Goal: Task Accomplishment & Management: Complete application form

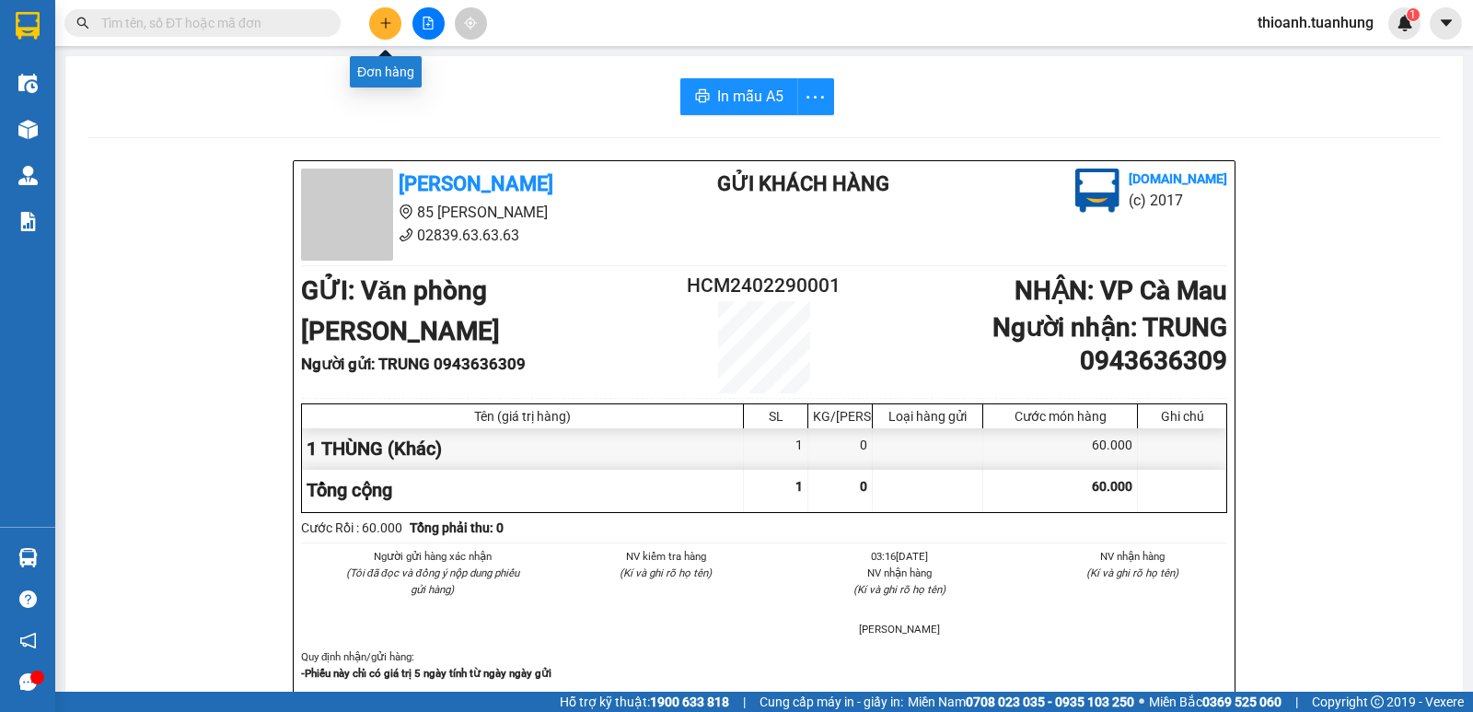
click at [388, 23] on icon "plus" at bounding box center [385, 22] width 10 height 1
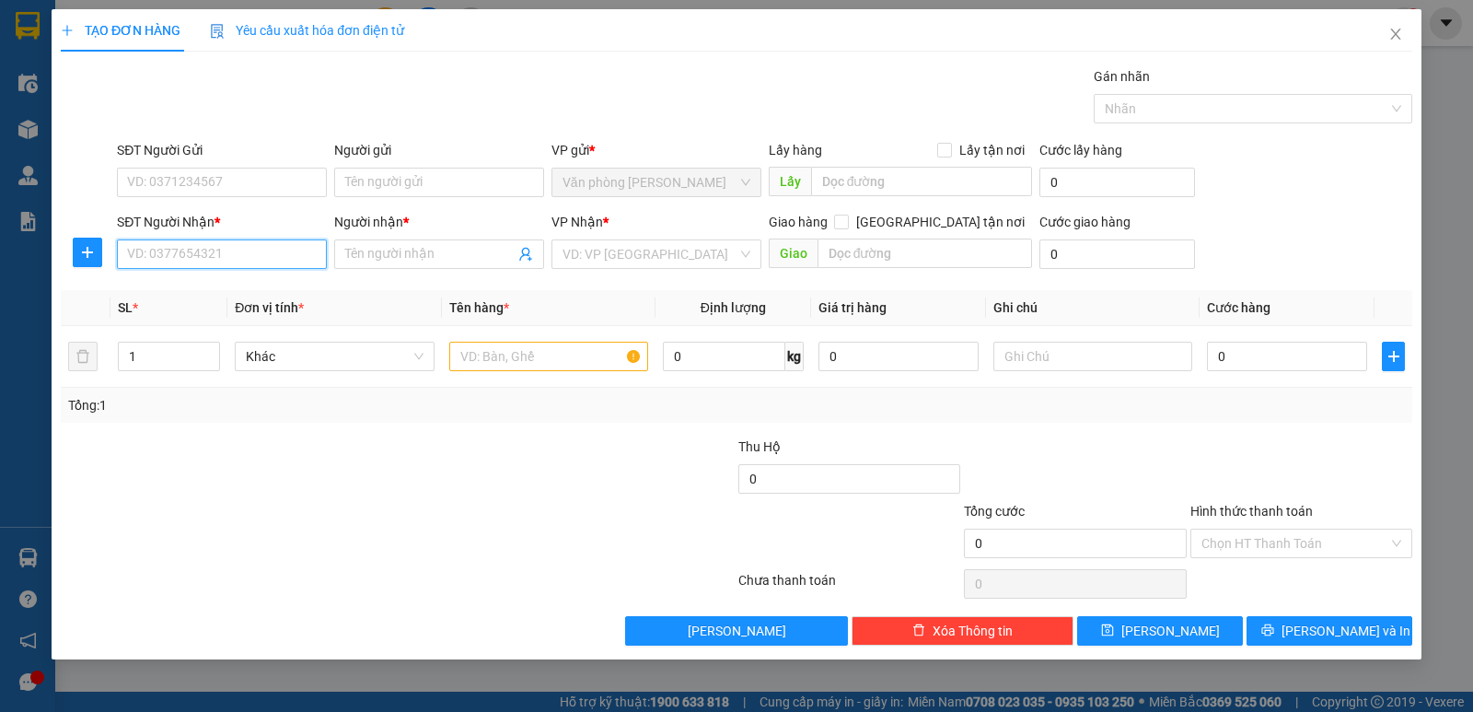
click at [241, 256] on input "SĐT Người Nhận *" at bounding box center [222, 253] width 210 height 29
type input "0915727677"
click at [221, 289] on div "0915727677 - [PERSON_NAME]" at bounding box center [222, 291] width 188 height 20
type input "LINH"
type input "0915727677"
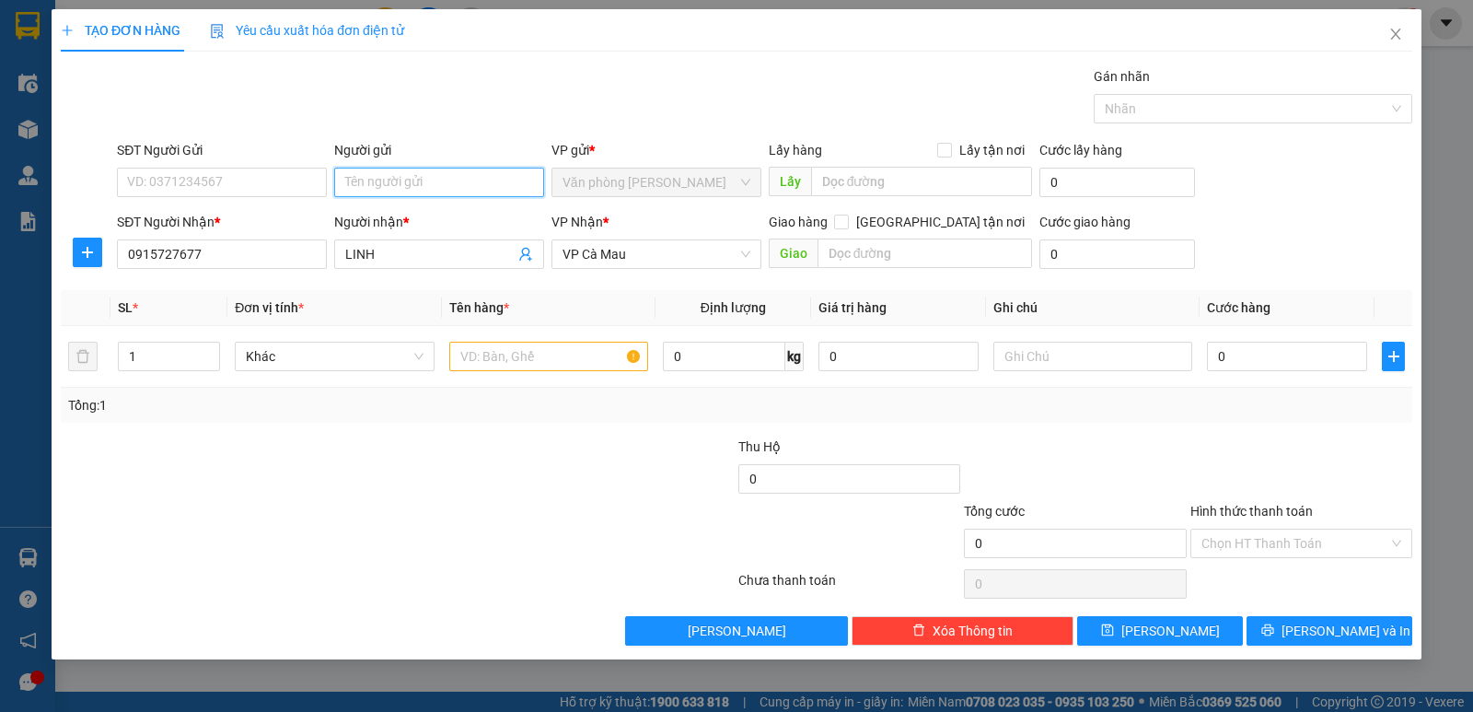
click at [443, 172] on input "Người gửi" at bounding box center [439, 182] width 210 height 29
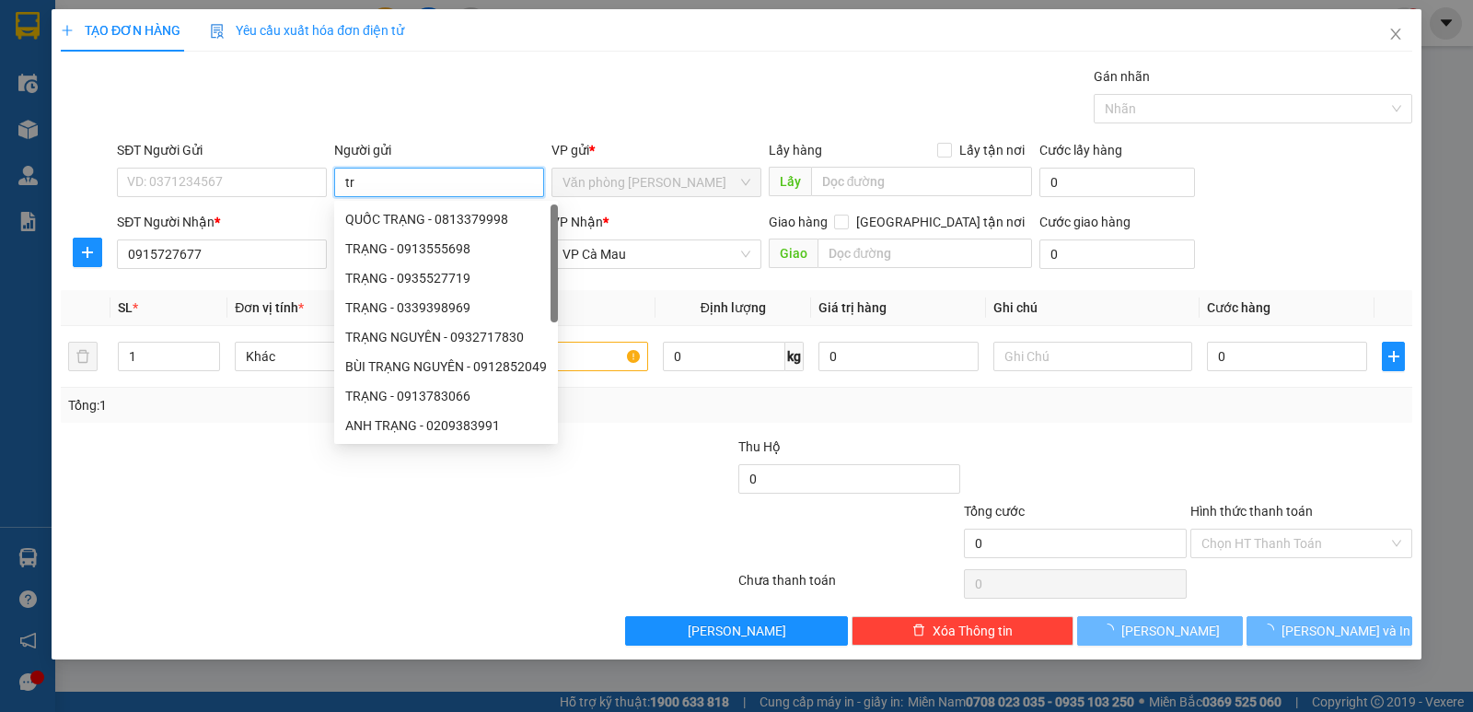
type input "t"
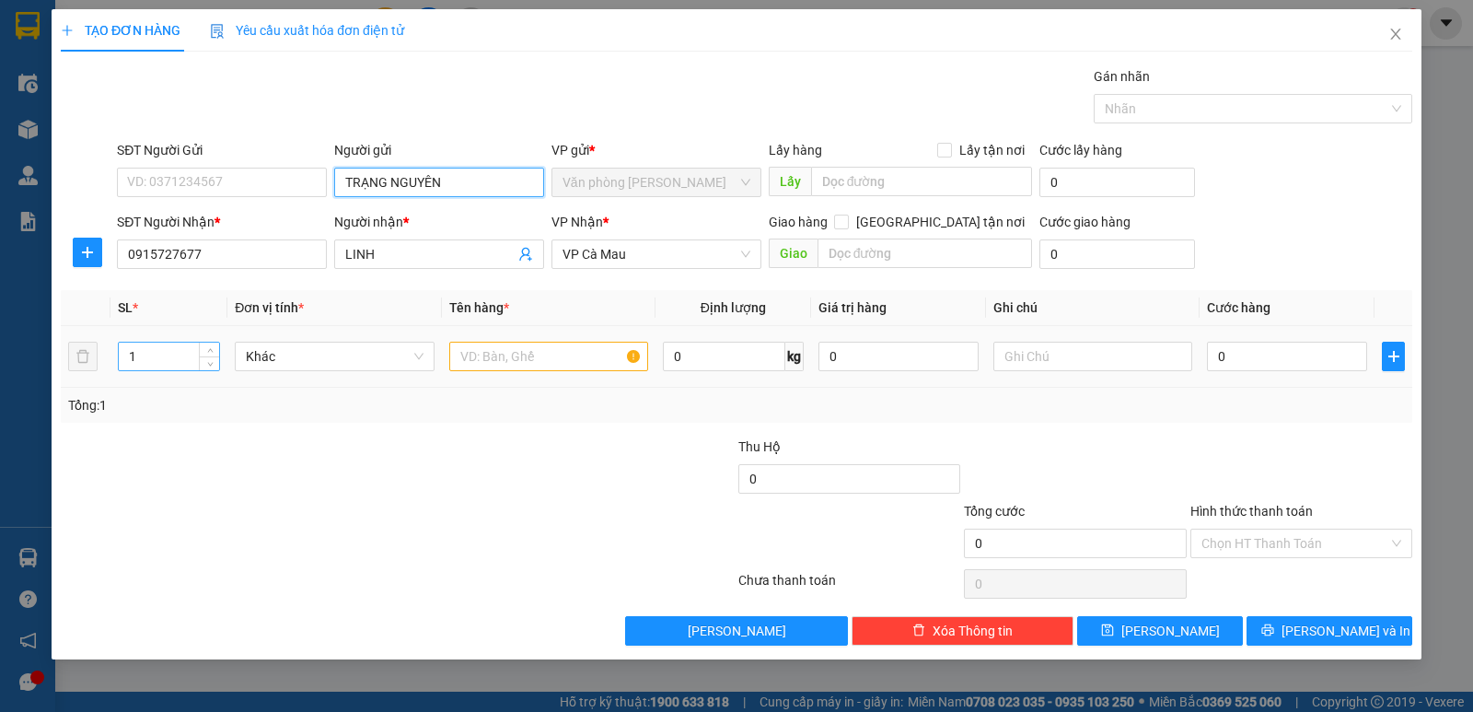
type input "TRẠNG NGUYÊN"
click at [171, 359] on input "1" at bounding box center [169, 356] width 100 height 28
type input "2"
click at [473, 353] on input "text" at bounding box center [548, 356] width 199 height 29
type input "2 THÙNG"
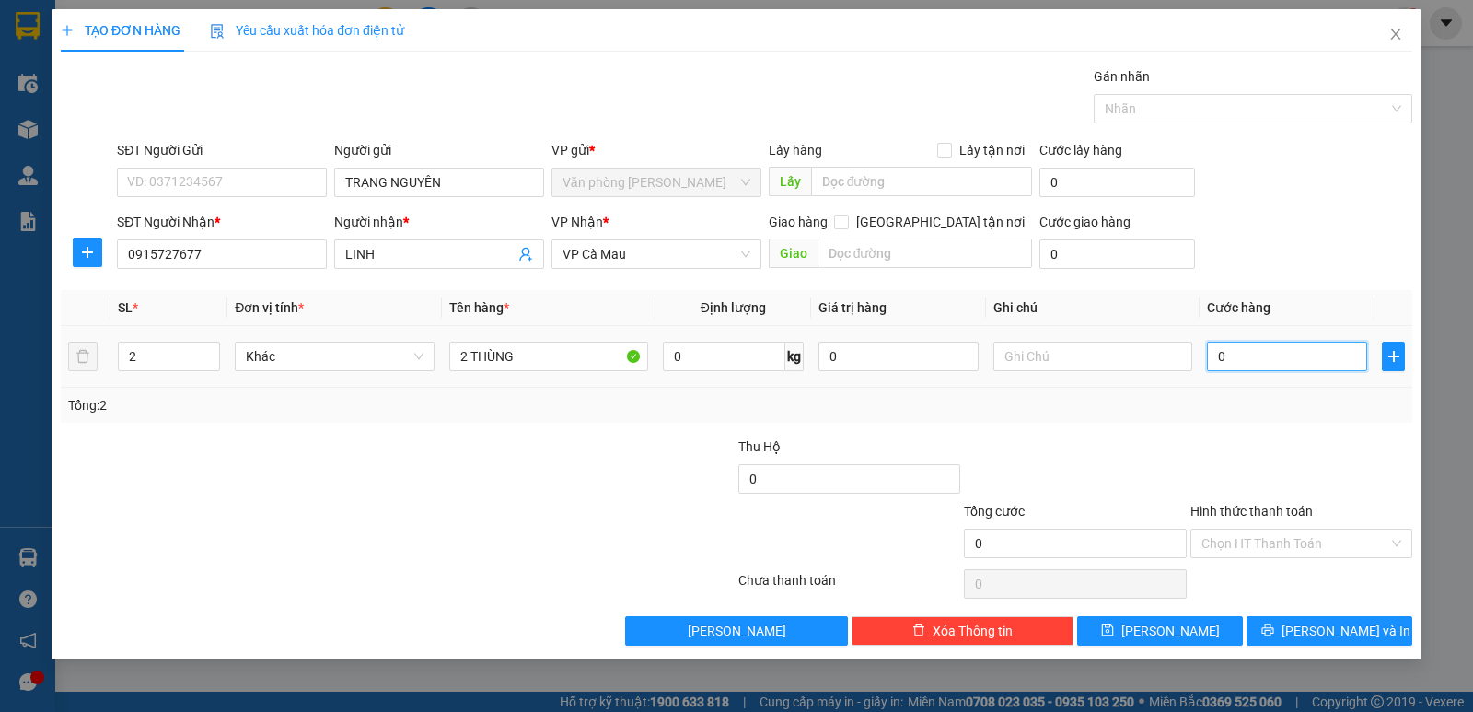
click at [1309, 366] on input "0" at bounding box center [1287, 356] width 160 height 29
type input "1"
type input "14"
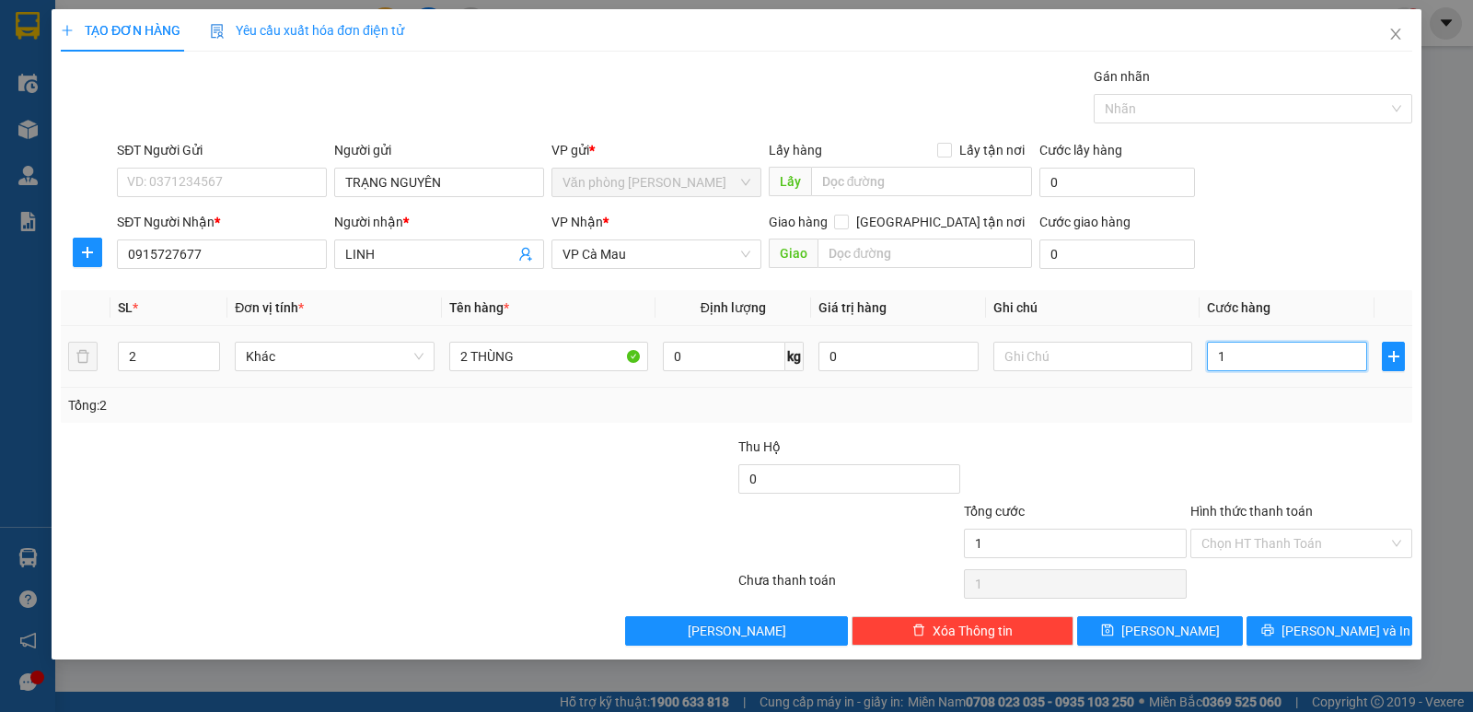
type input "14"
type input "140"
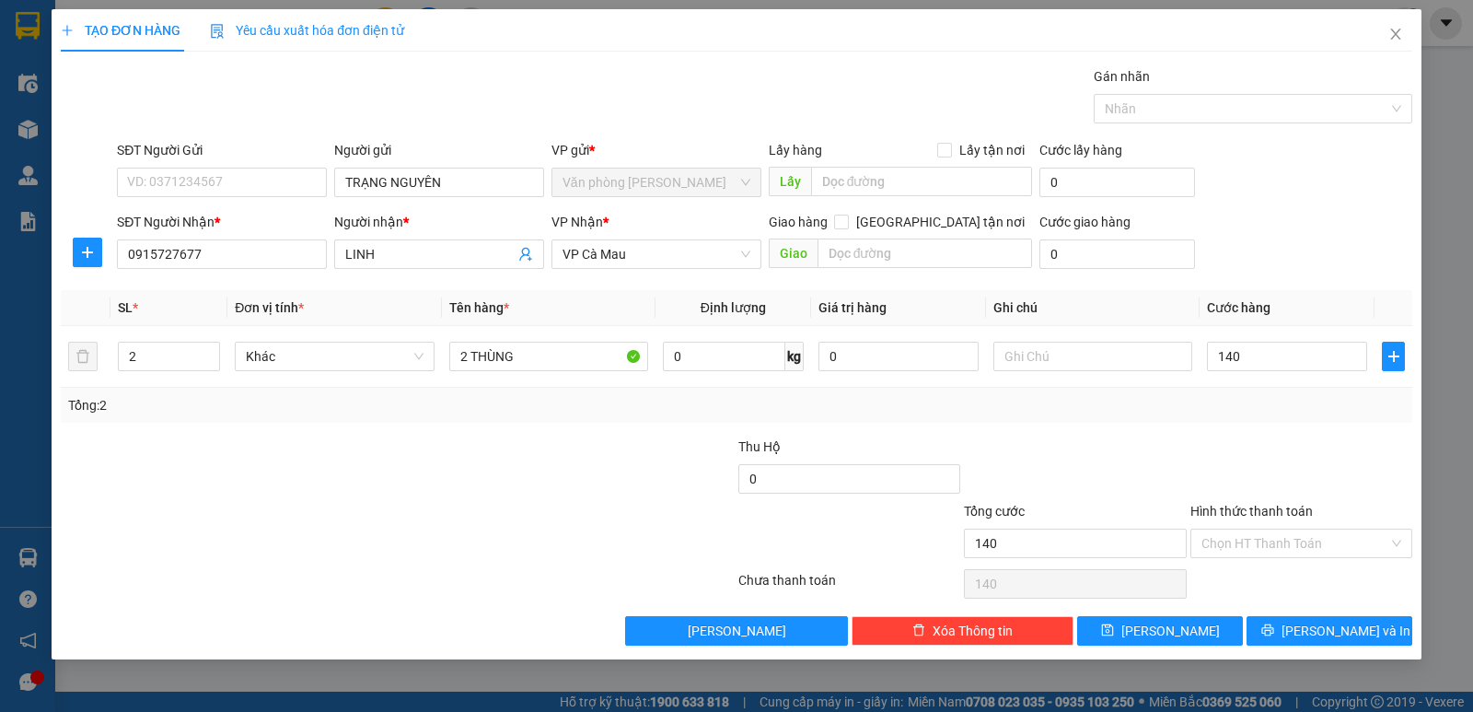
type input "140.000"
drag, startPoint x: 1267, startPoint y: 426, endPoint x: 1280, endPoint y: 457, distance: 34.2
click at [1274, 435] on div "Transit Pickup Surcharge Ids Transit Deliver Surcharge Ids Transit Deliver Surc…" at bounding box center [736, 355] width 1351 height 579
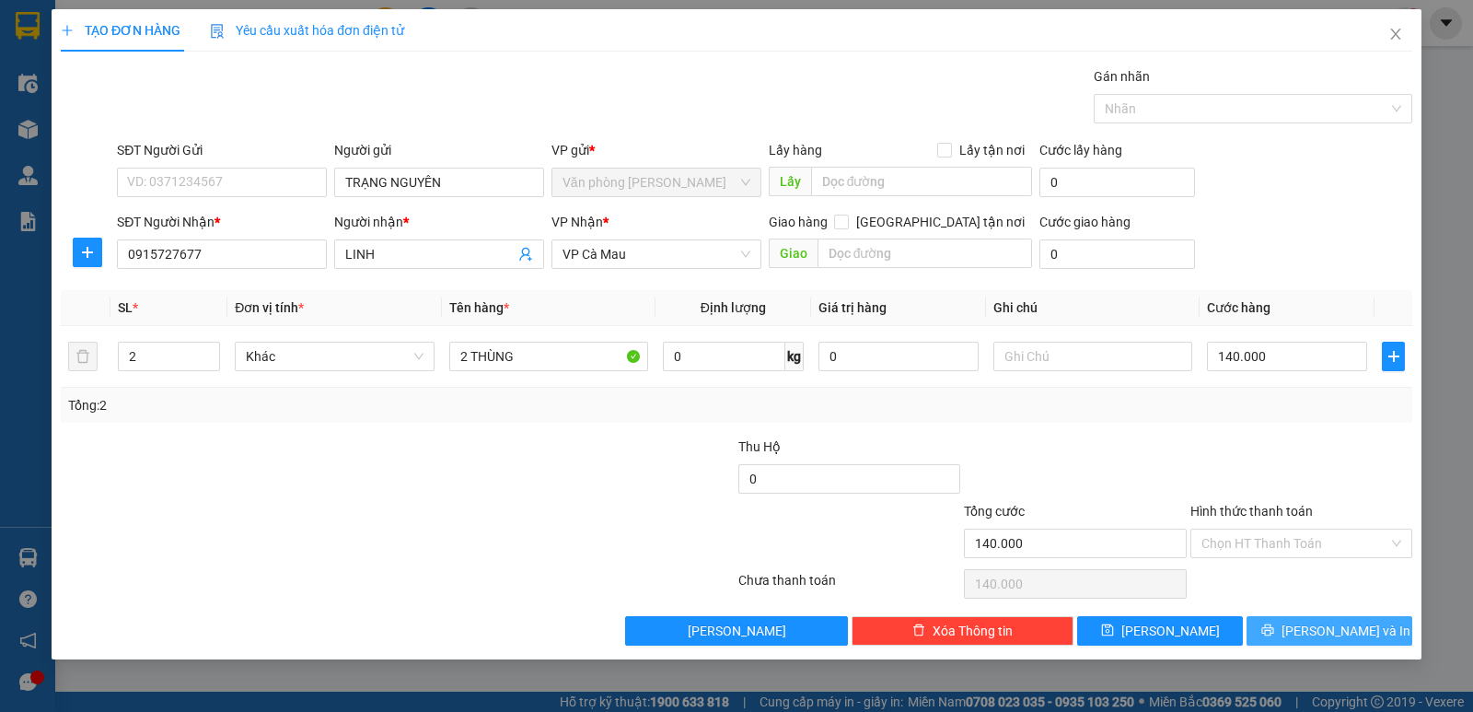
click at [1331, 634] on span "[PERSON_NAME] và In" at bounding box center [1345, 630] width 129 height 20
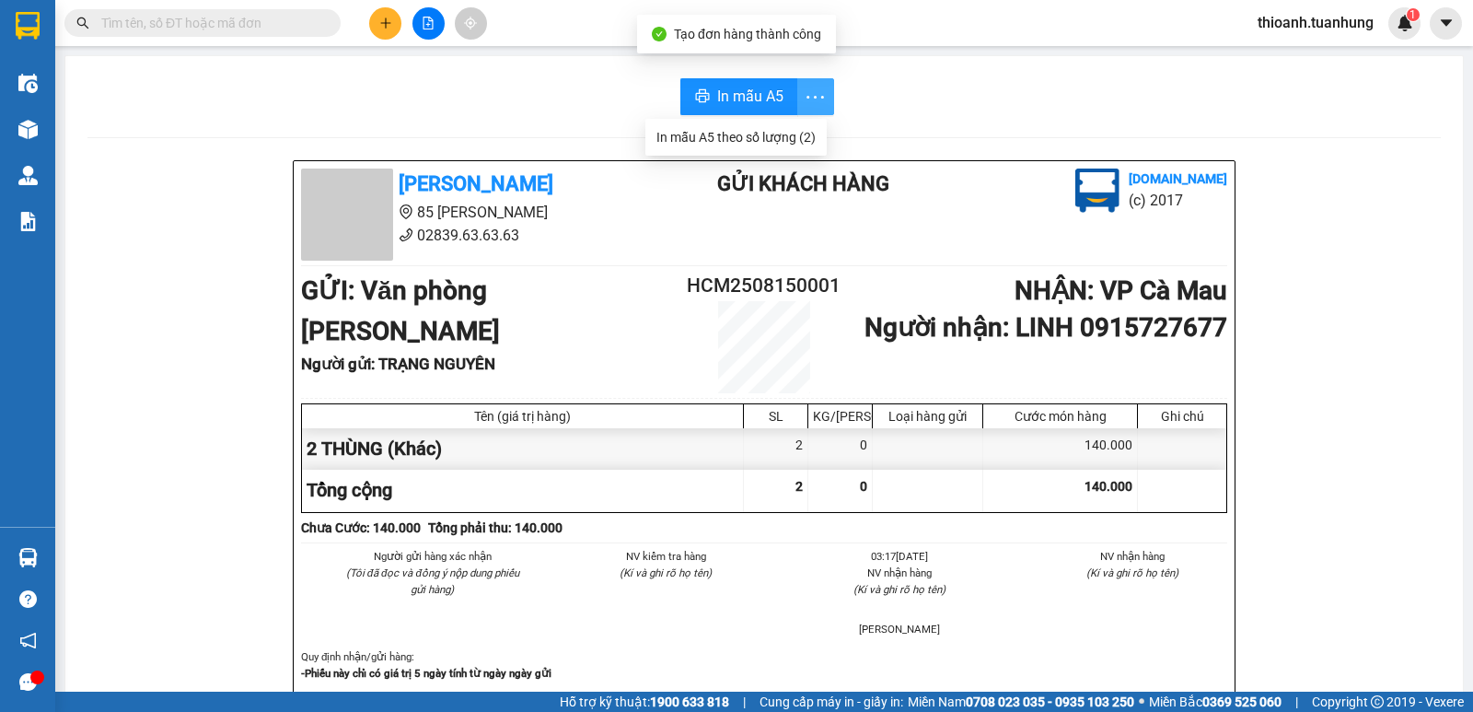
click at [804, 102] on icon "more" at bounding box center [815, 97] width 23 height 23
click at [782, 142] on div "In mẫu A5 theo số lượng (2)" at bounding box center [735, 137] width 159 height 20
click at [520, 469] on div "2 THÙNG (Khác)" at bounding box center [523, 448] width 442 height 41
click at [249, 29] on input "text" at bounding box center [209, 23] width 217 height 20
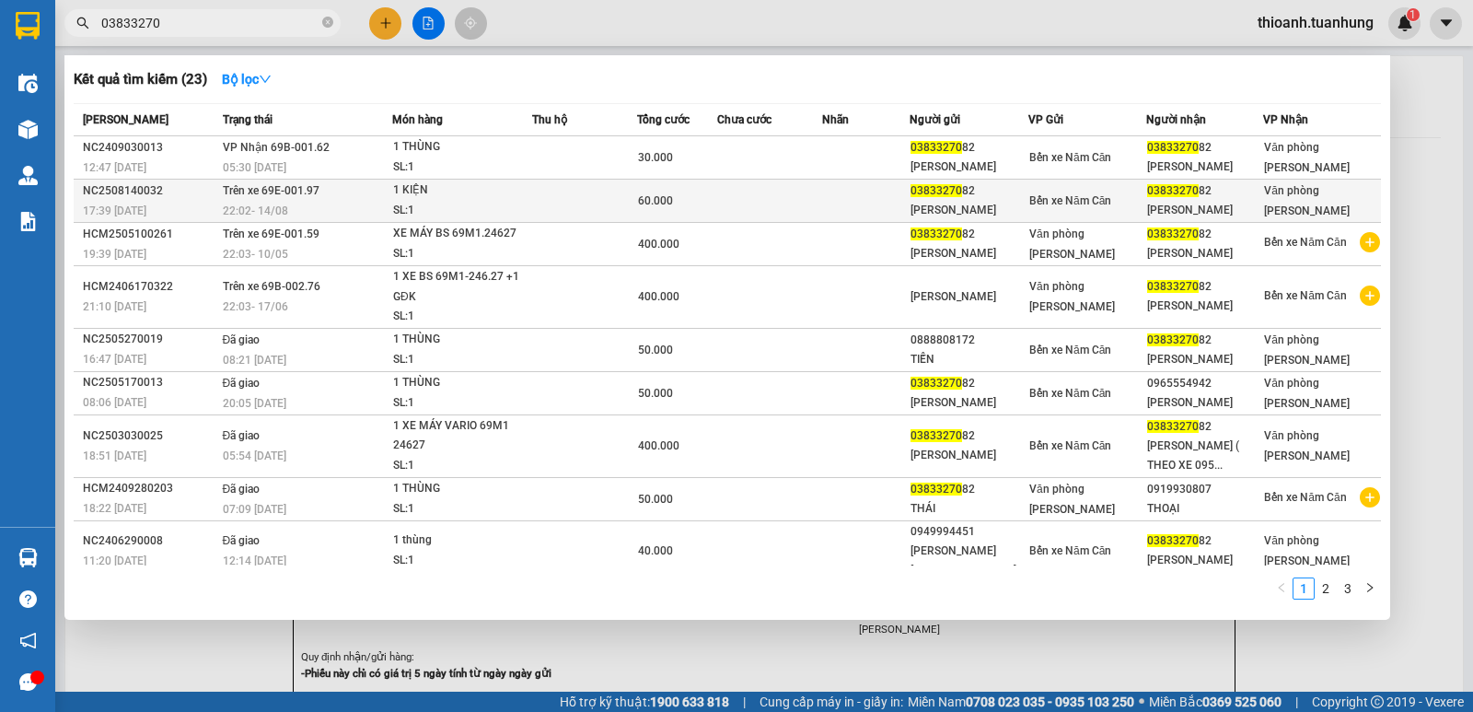
type input "03833270"
click at [857, 188] on td at bounding box center [865, 200] width 87 height 43
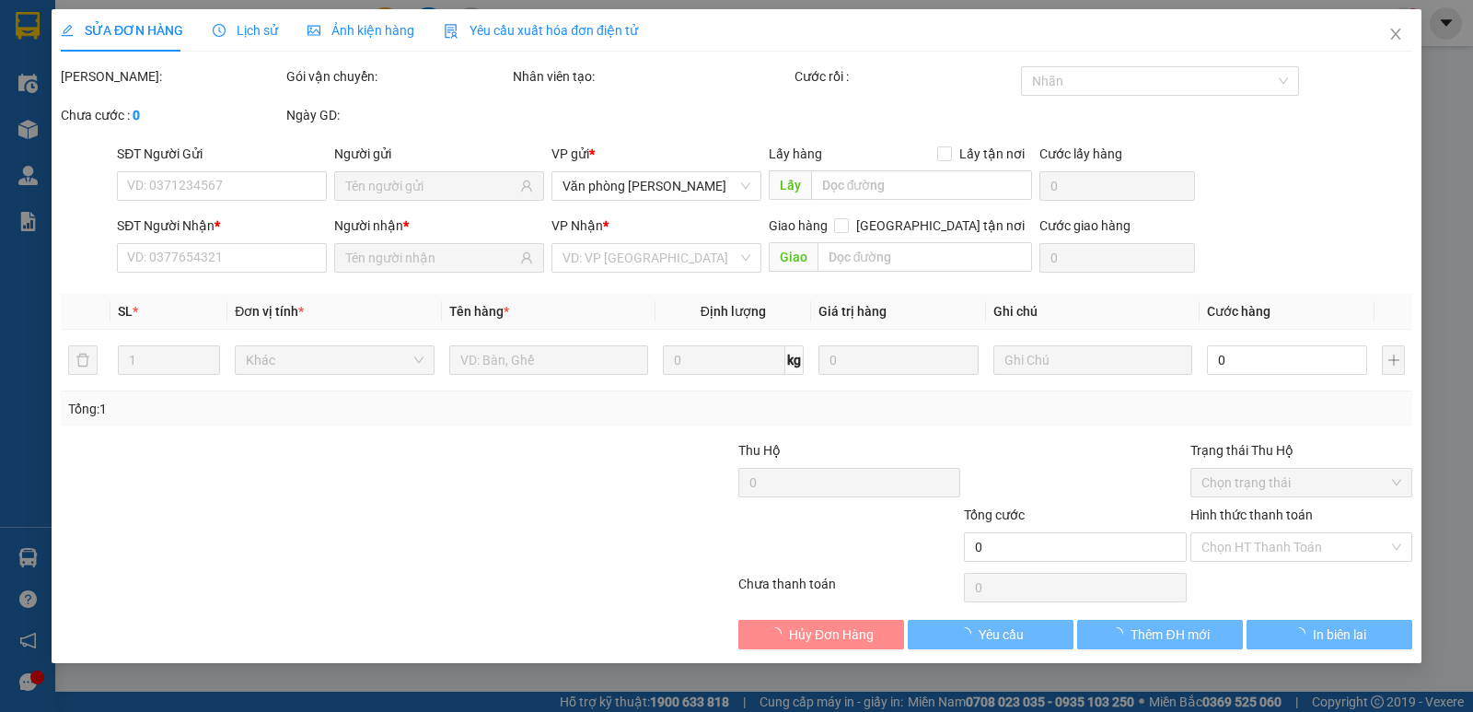
type input "0383327082"
type input "[PERSON_NAME]"
type input "0383327082"
type input "[PERSON_NAME]"
type input "60.000"
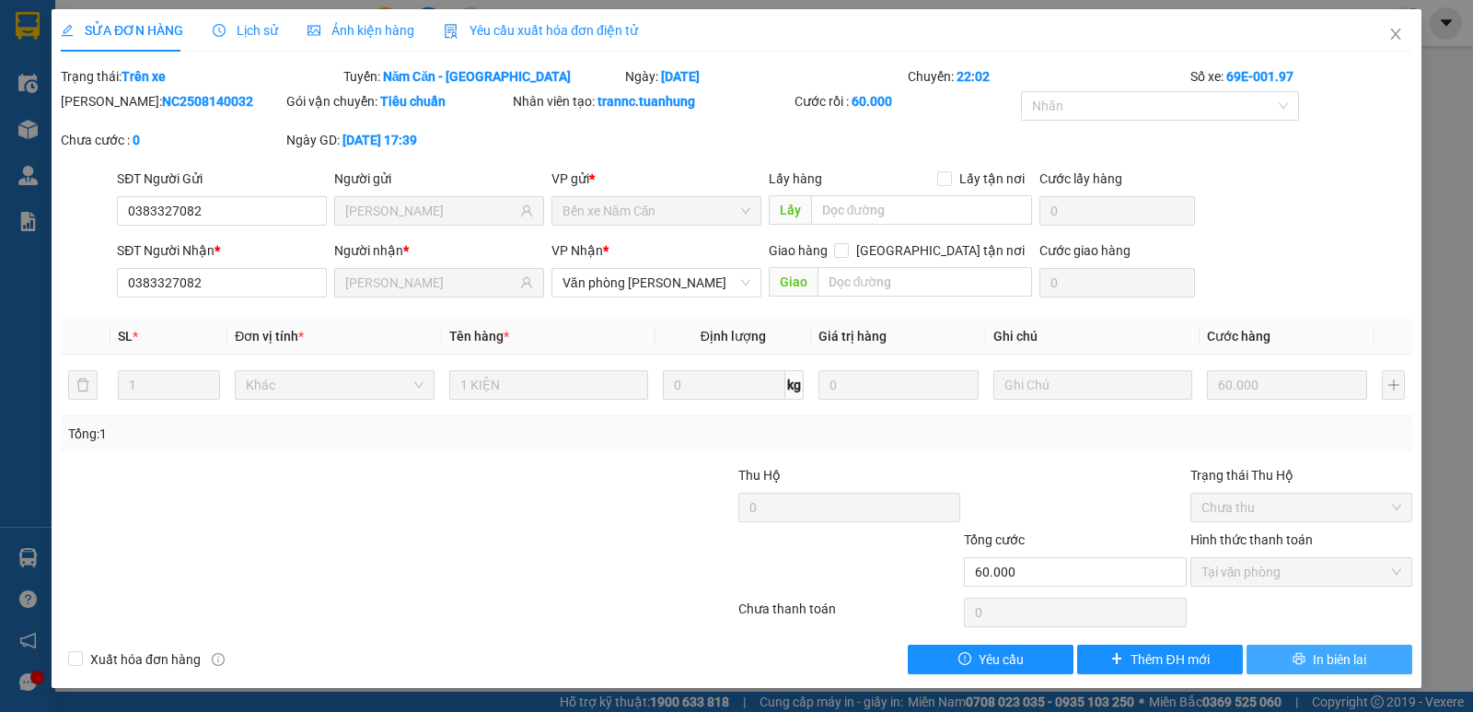
click at [1340, 671] on button "In biên lai" at bounding box center [1329, 658] width 166 height 29
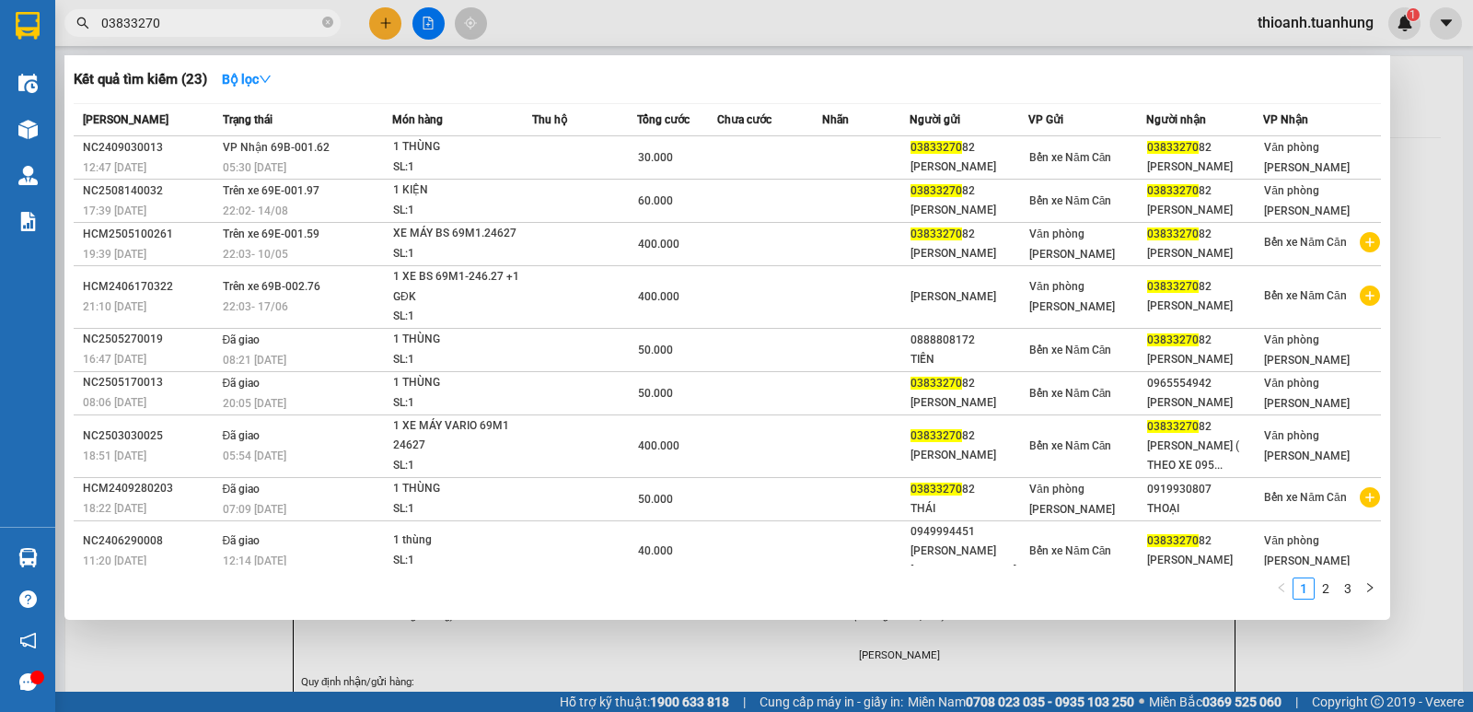
click at [209, 26] on input "03833270" at bounding box center [209, 23] width 217 height 20
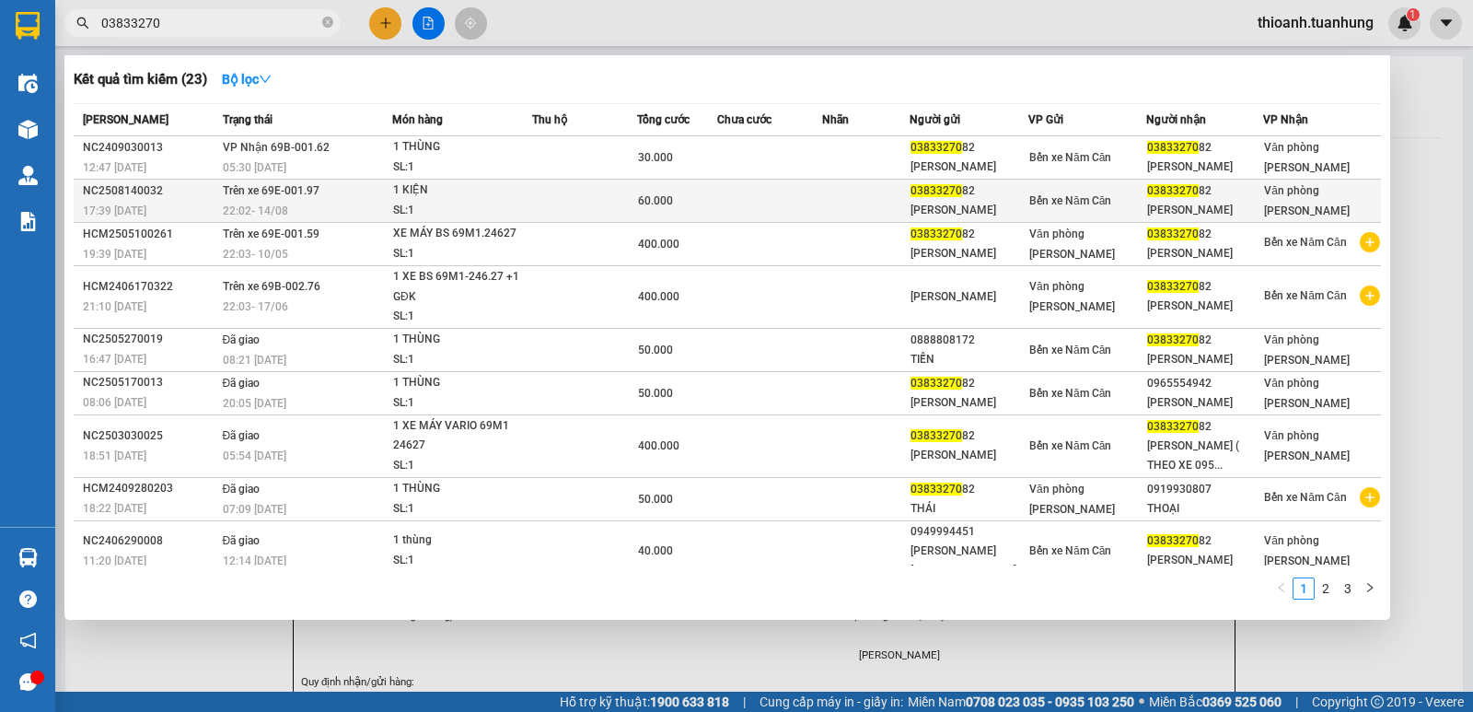
click at [874, 204] on td at bounding box center [865, 200] width 87 height 43
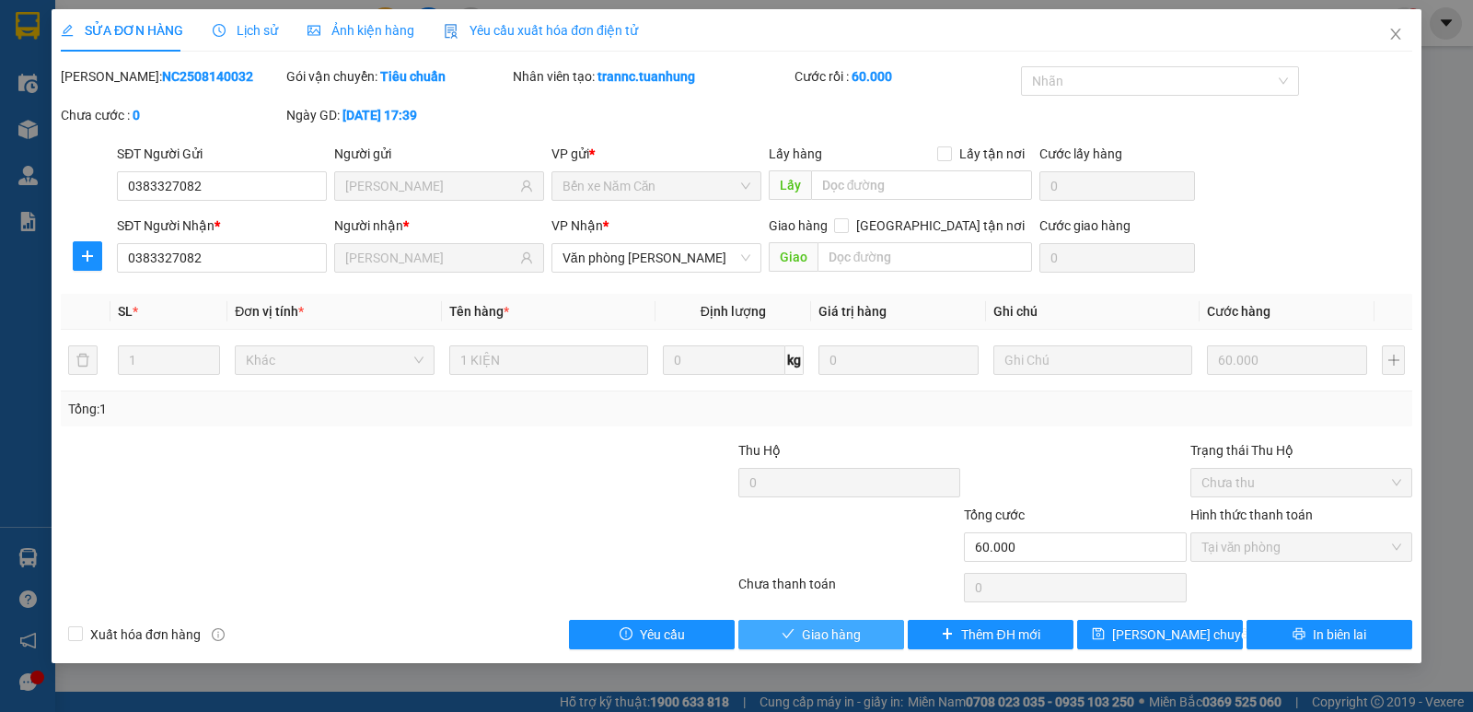
click at [819, 637] on span "Giao hàng" at bounding box center [831, 634] width 59 height 20
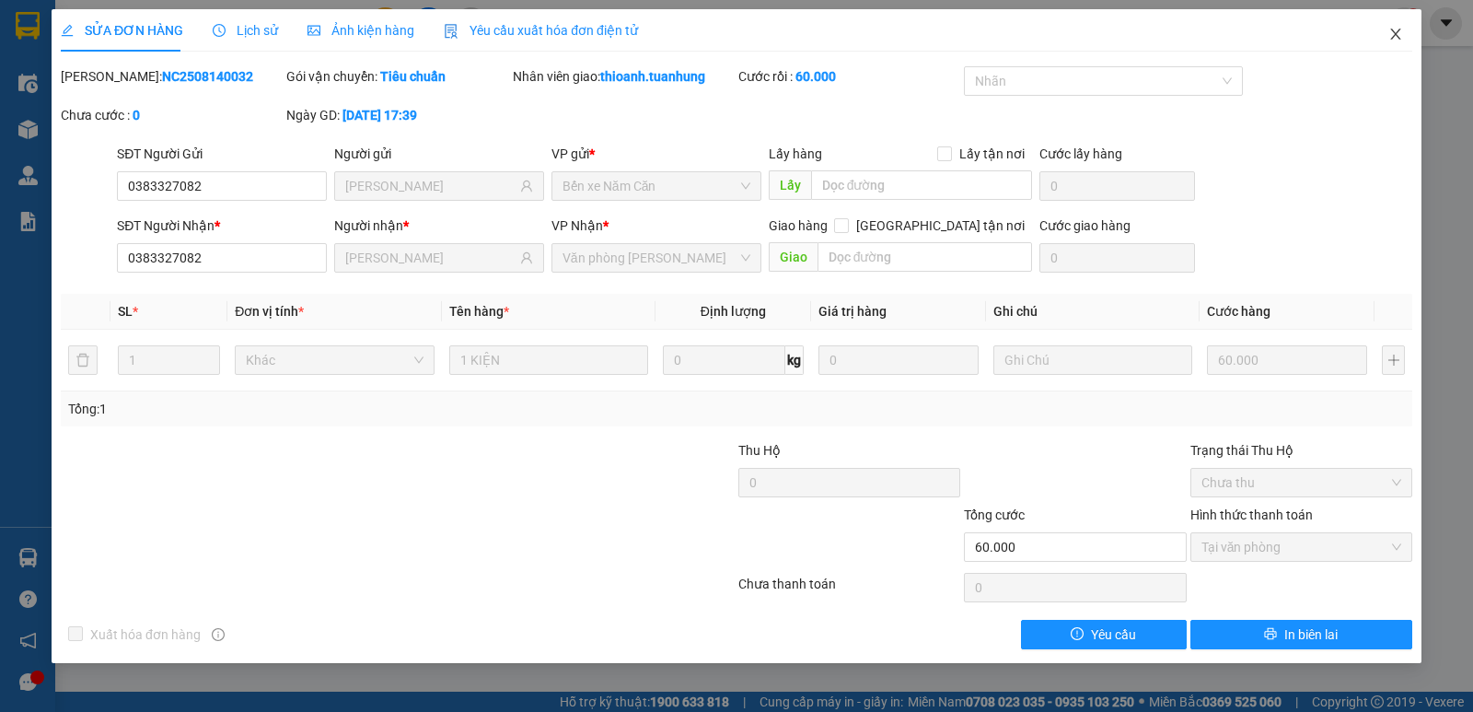
click at [1400, 32] on icon "close" at bounding box center [1395, 34] width 15 height 15
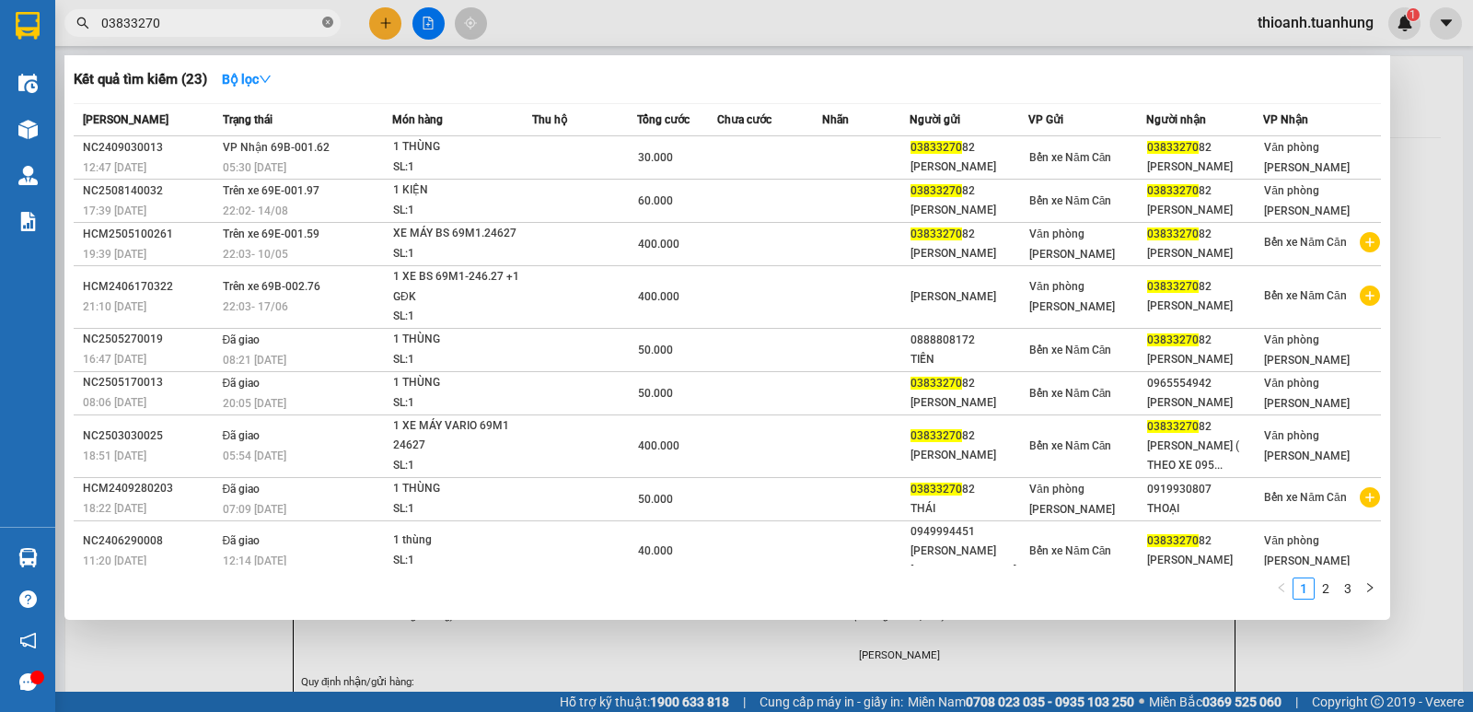
click at [330, 21] on icon "close-circle" at bounding box center [327, 22] width 11 height 11
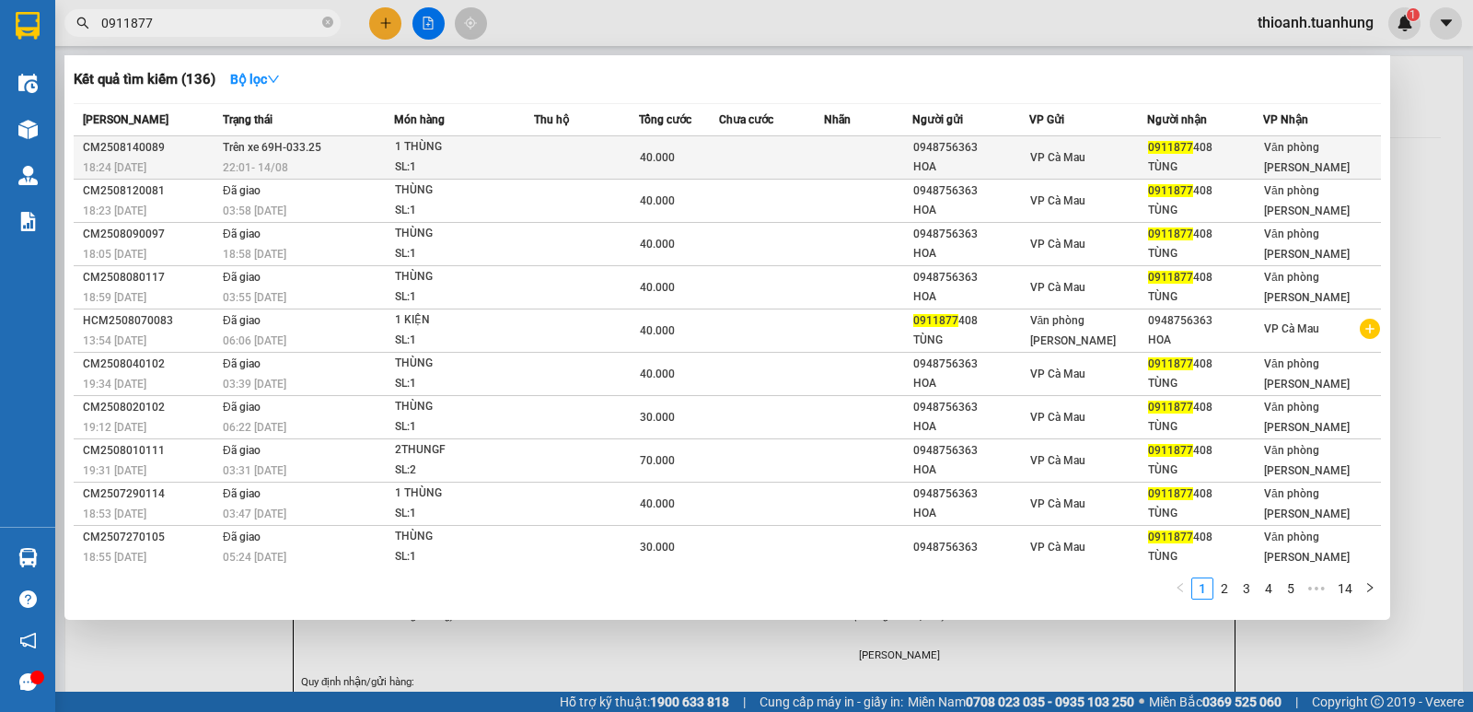
type input "0911877"
click at [774, 163] on td at bounding box center [772, 157] width 106 height 43
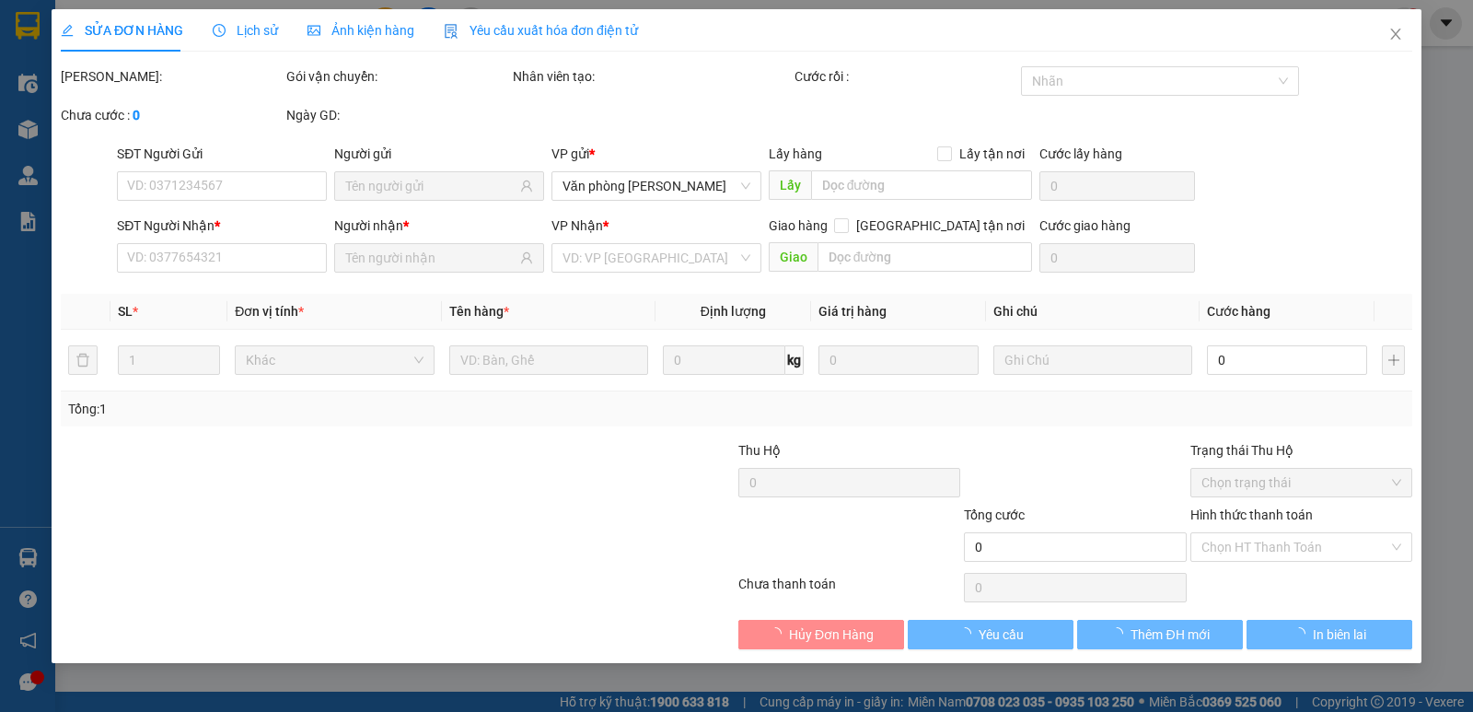
type input "0948756363"
type input "HOA"
type input "0911877408"
type input "TÙNG"
type input "40.000"
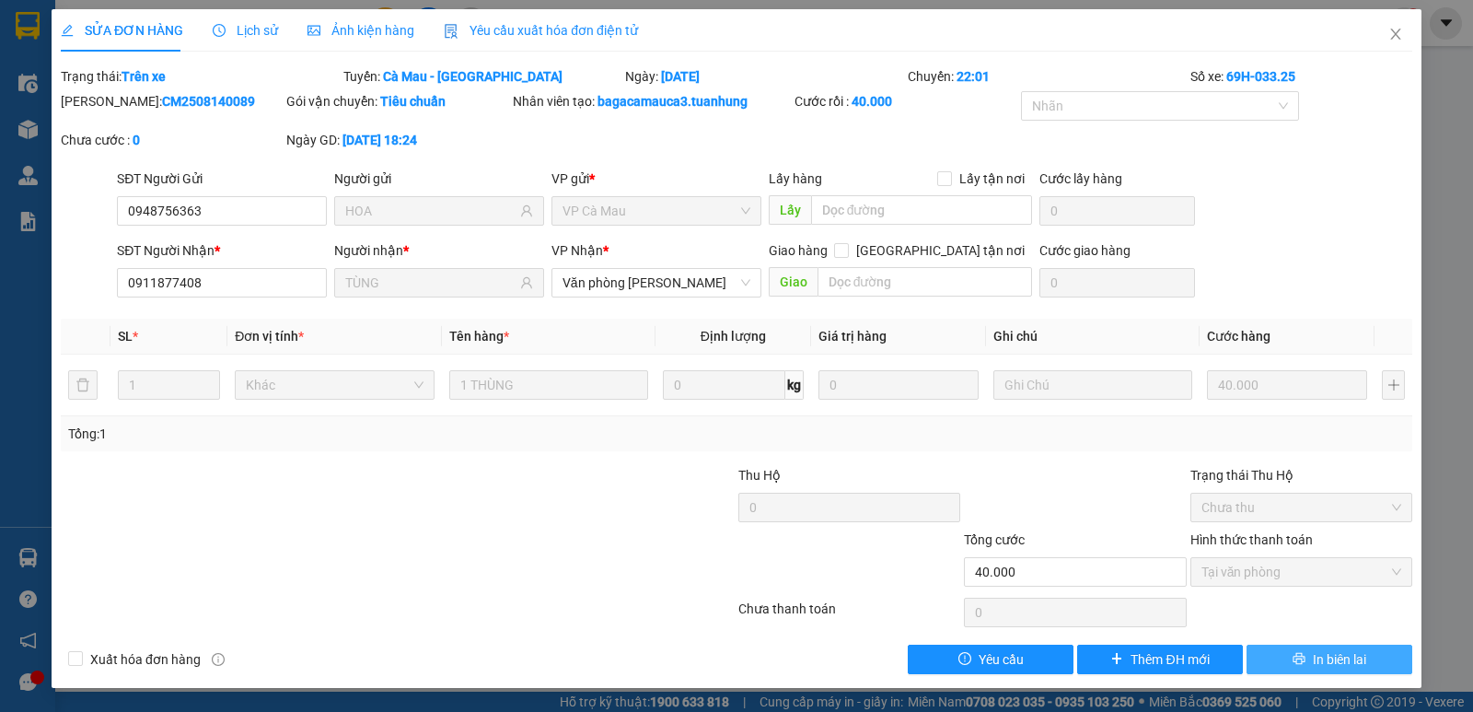
click at [1268, 661] on button "In biên lai" at bounding box center [1329, 658] width 166 height 29
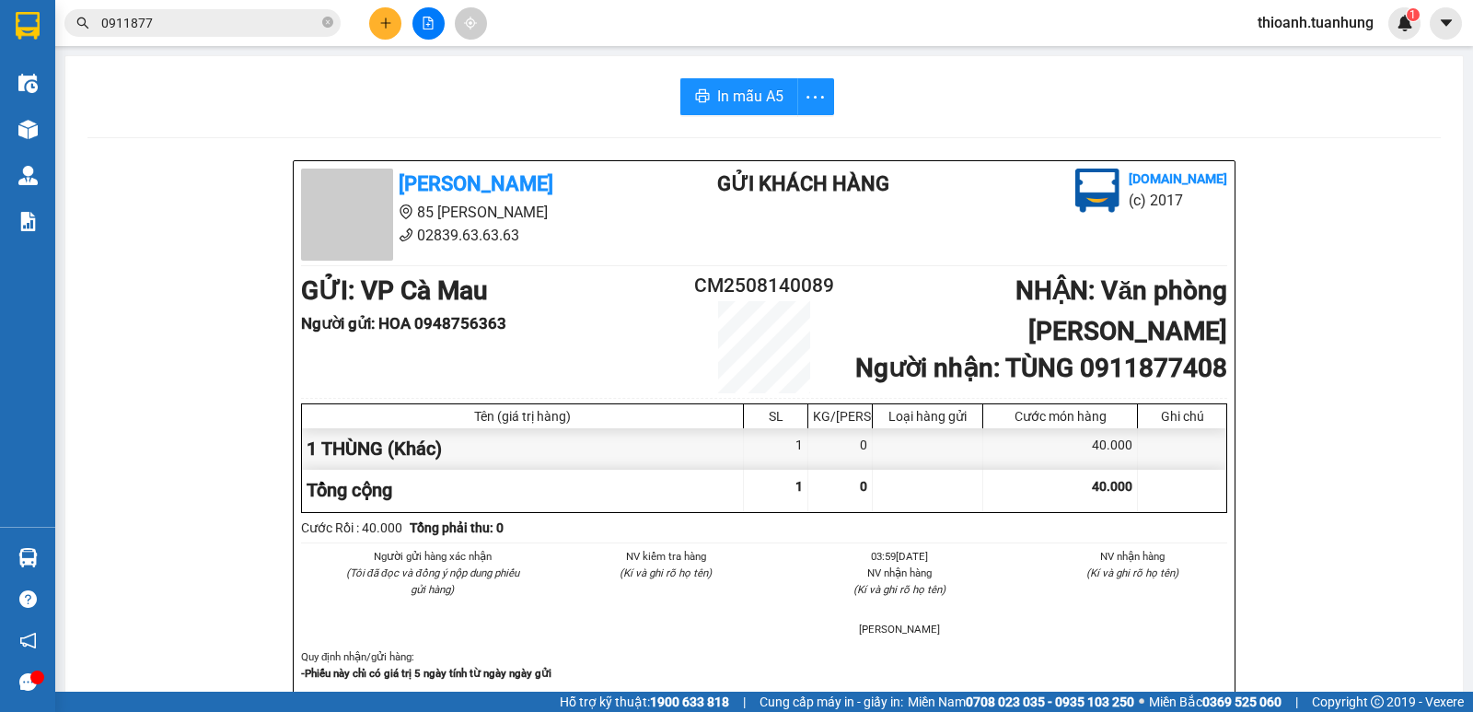
drag, startPoint x: 213, startPoint y: 28, endPoint x: 317, endPoint y: 103, distance: 128.5
click at [219, 36] on span "0911877" at bounding box center [202, 23] width 276 height 28
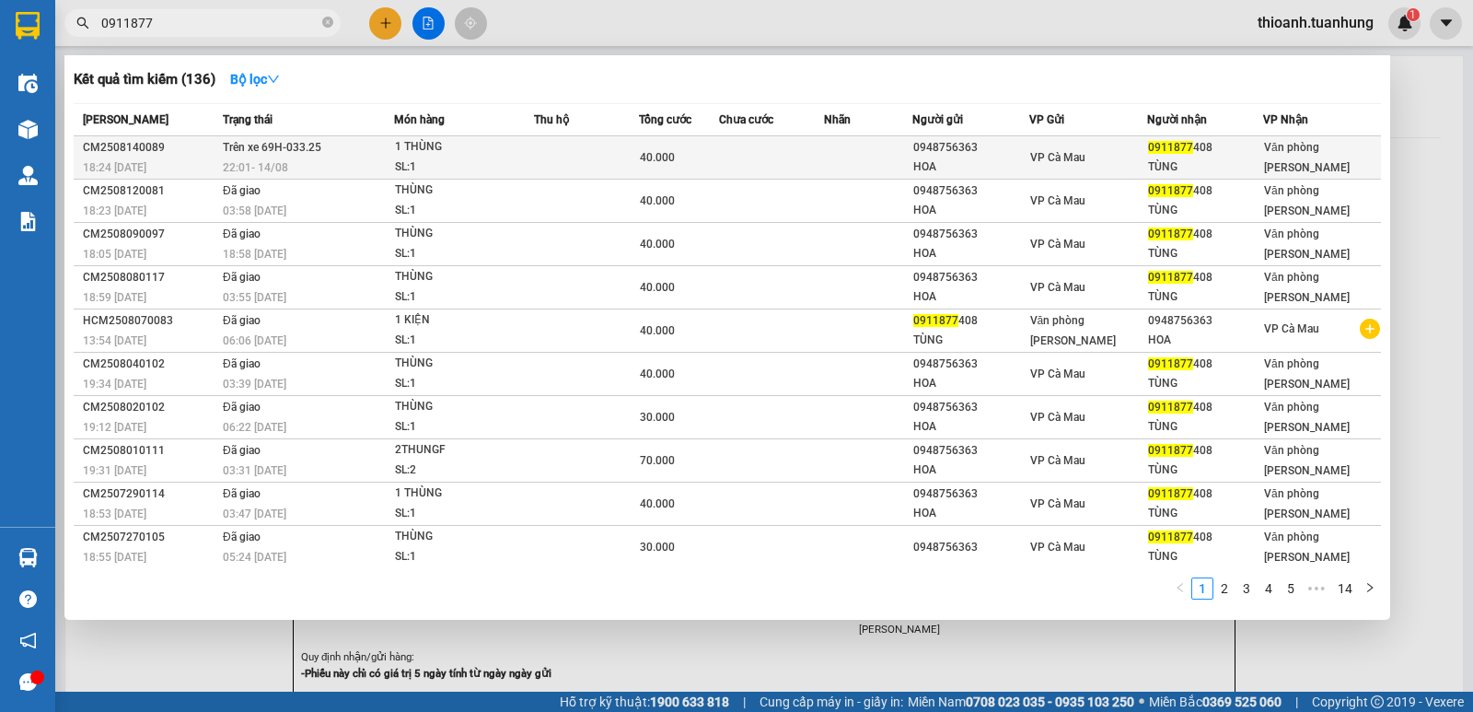
click at [816, 168] on td at bounding box center [772, 157] width 106 height 43
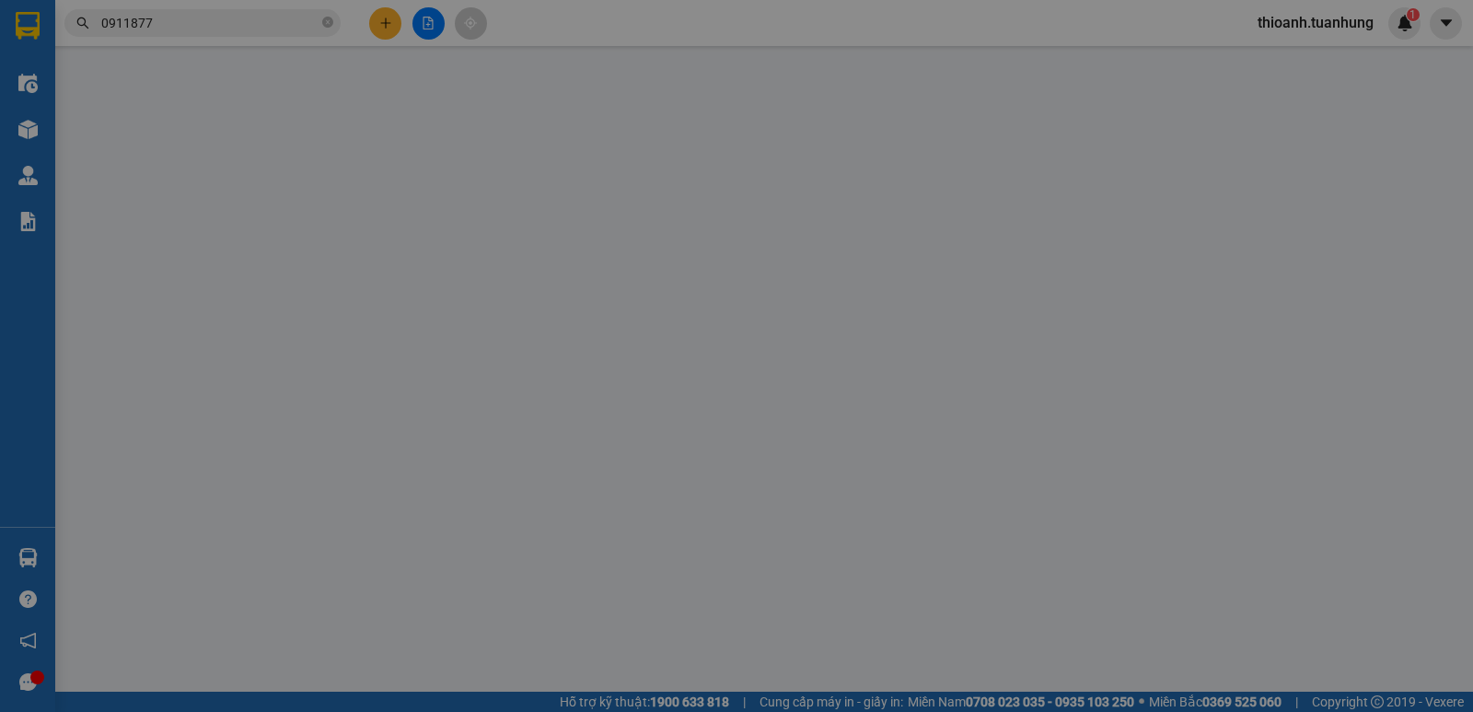
type input "0948756363"
type input "HOA"
type input "0911877408"
type input "TÙNG"
type input "40.000"
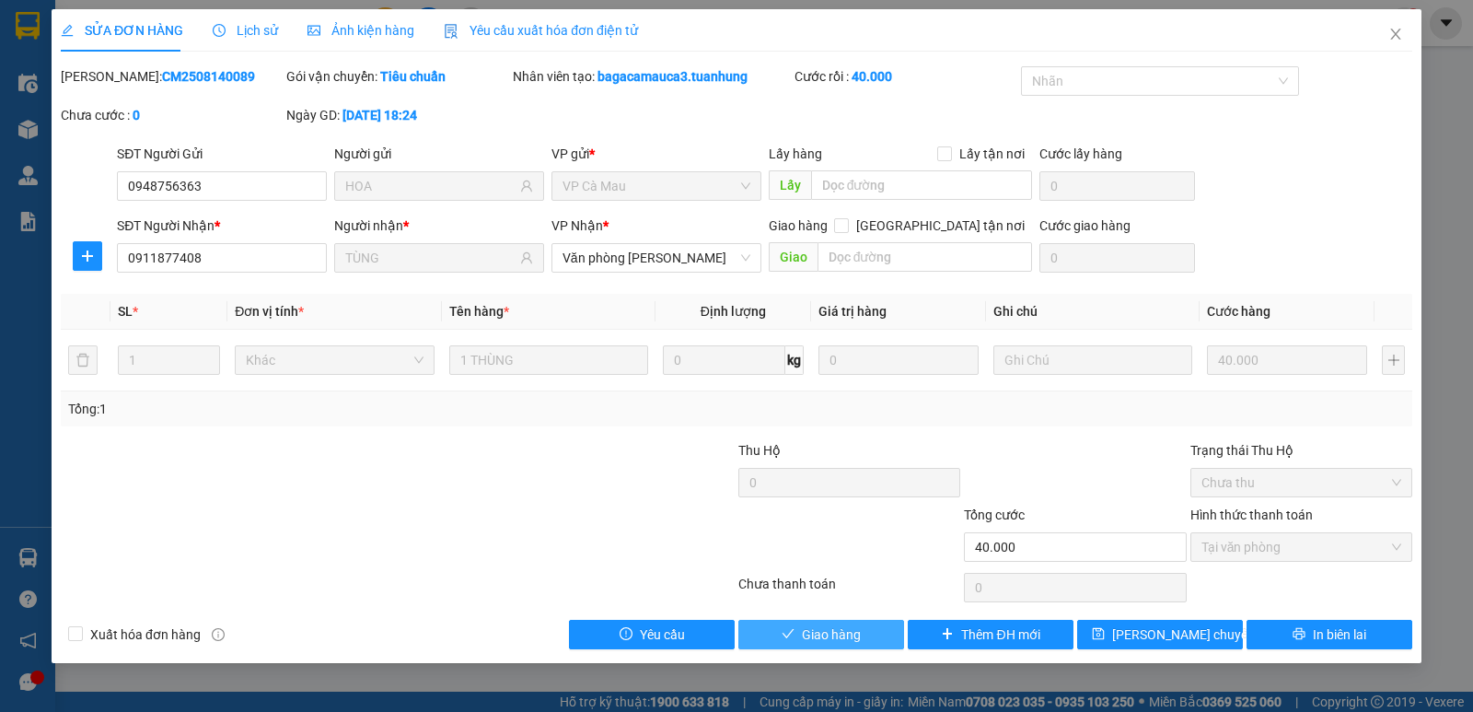
click at [867, 643] on button "Giao hàng" at bounding box center [821, 633] width 166 height 29
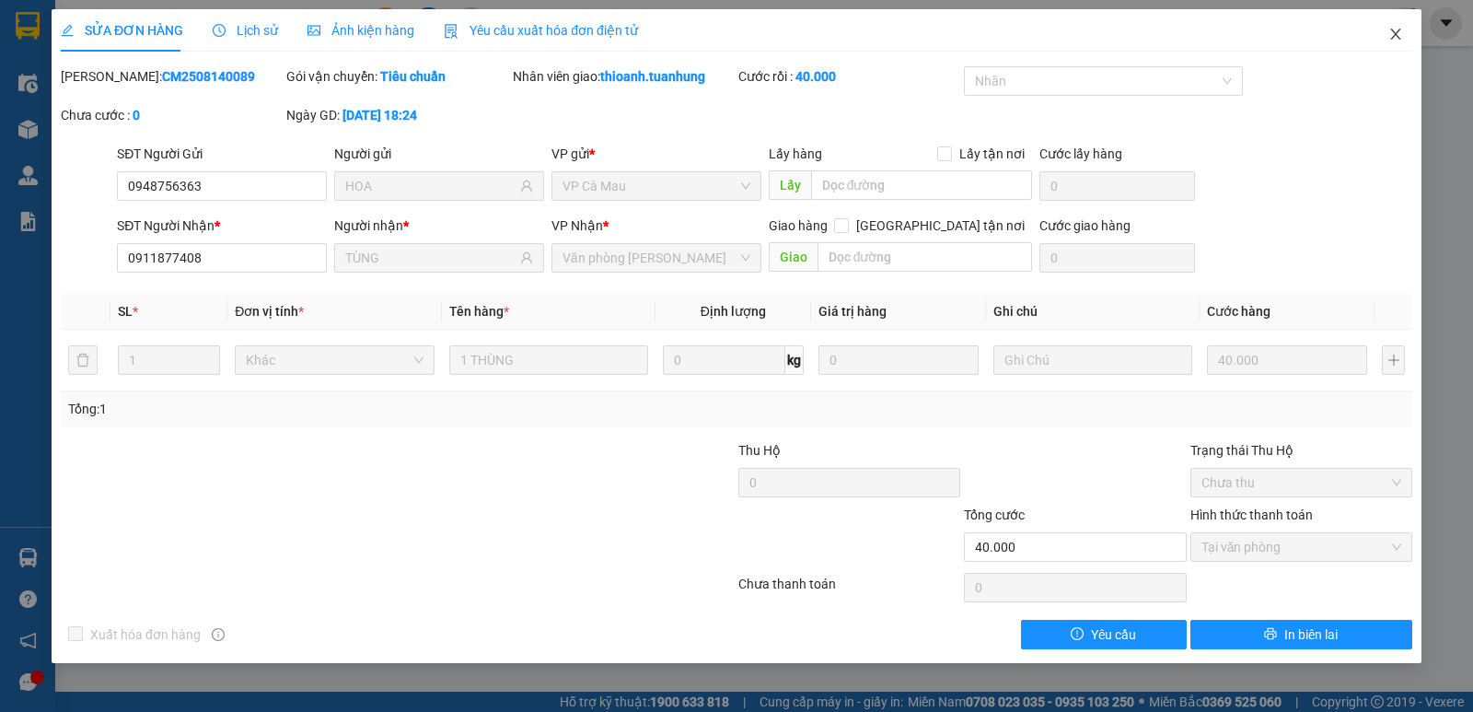
click at [1391, 31] on icon "close" at bounding box center [1395, 34] width 15 height 15
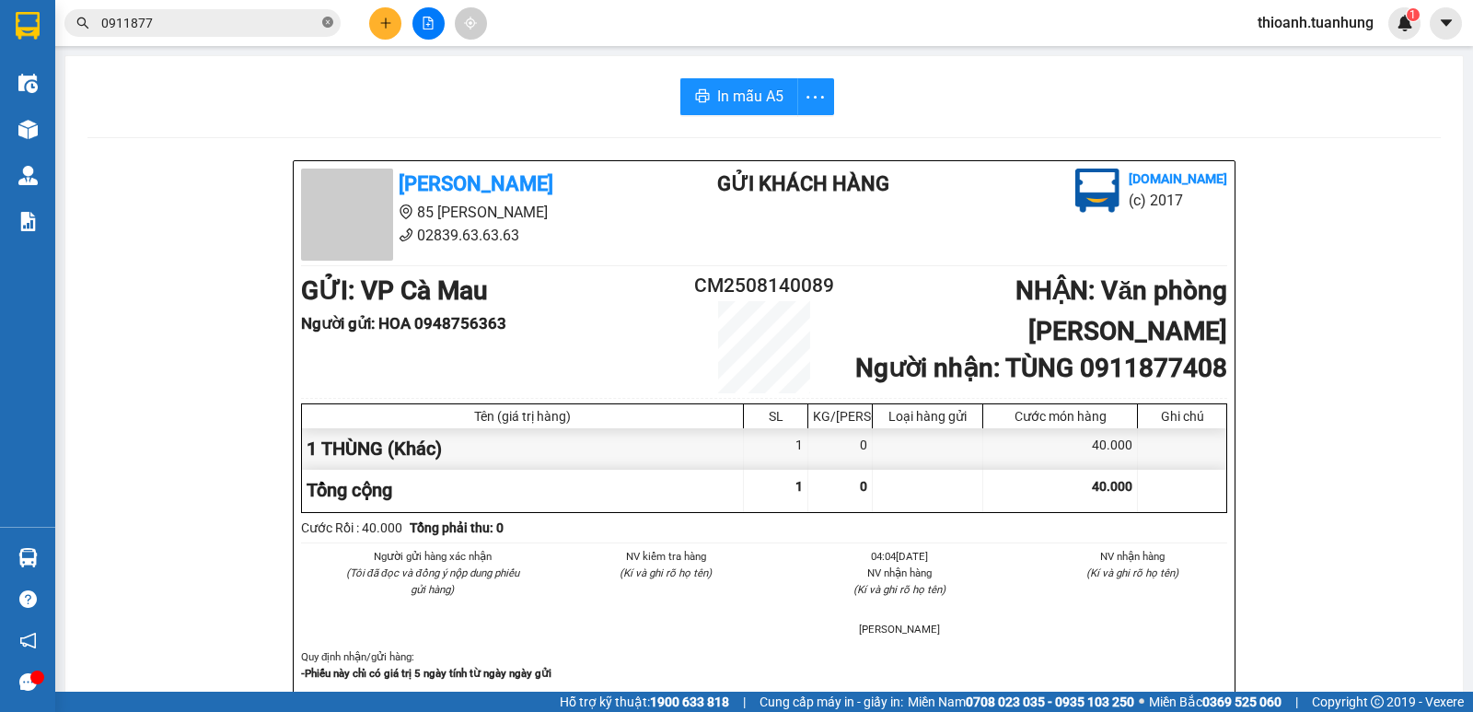
click at [329, 19] on icon "close-circle" at bounding box center [327, 22] width 11 height 11
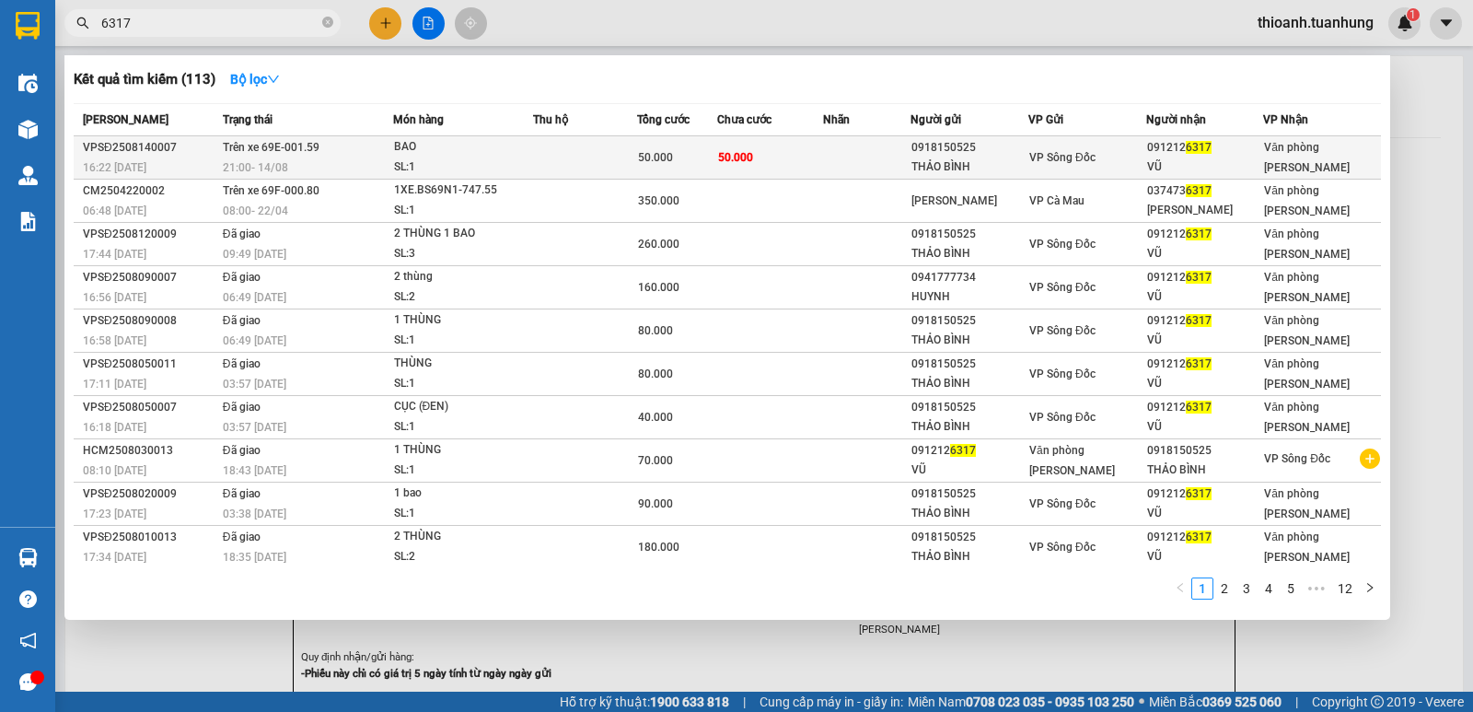
type input "6317"
click at [898, 154] on td at bounding box center [866, 157] width 87 height 43
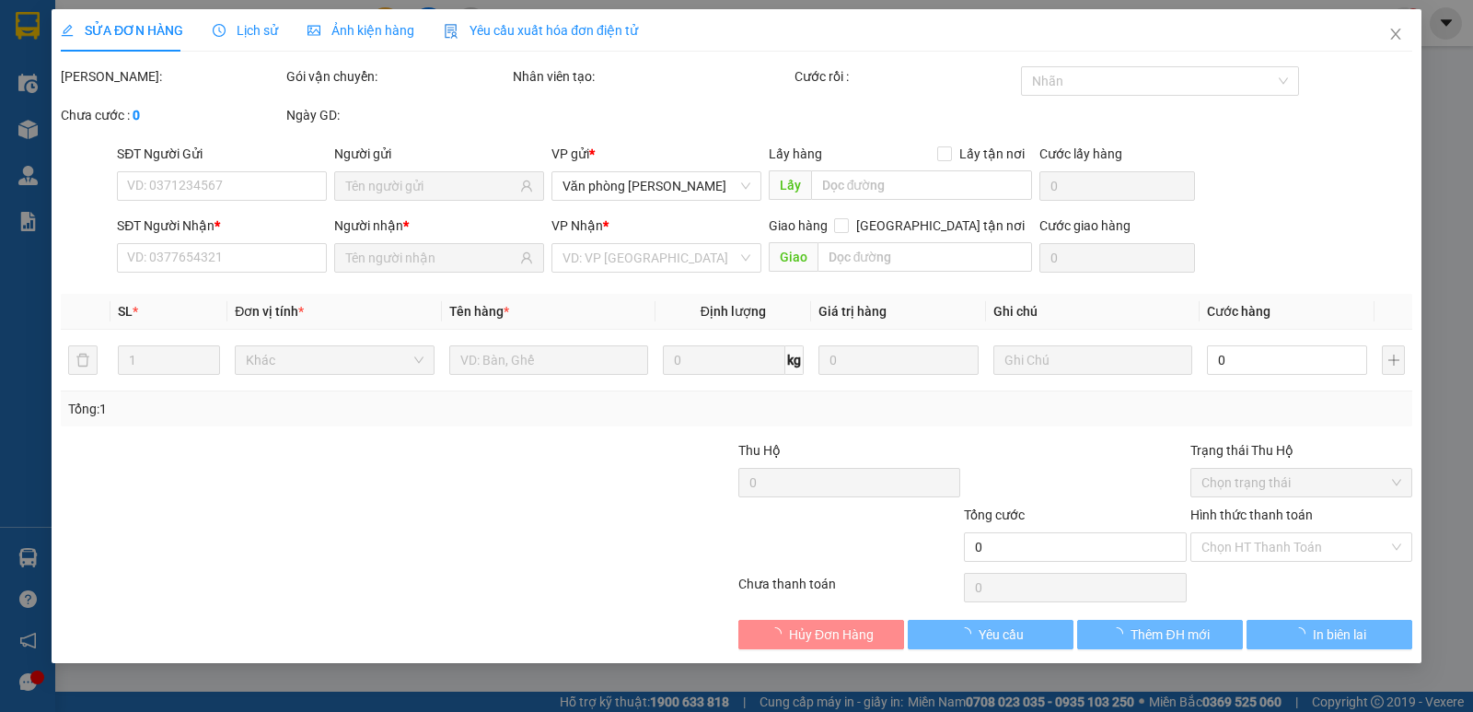
type input "0918150525"
type input "THẢO BÌNH"
type input "0912126317"
type input "VŨ"
type input "50.000"
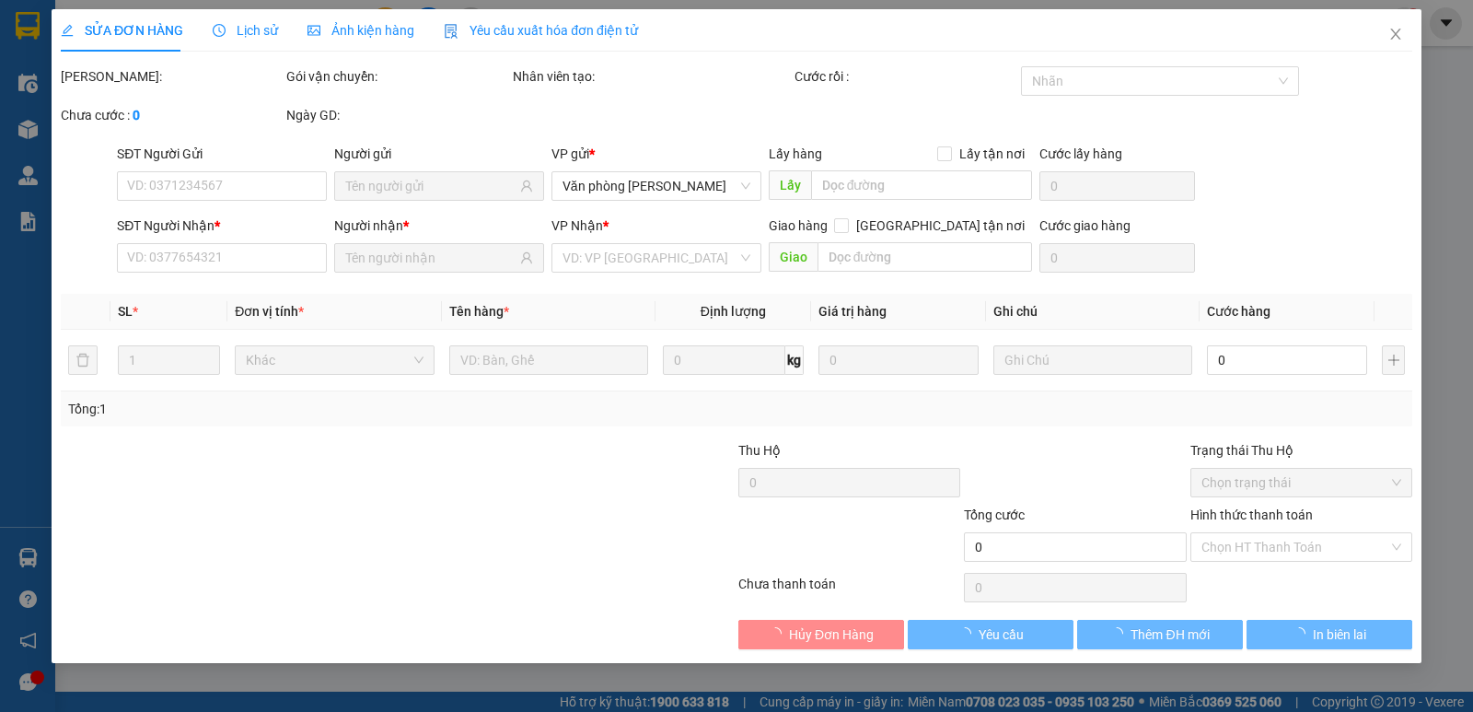
type input "50.000"
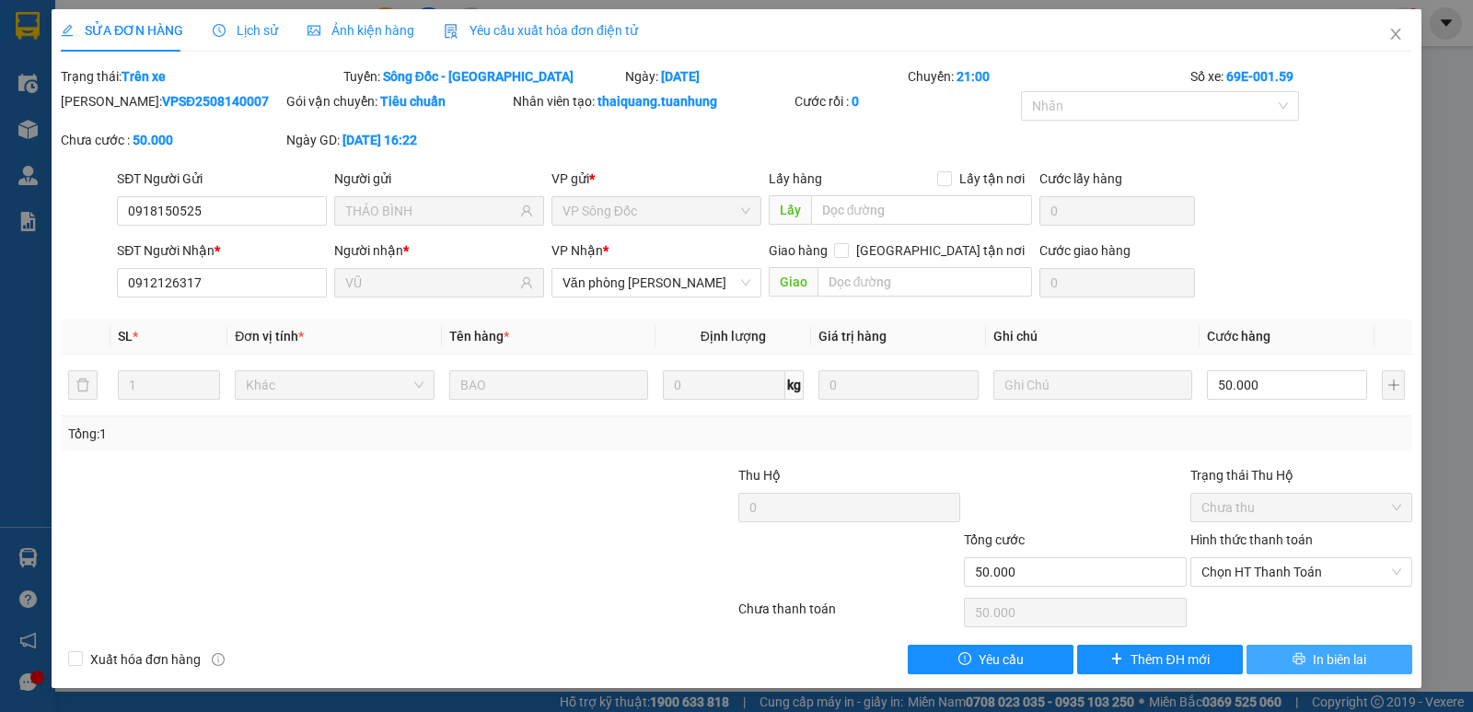
click at [1325, 656] on span "In biên lai" at bounding box center [1339, 659] width 53 height 20
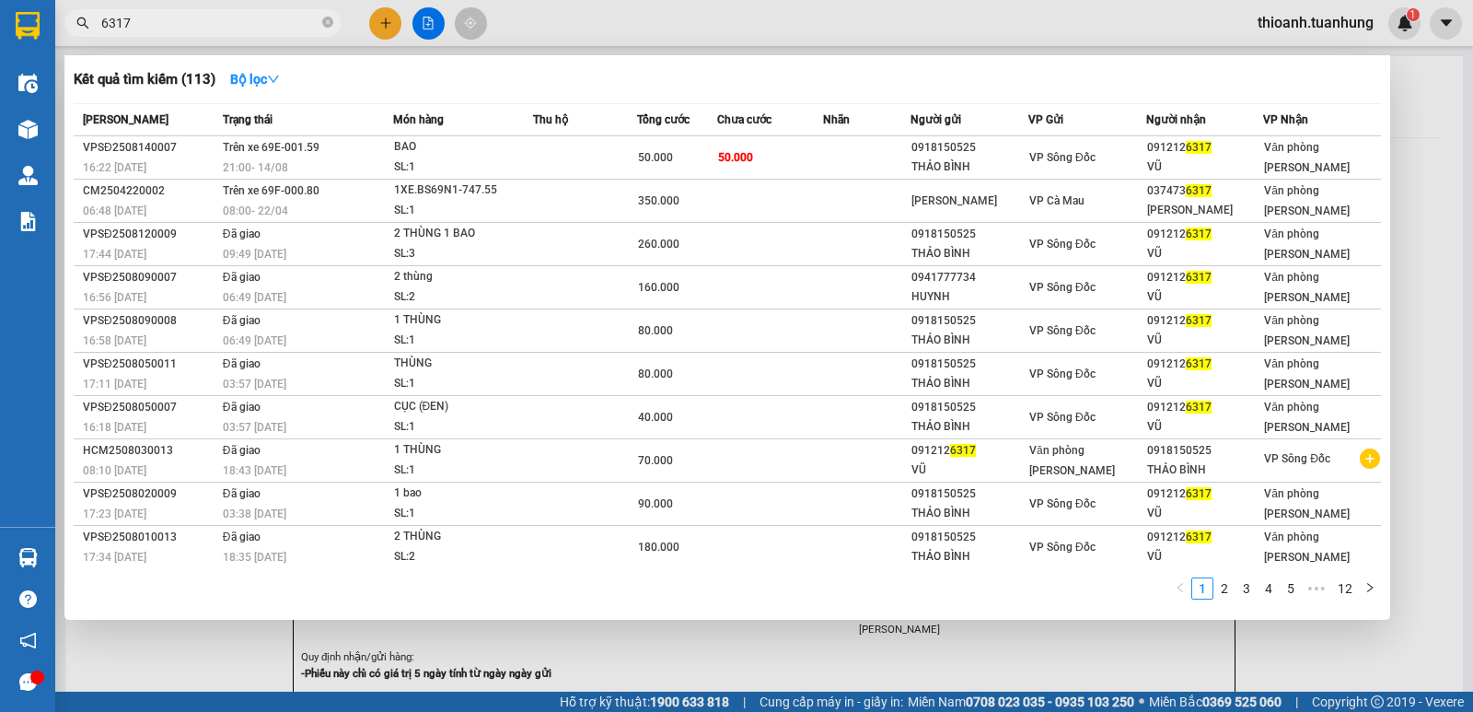
click at [260, 30] on input "6317" at bounding box center [209, 23] width 217 height 20
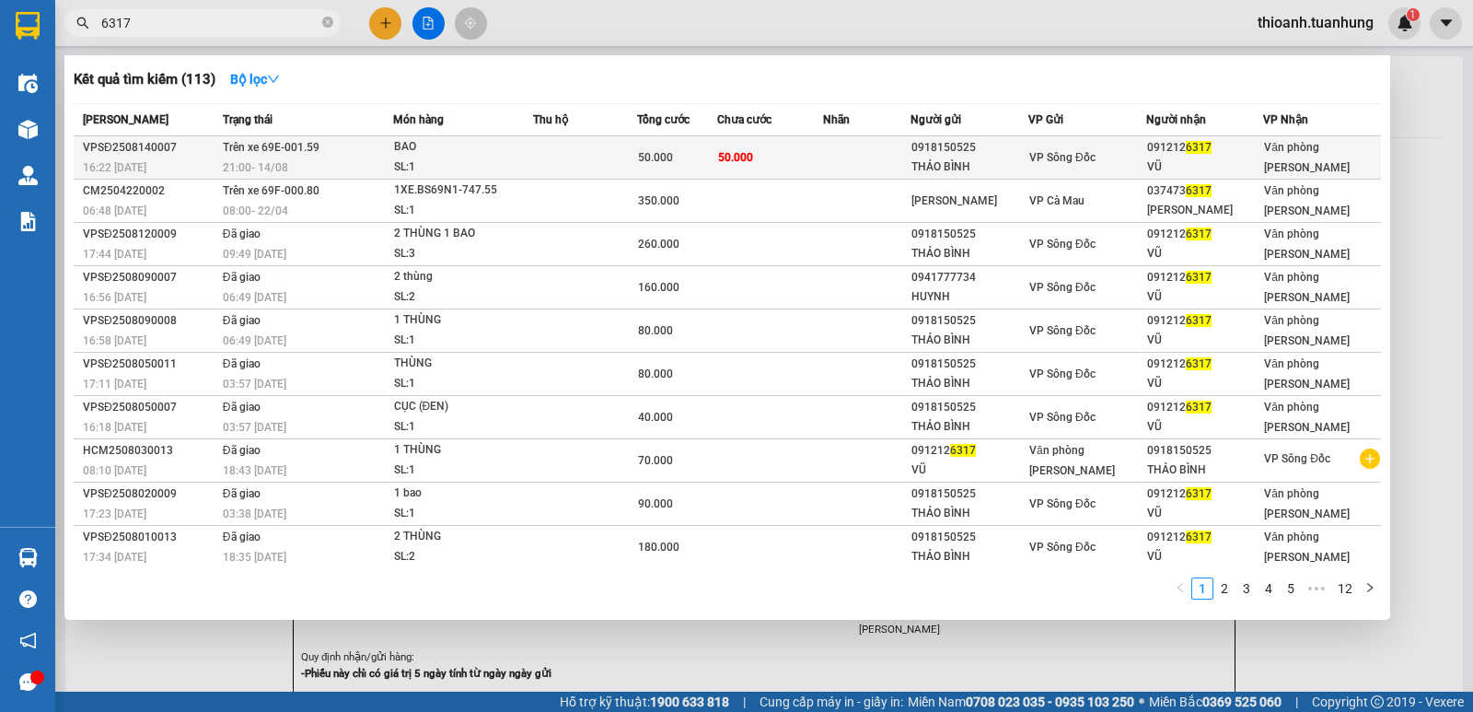
click at [879, 163] on td at bounding box center [866, 157] width 87 height 43
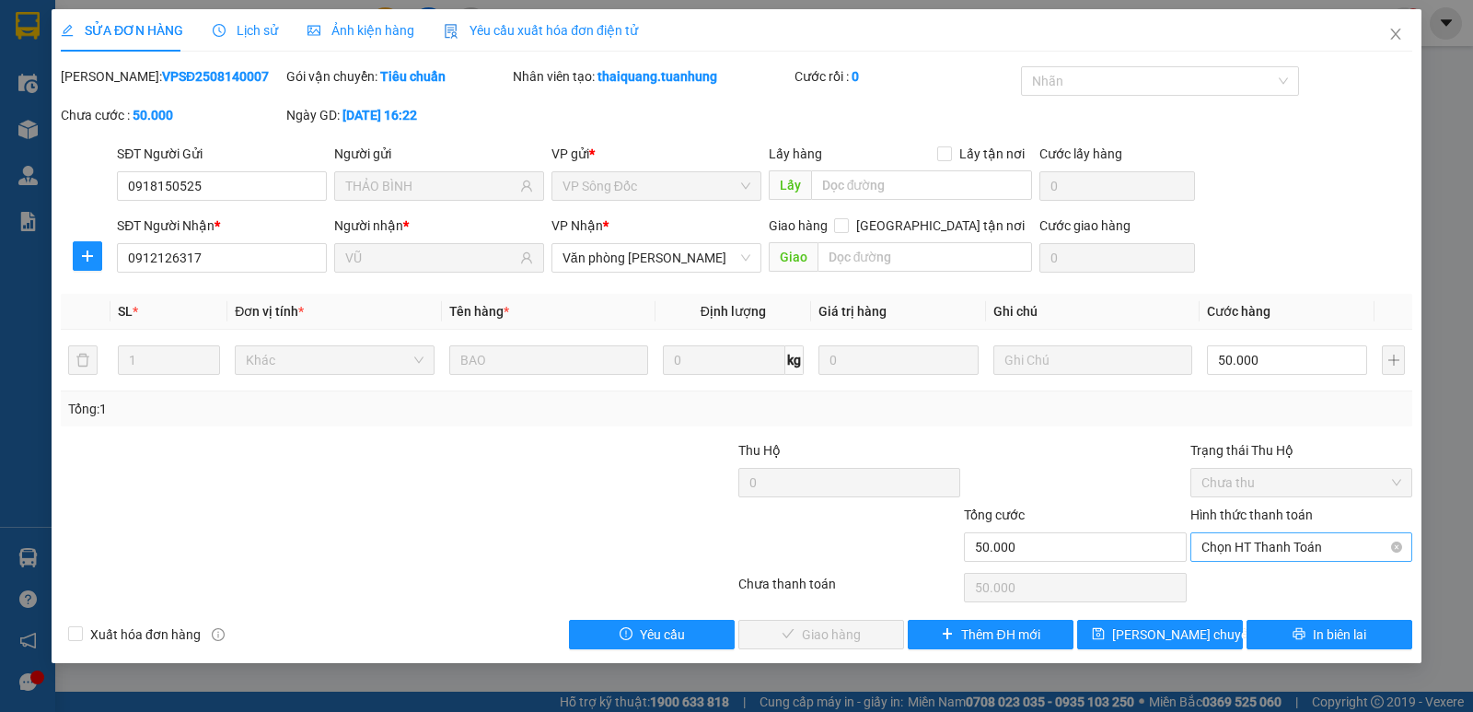
drag, startPoint x: 1273, startPoint y: 509, endPoint x: 1275, endPoint y: 538, distance: 29.5
click at [1273, 522] on label "Hình thức thanh toán" at bounding box center [1251, 514] width 122 height 15
click at [1273, 533] on input "Hình thức thanh toán" at bounding box center [1294, 547] width 187 height 28
drag, startPoint x: 1258, startPoint y: 585, endPoint x: 1101, endPoint y: 613, distance: 160.0
click at [1255, 585] on div "Tại văn phòng" at bounding box center [1301, 583] width 200 height 20
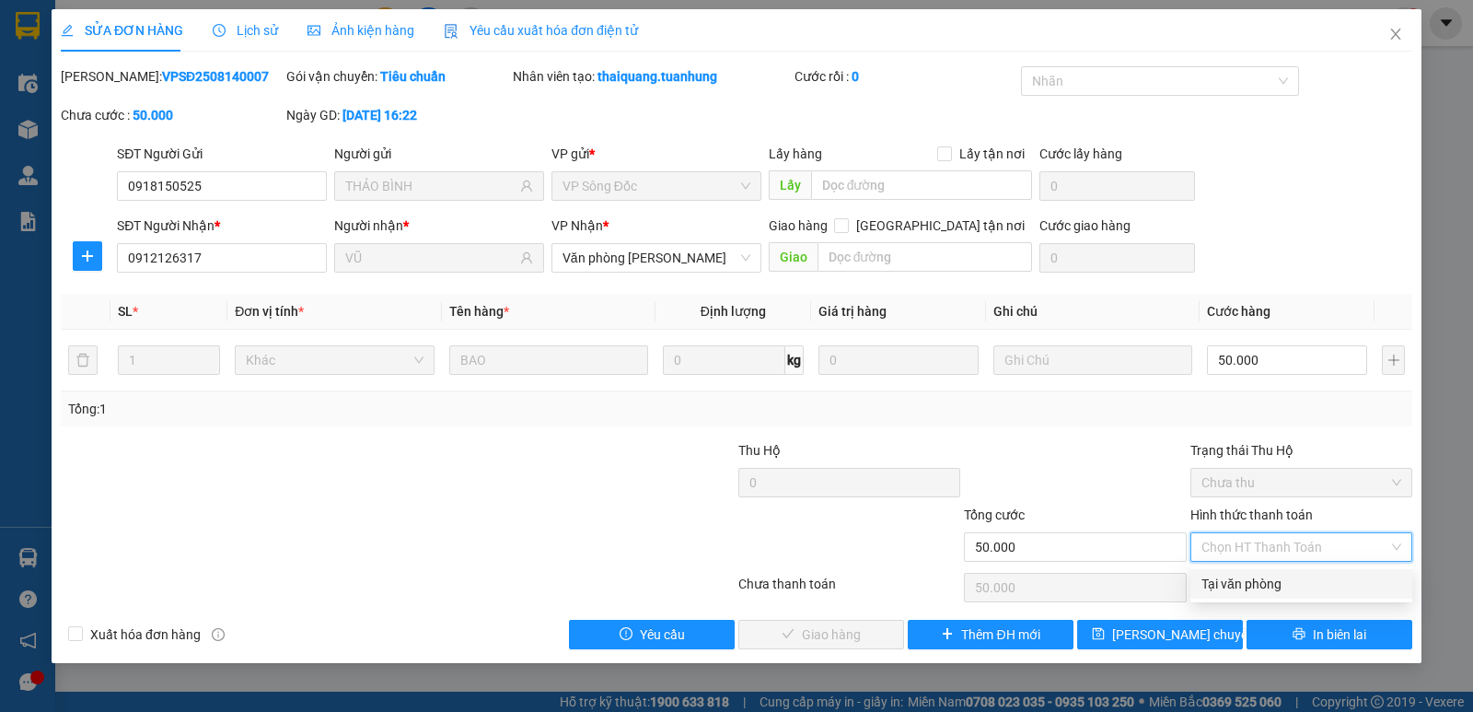
type input "0"
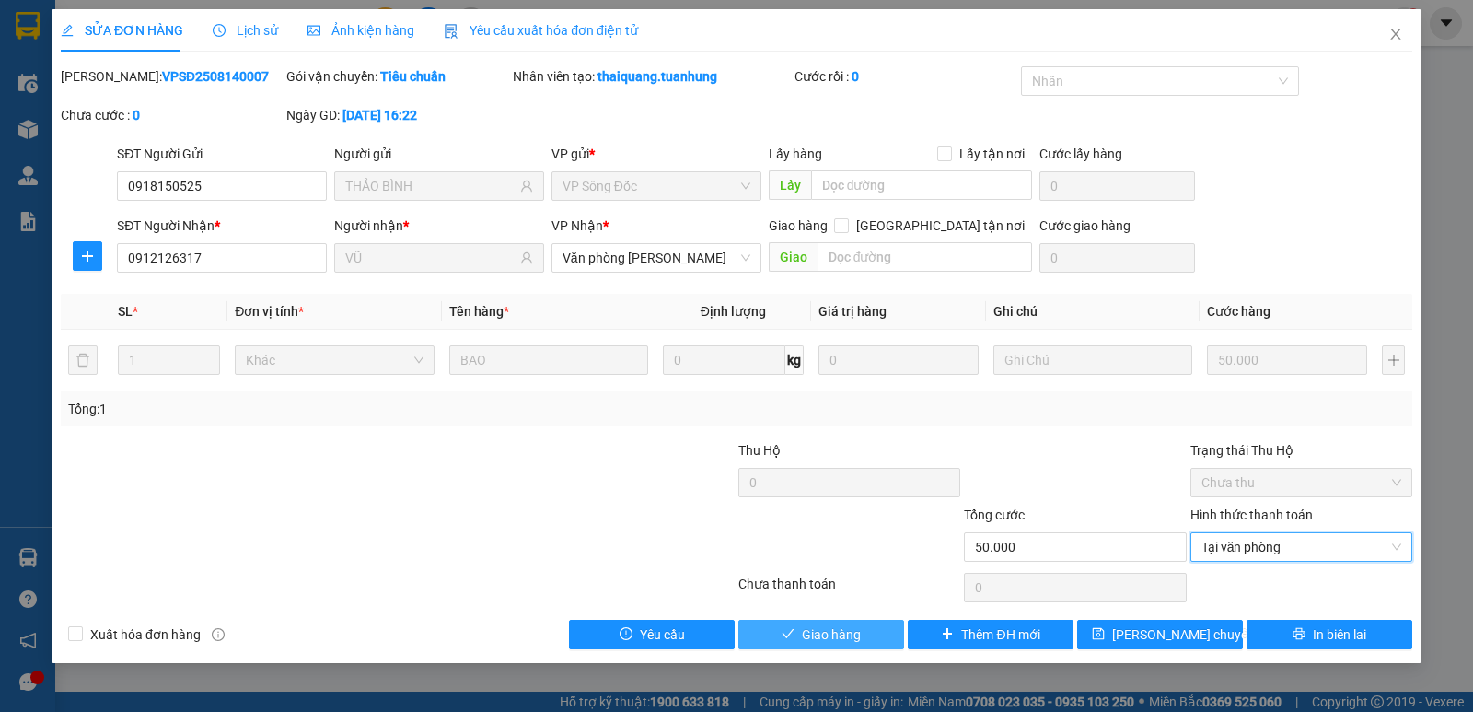
click at [828, 635] on span "Giao hàng" at bounding box center [831, 634] width 59 height 20
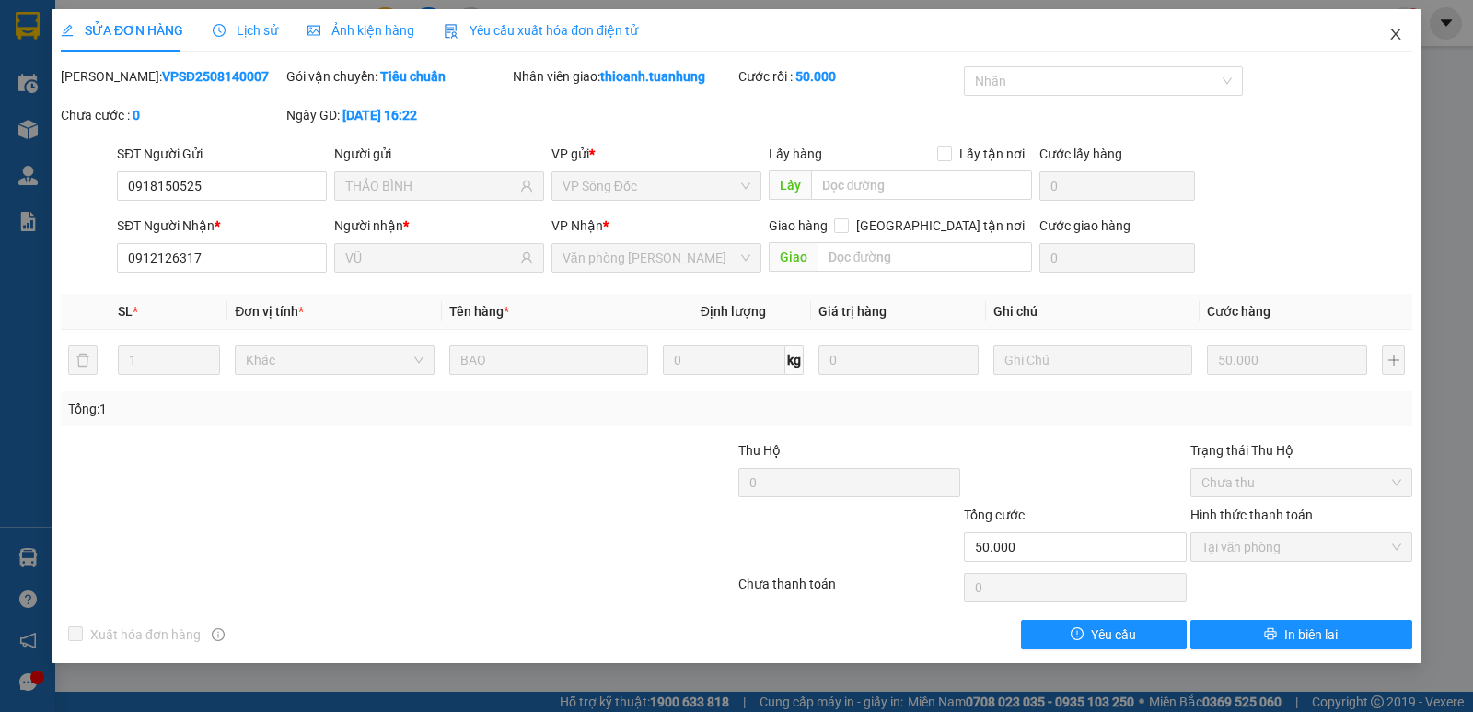
drag, startPoint x: 1384, startPoint y: 31, endPoint x: 220, endPoint y: 29, distance: 1163.5
click at [1381, 31] on span "Close" at bounding box center [1396, 35] width 52 height 52
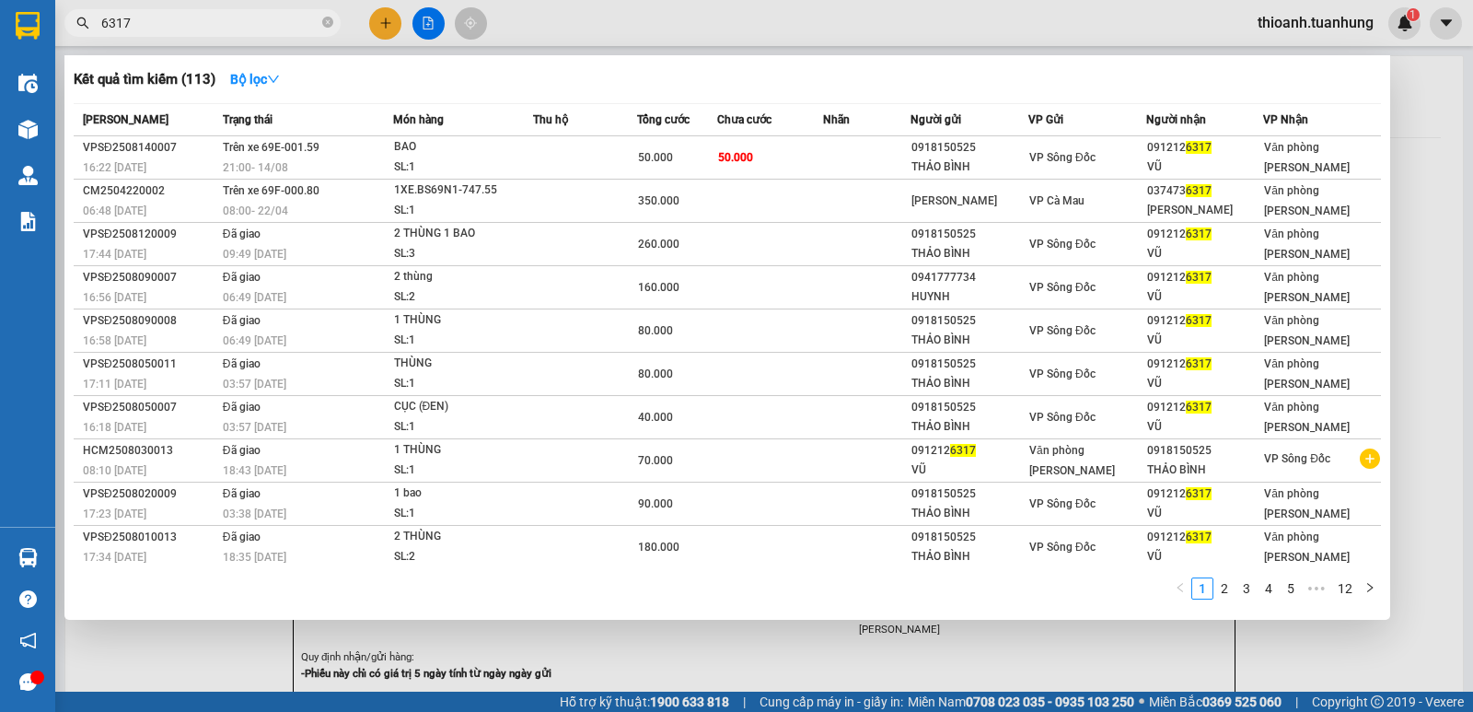
click at [324, 13] on span at bounding box center [327, 23] width 11 height 20
click at [333, 20] on span "6317" at bounding box center [202, 23] width 276 height 28
click at [332, 20] on icon "close-circle" at bounding box center [327, 22] width 11 height 11
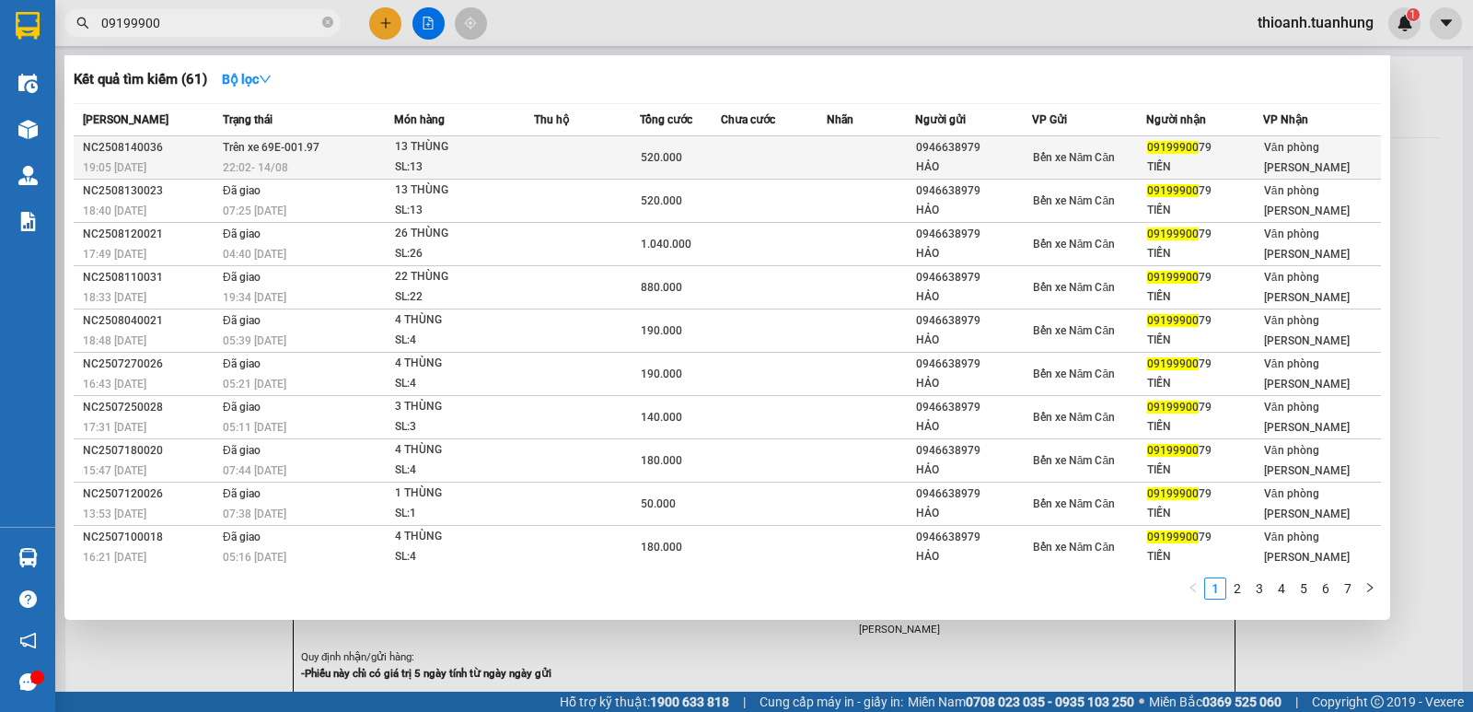
type input "09199900"
click at [838, 156] on td at bounding box center [871, 157] width 88 height 43
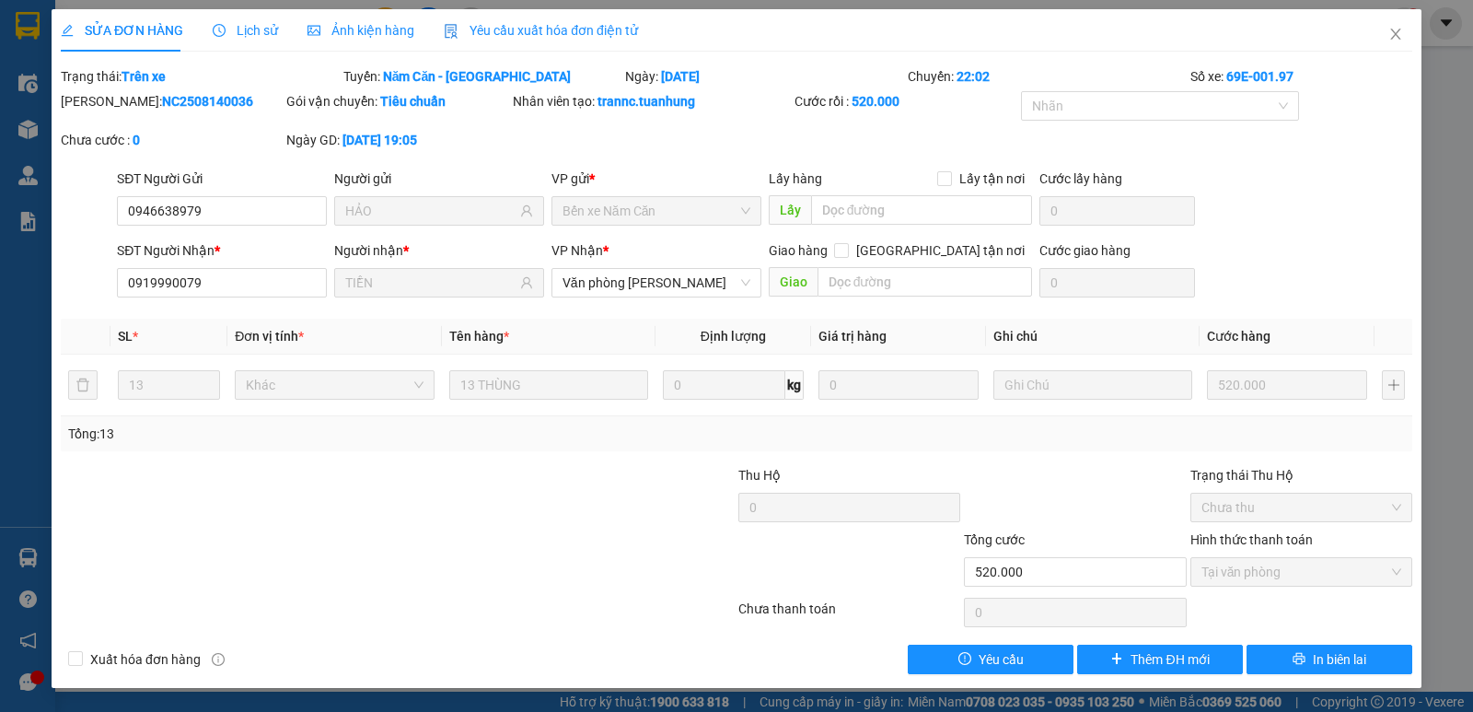
click at [1326, 681] on div "SỬA ĐƠN HÀNG Lịch sử Ảnh kiện hàng Yêu cầu xuất hóa đơn điện tử Total Paid Fee …" at bounding box center [737, 348] width 1370 height 678
click at [1315, 669] on button "In biên lai" at bounding box center [1329, 658] width 166 height 29
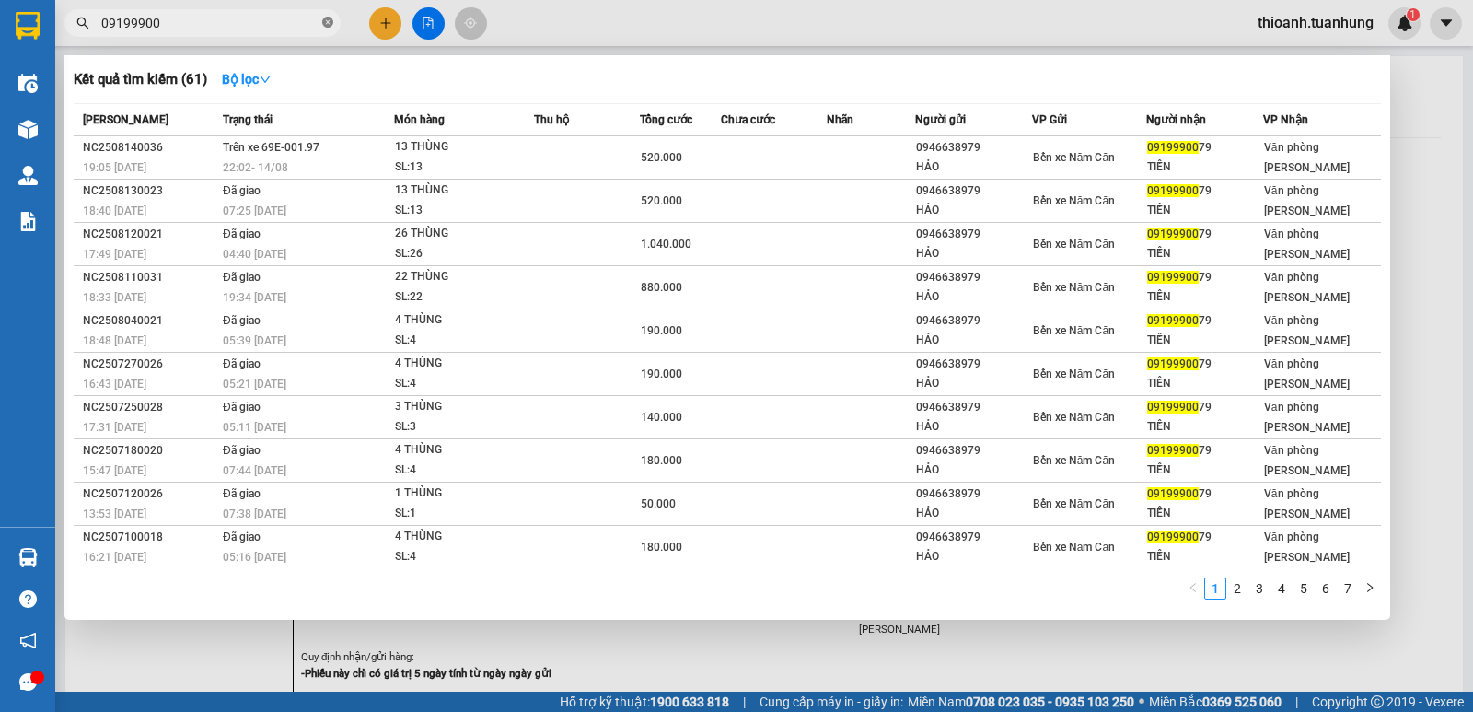
click at [327, 25] on icon "close-circle" at bounding box center [327, 22] width 11 height 11
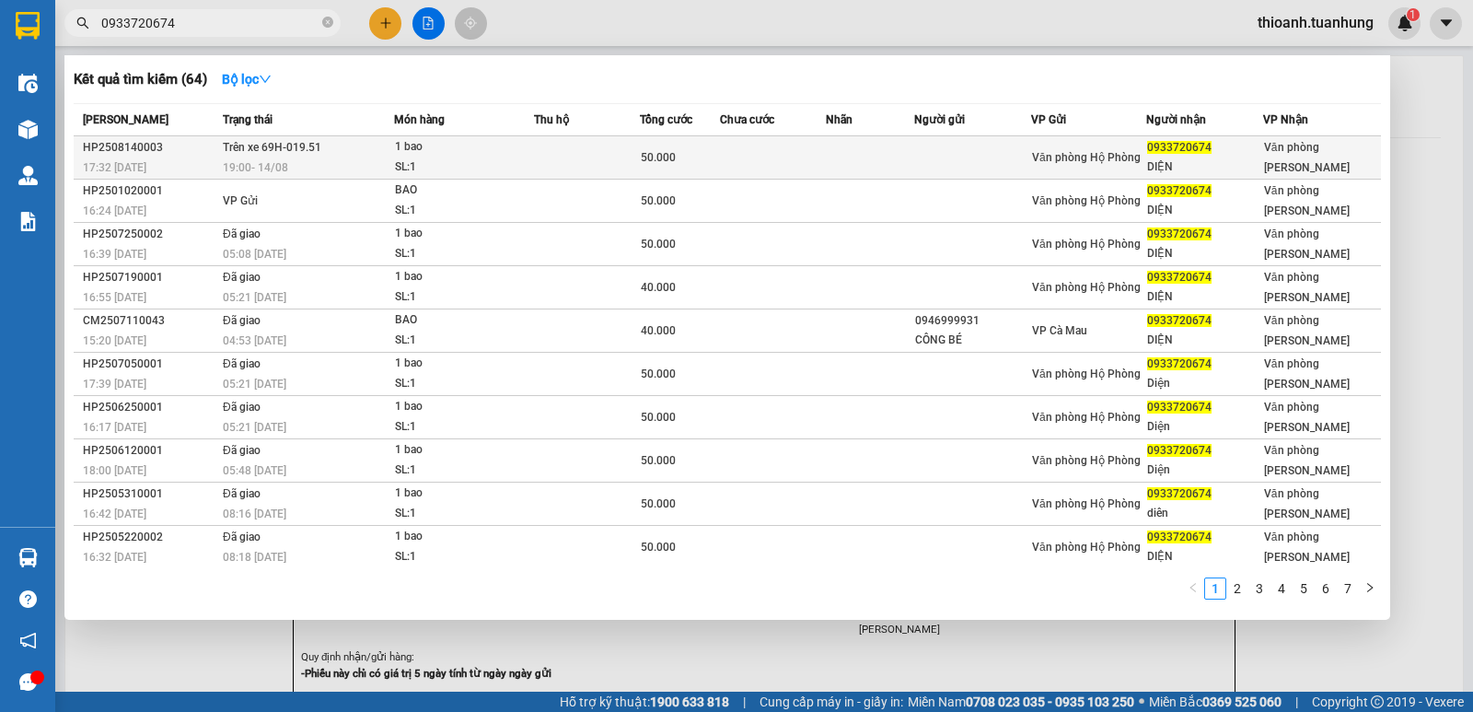
type input "0933720674"
click at [1000, 158] on td at bounding box center [972, 157] width 117 height 43
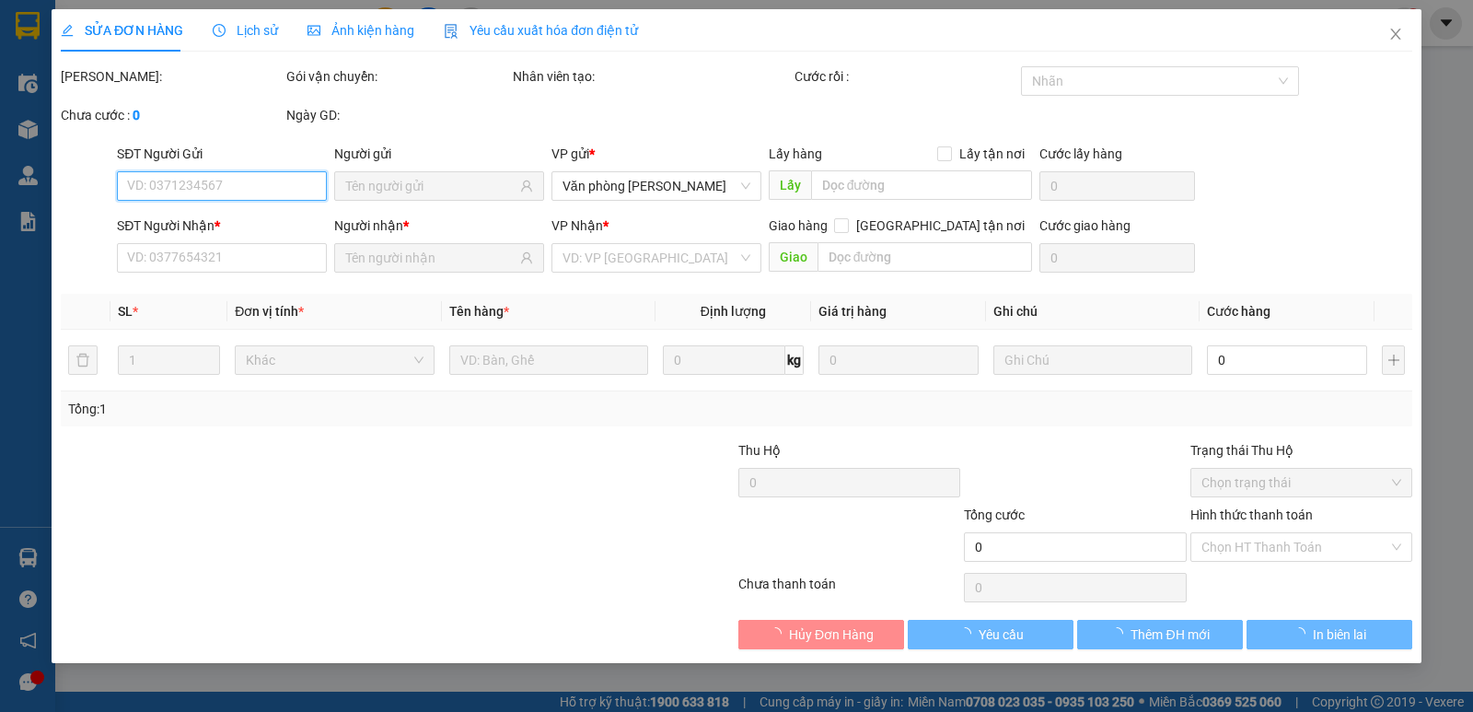
type input "0933720674"
type input "DIỆN"
type input "50.000"
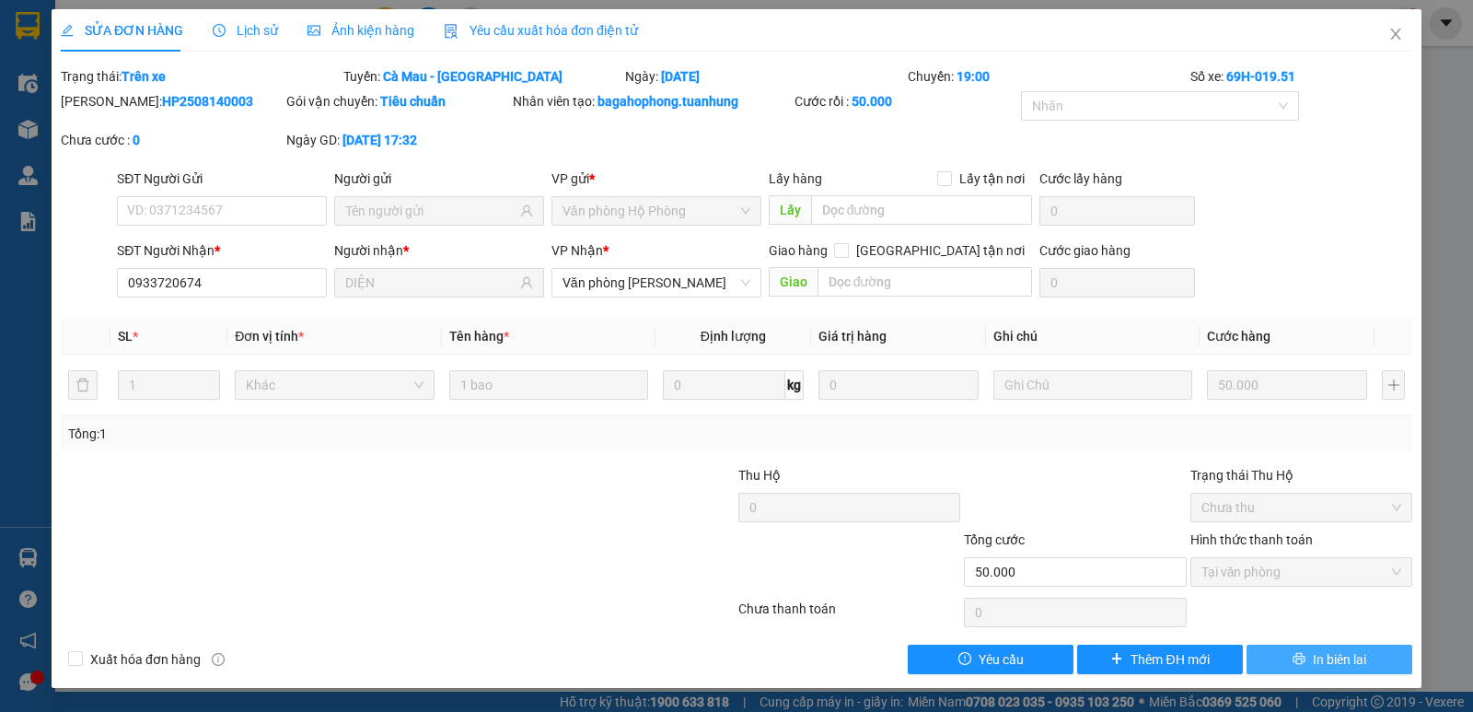
click at [1308, 664] on button "In biên lai" at bounding box center [1329, 658] width 166 height 29
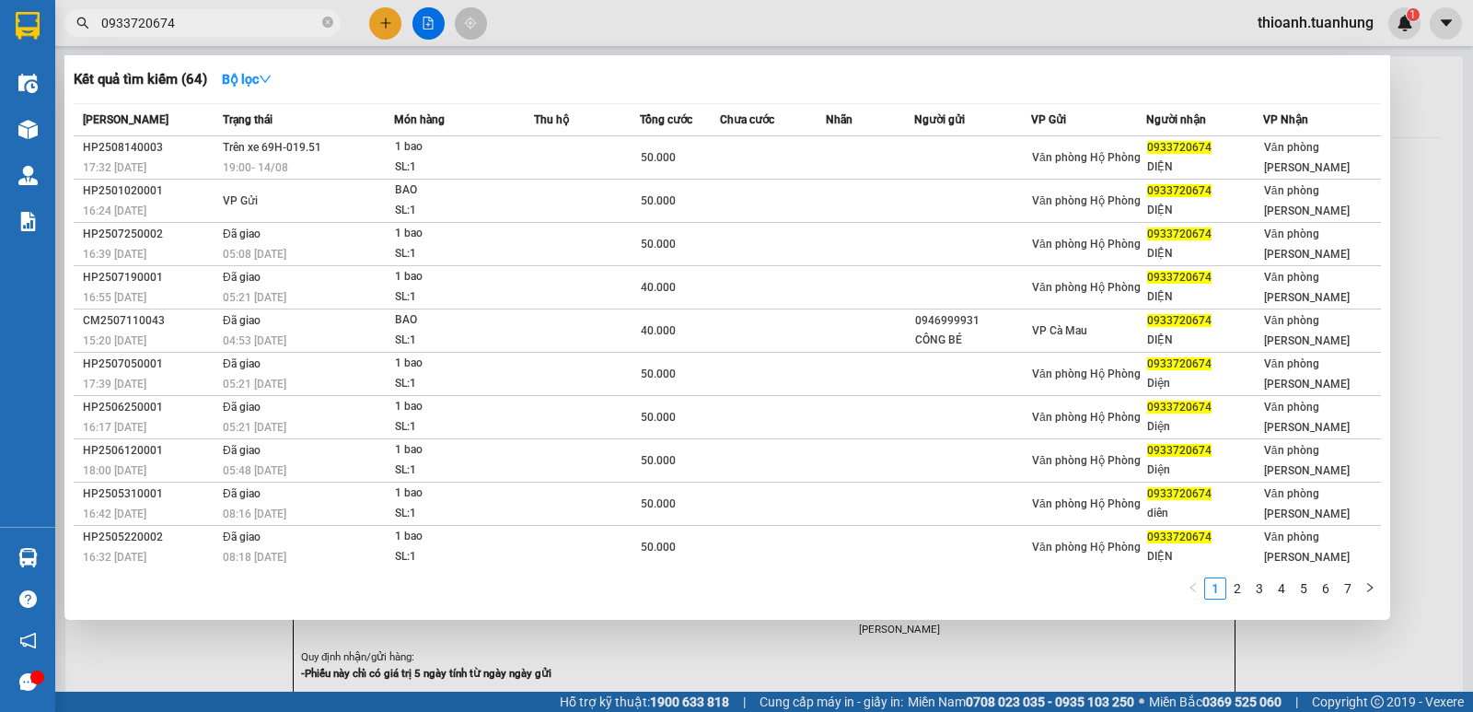
click at [232, 35] on span "0933720674" at bounding box center [202, 23] width 276 height 28
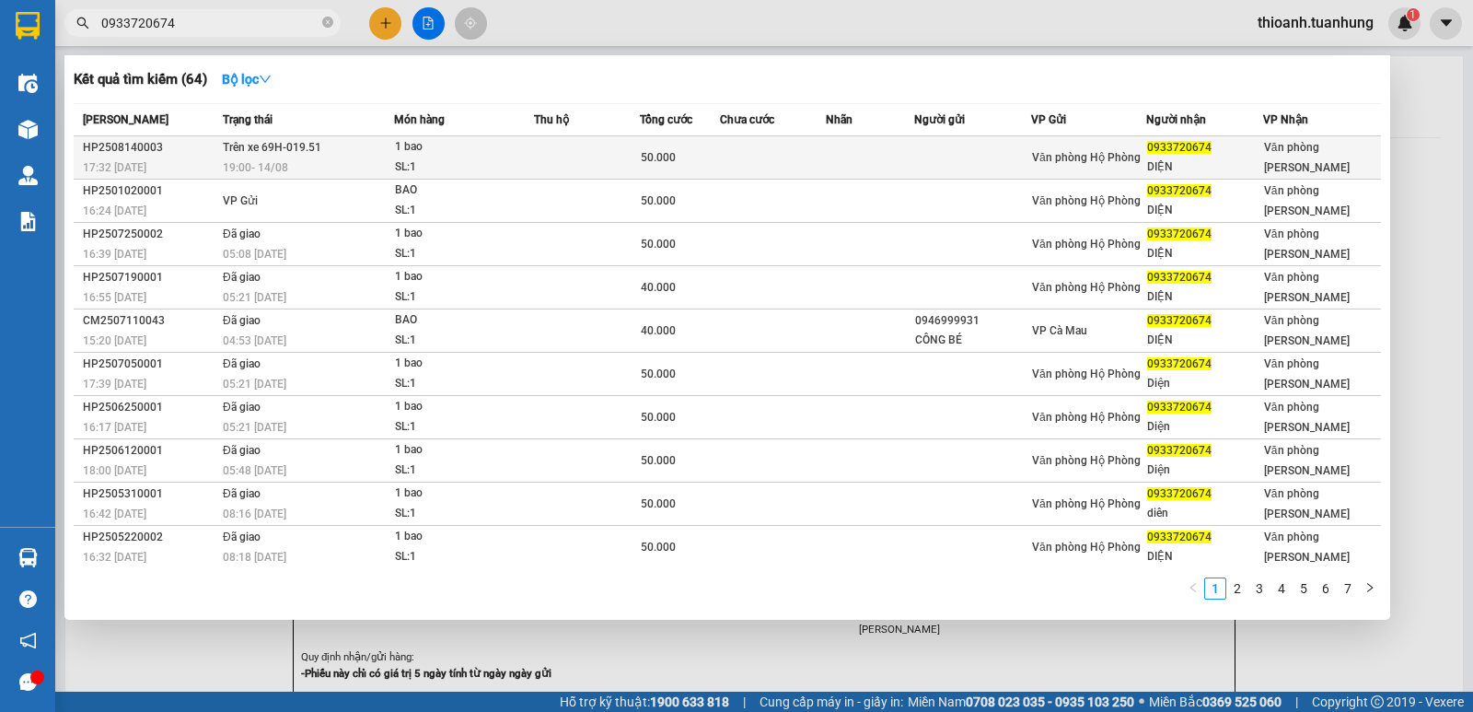
click at [914, 153] on td at bounding box center [972, 157] width 117 height 43
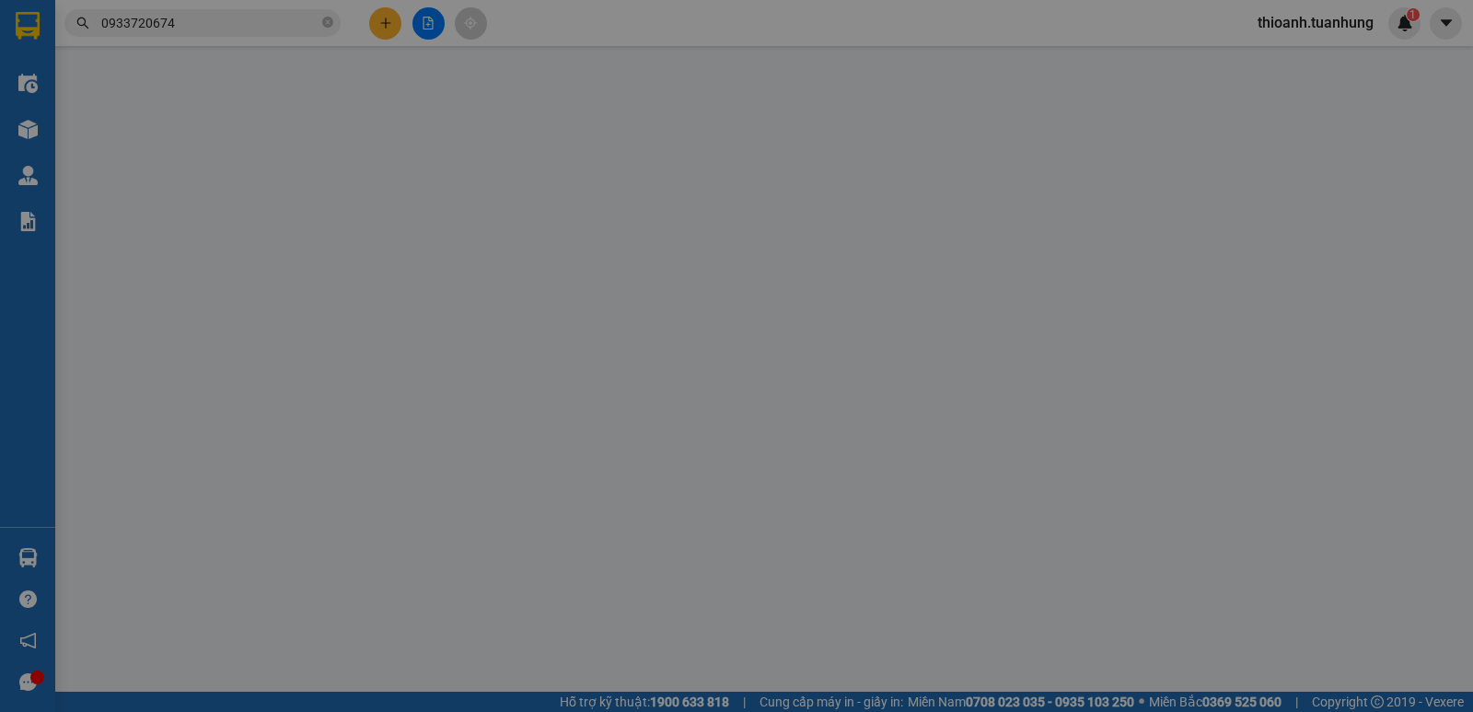
type input "0933720674"
type input "DIỆN"
type input "50.000"
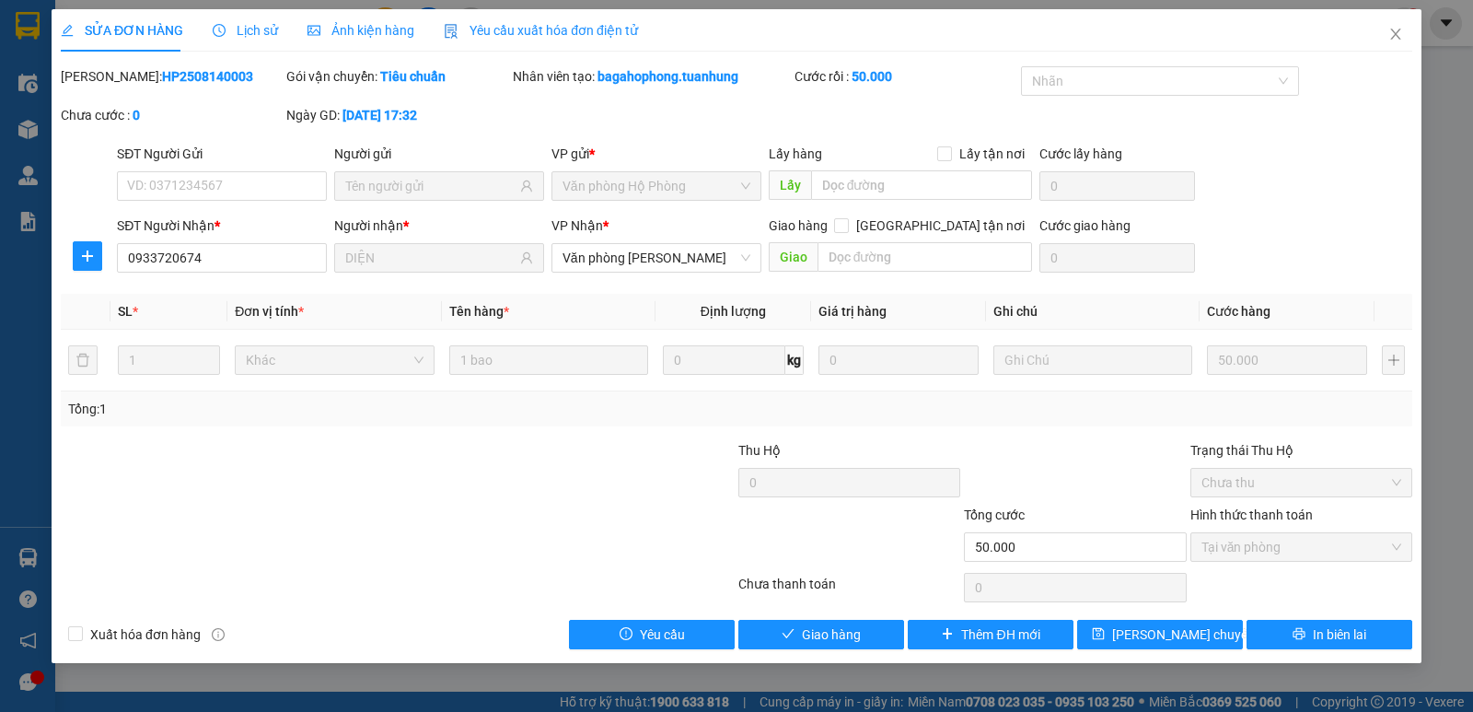
click at [812, 617] on div "Total Paid Fee 50.000 Total UnPaid Fee 0 Cash Collection Total Fee Mã ĐH: HP250…" at bounding box center [736, 357] width 1351 height 583
click at [1395, 35] on icon "close" at bounding box center [1395, 34] width 15 height 15
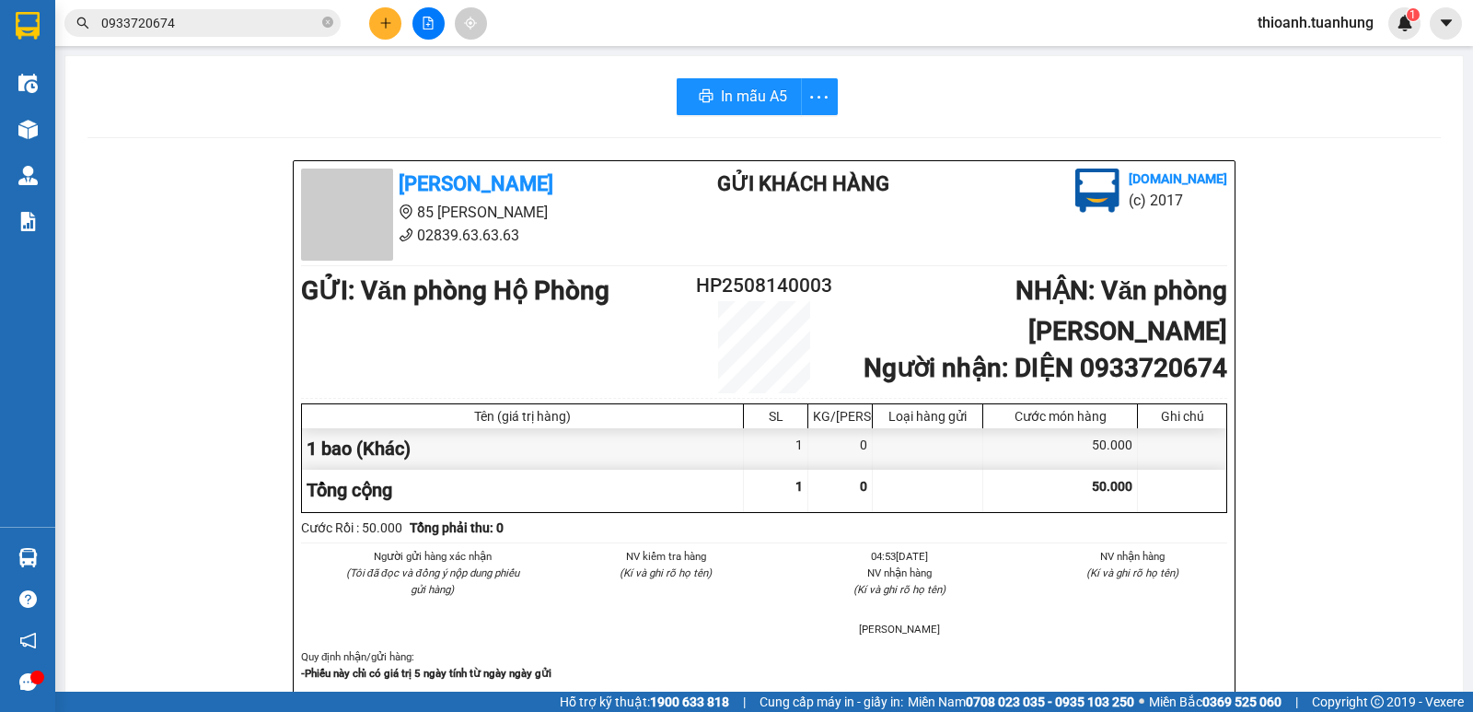
click at [336, 19] on span "0933720674" at bounding box center [202, 23] width 276 height 28
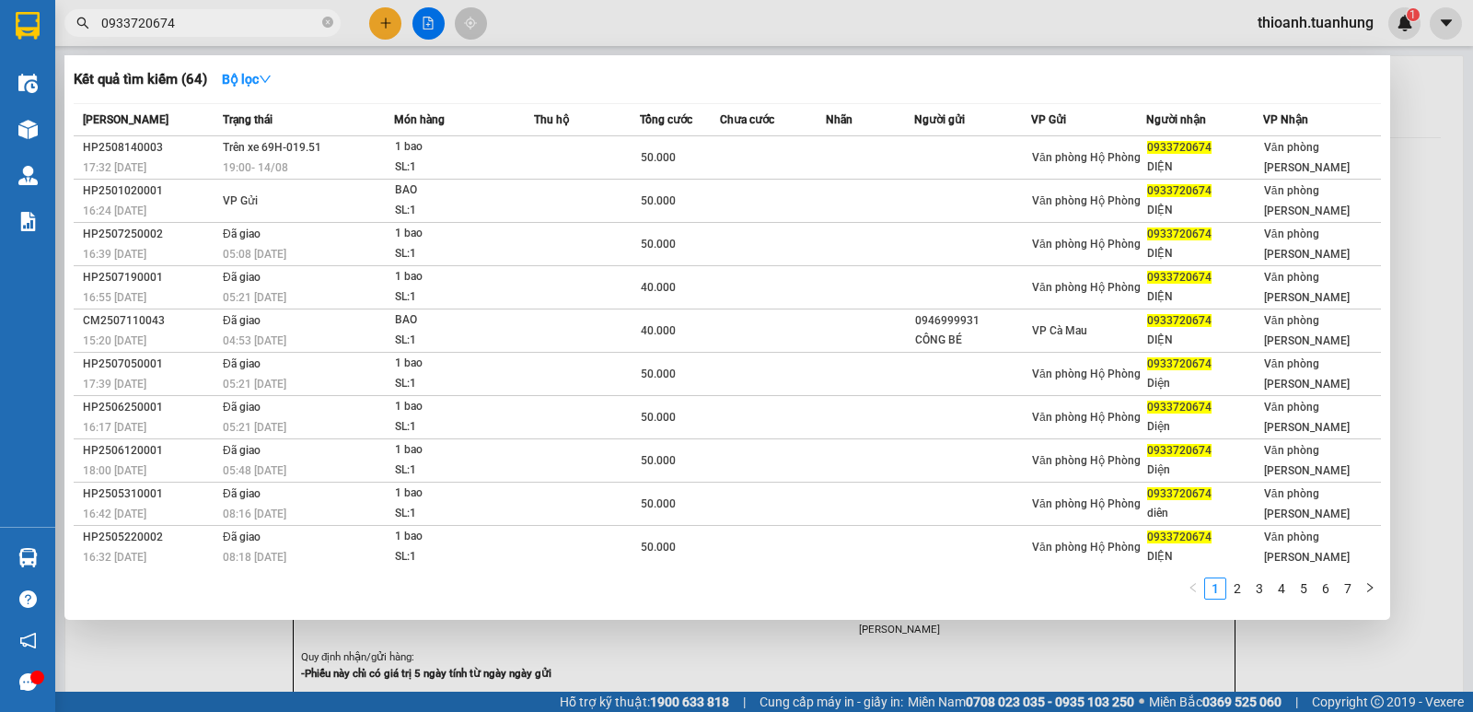
click at [319, 21] on span "0933720674" at bounding box center [202, 23] width 276 height 28
click at [324, 21] on icon "close-circle" at bounding box center [327, 22] width 11 height 11
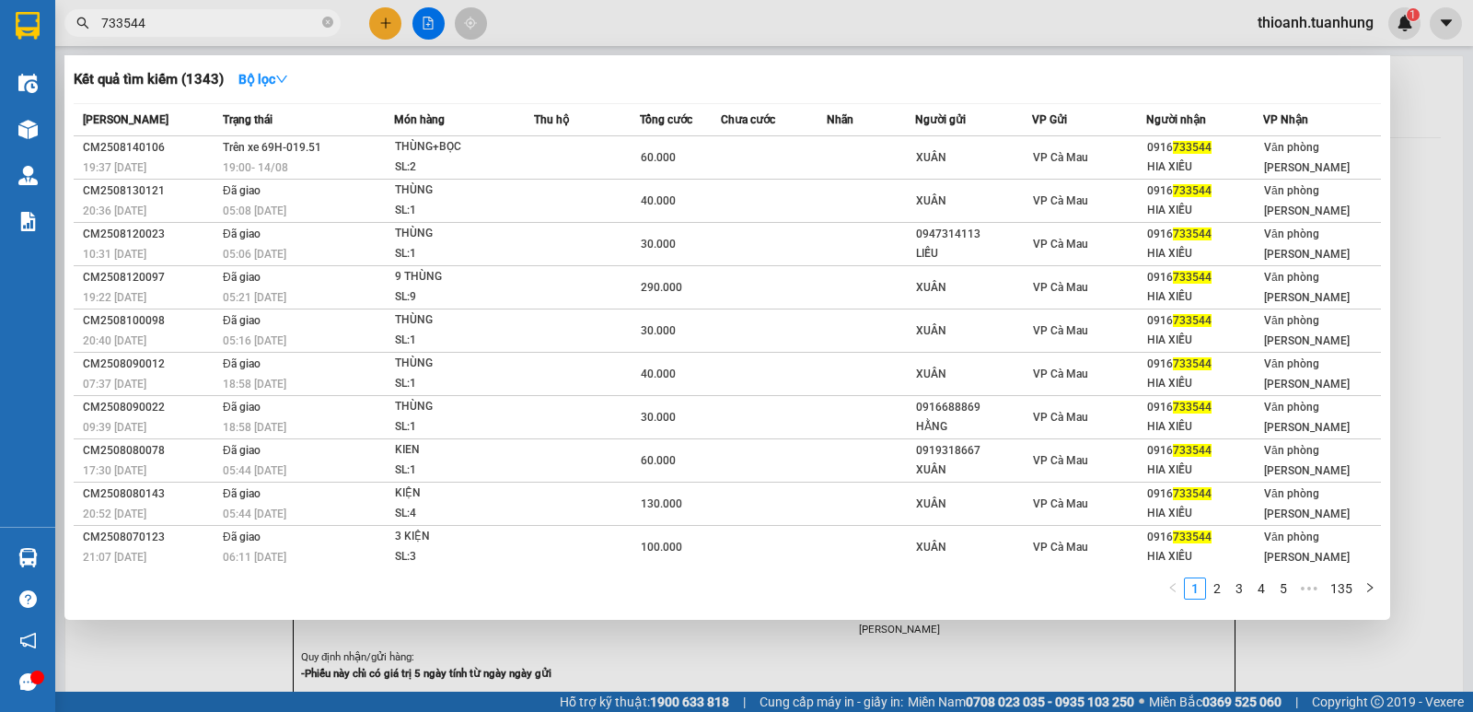
type input "733544"
click at [332, 17] on span "733544" at bounding box center [202, 23] width 276 height 28
click at [319, 19] on span "733544" at bounding box center [202, 23] width 276 height 28
click at [320, 20] on span "733544" at bounding box center [202, 23] width 276 height 28
click at [324, 22] on icon "close-circle" at bounding box center [327, 22] width 11 height 11
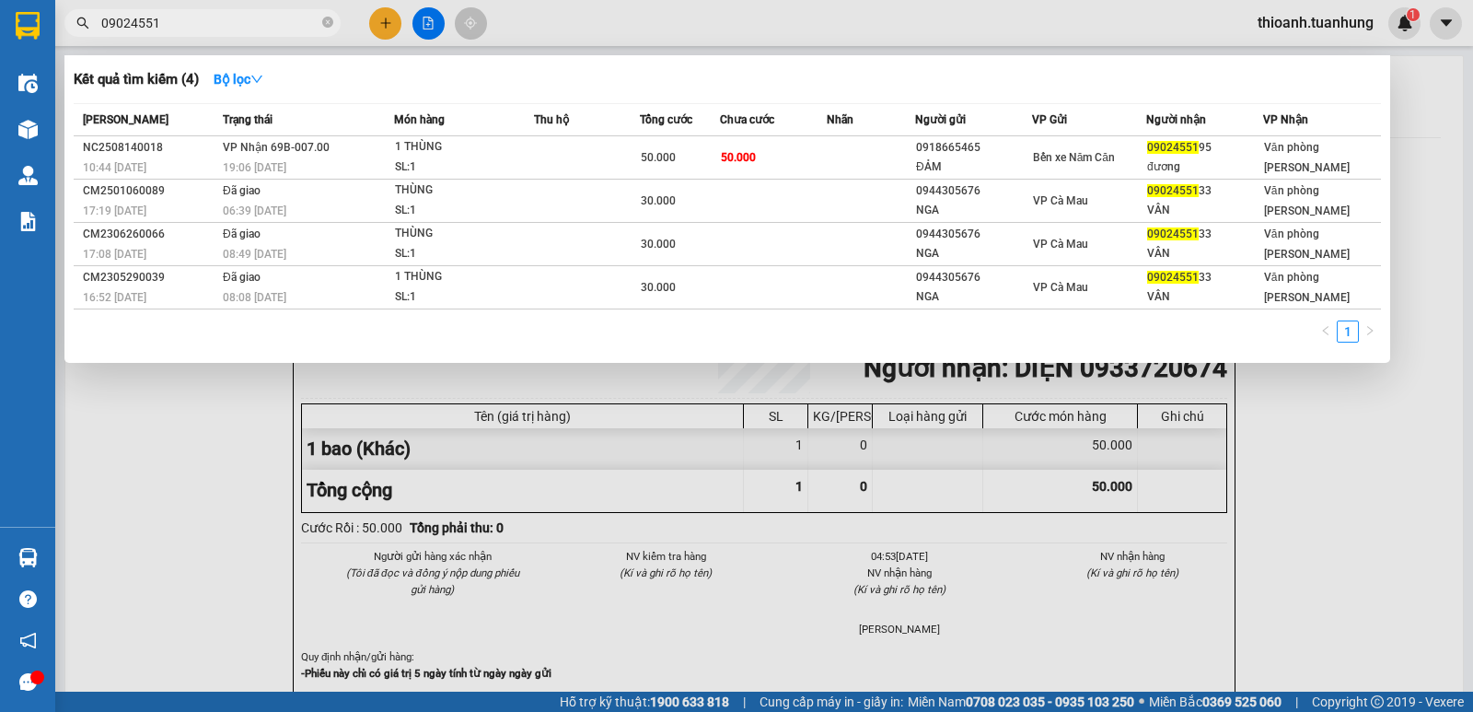
type input "09024551"
click at [380, 27] on div at bounding box center [736, 356] width 1473 height 712
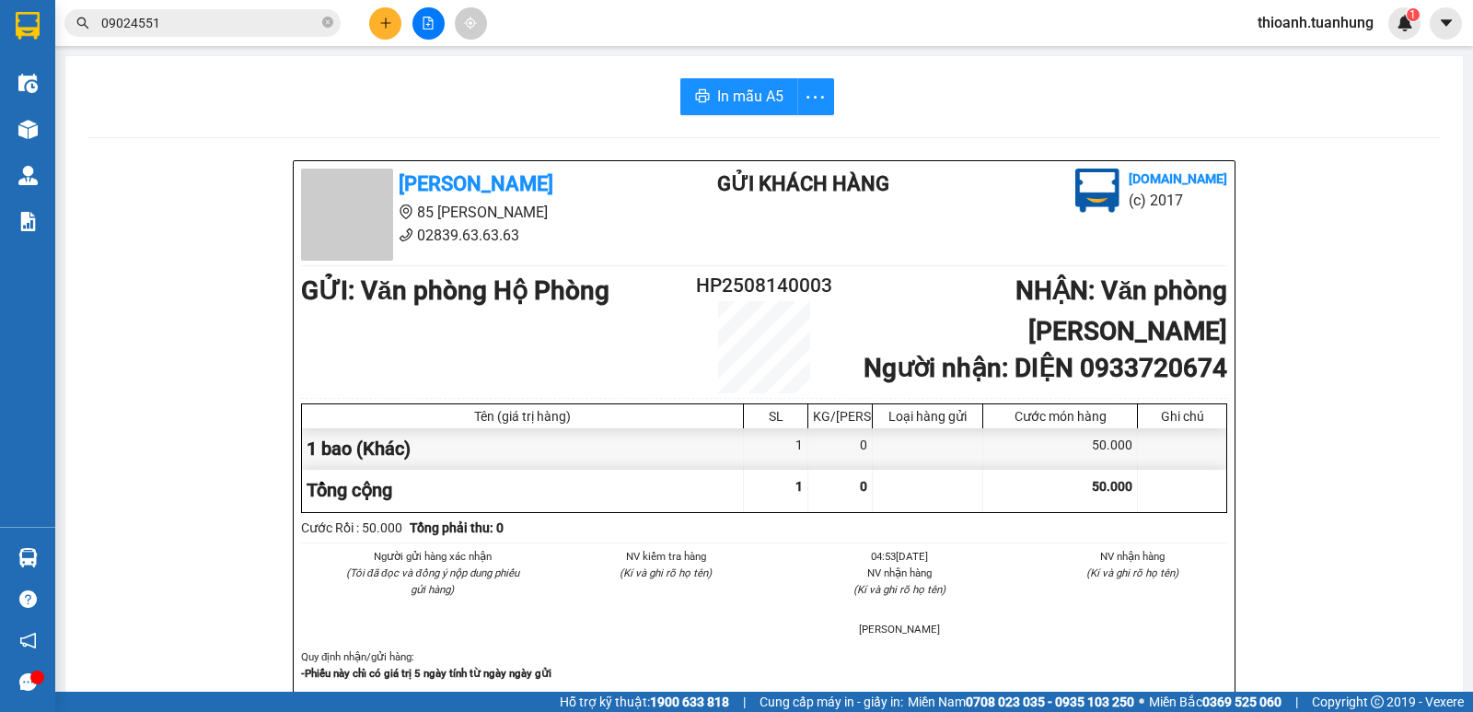
click at [420, 23] on button at bounding box center [428, 23] width 32 height 32
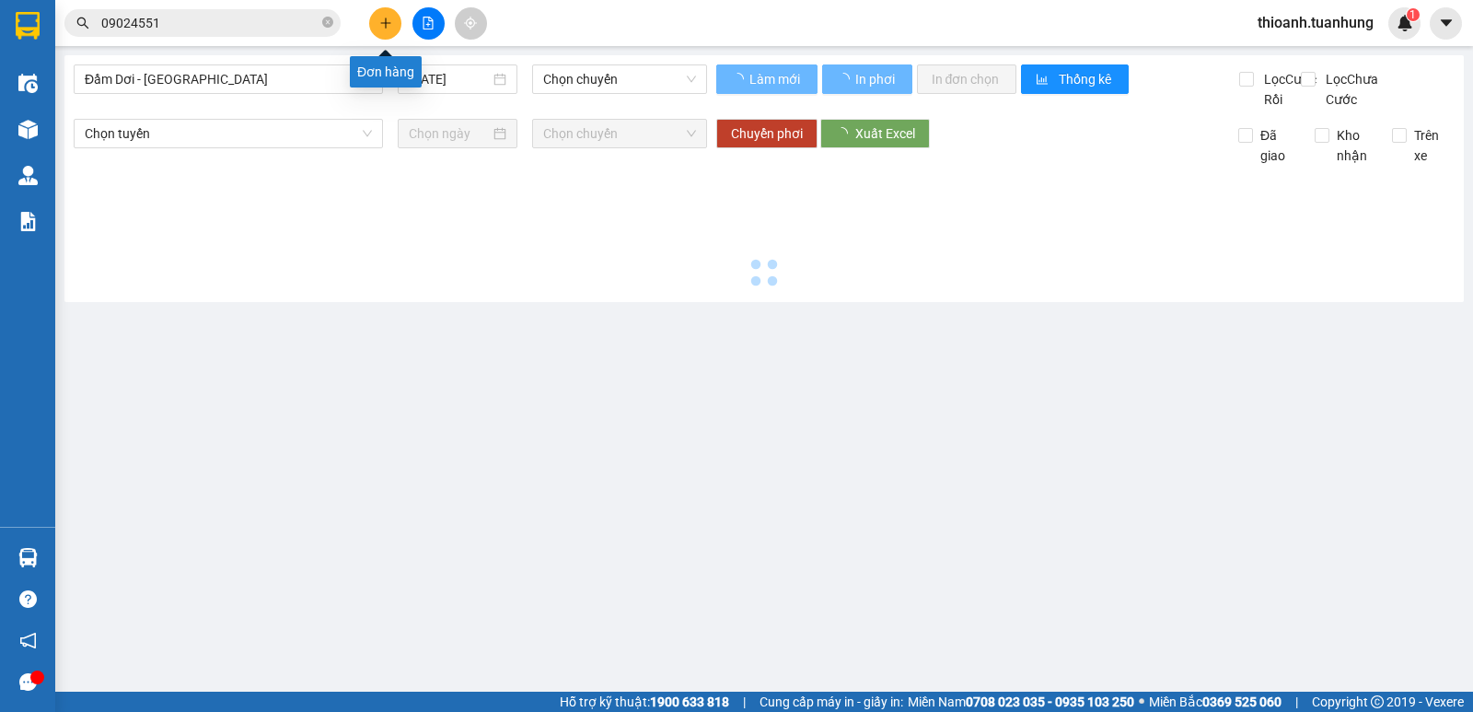
click at [387, 30] on button at bounding box center [385, 23] width 32 height 32
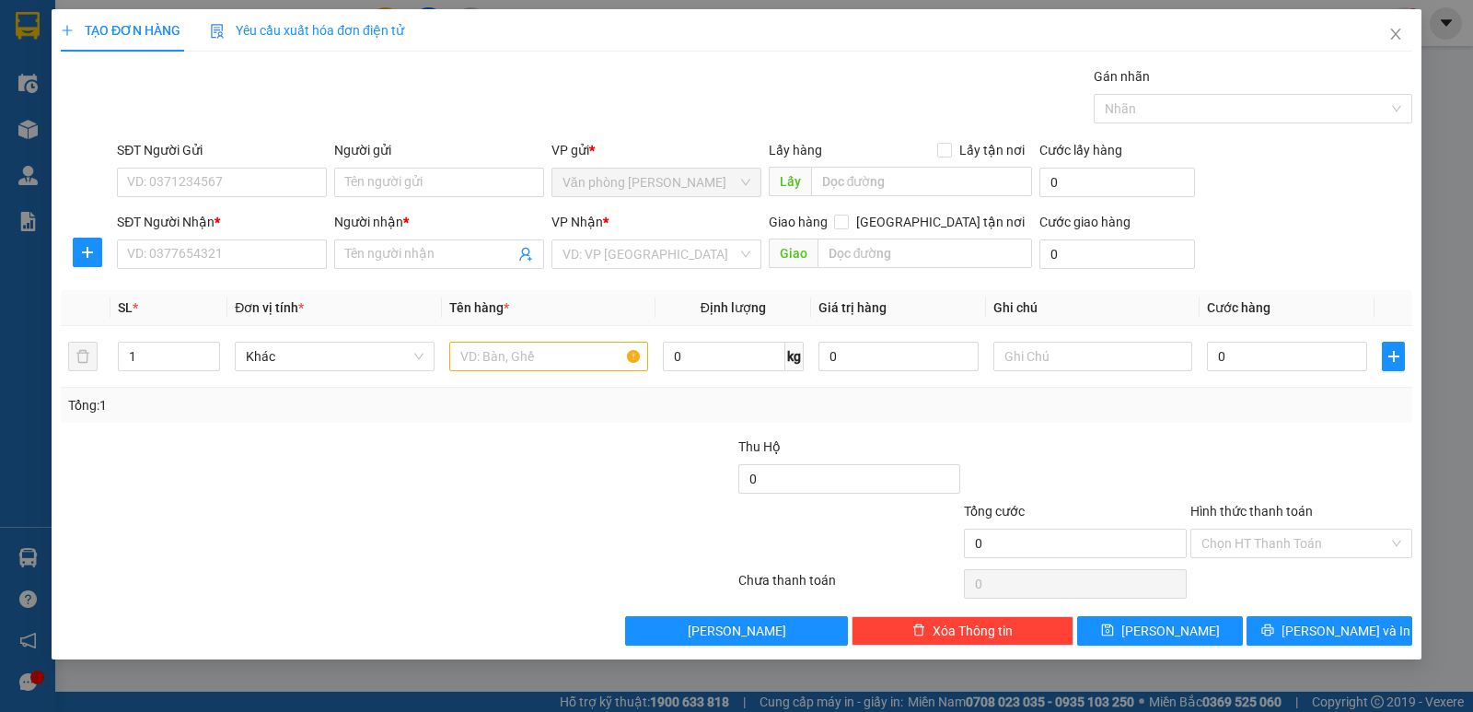
click at [388, 25] on div "TẠO ĐƠN HÀNG Yêu cầu xuất hóa đơn điện tử Transit Pickup Surcharge Ids Transit …" at bounding box center [736, 356] width 1473 height 712
click at [291, 194] on input "SĐT Người Gửi" at bounding box center [222, 182] width 210 height 29
type input "0932601409"
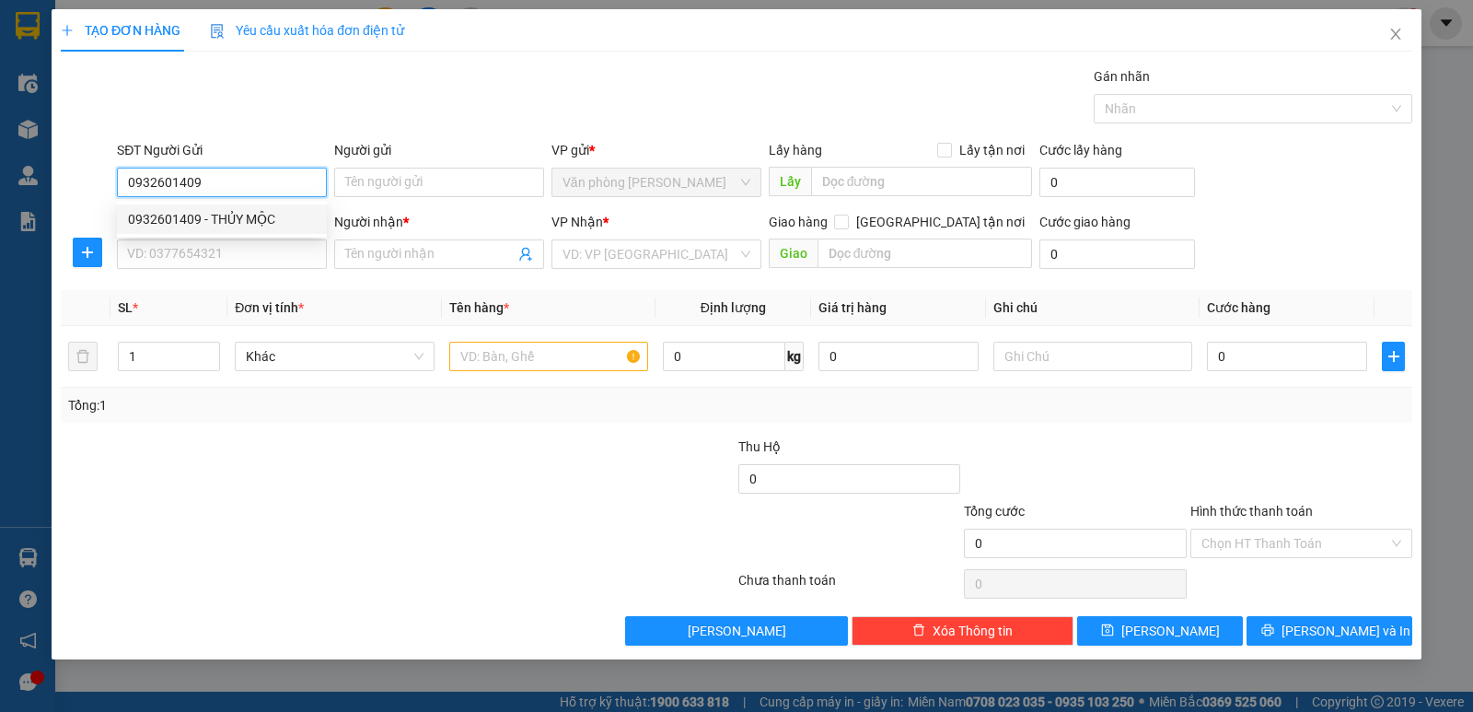
click at [239, 211] on div "0932601409 - THỦY MỘC" at bounding box center [222, 219] width 188 height 20
type input "THỦY MỘC"
type input "0932601409"
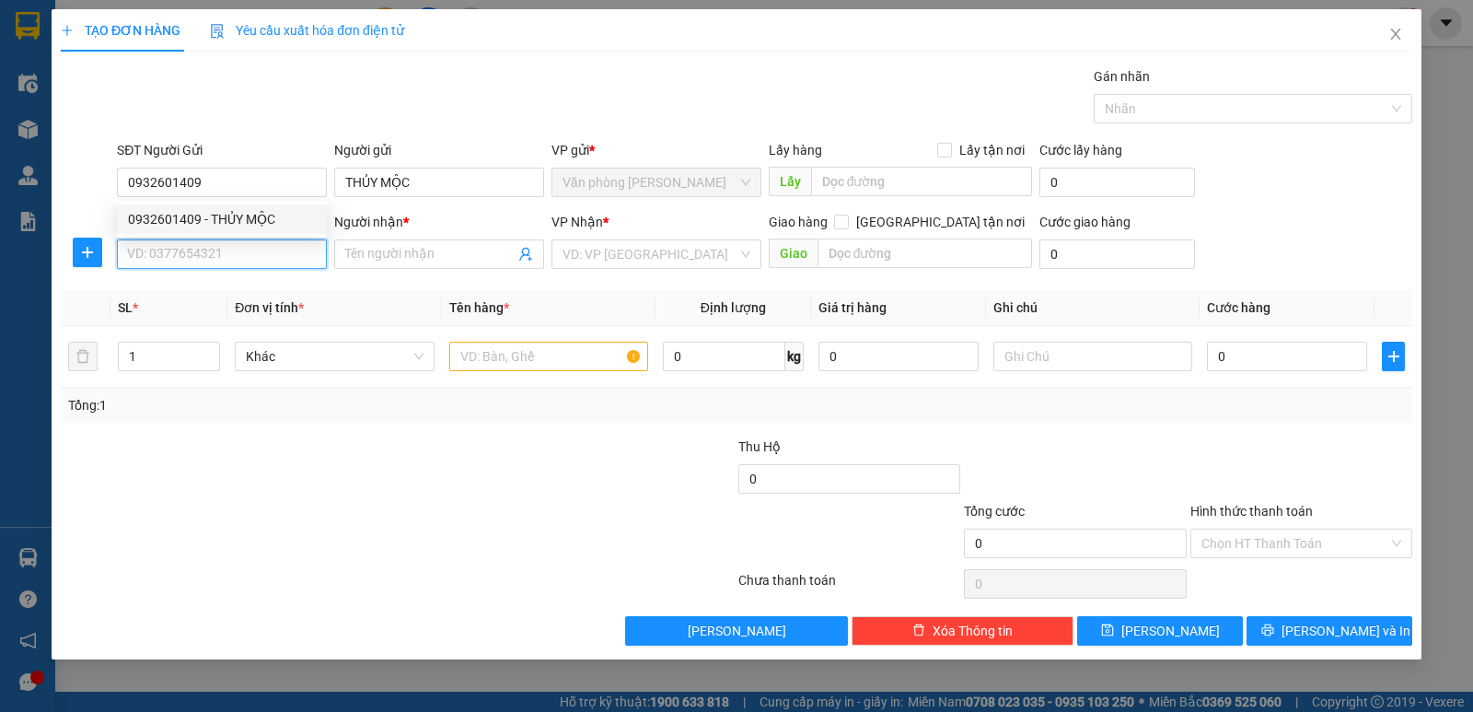
click at [233, 248] on input "SĐT Người Nhận *" at bounding box center [222, 253] width 210 height 29
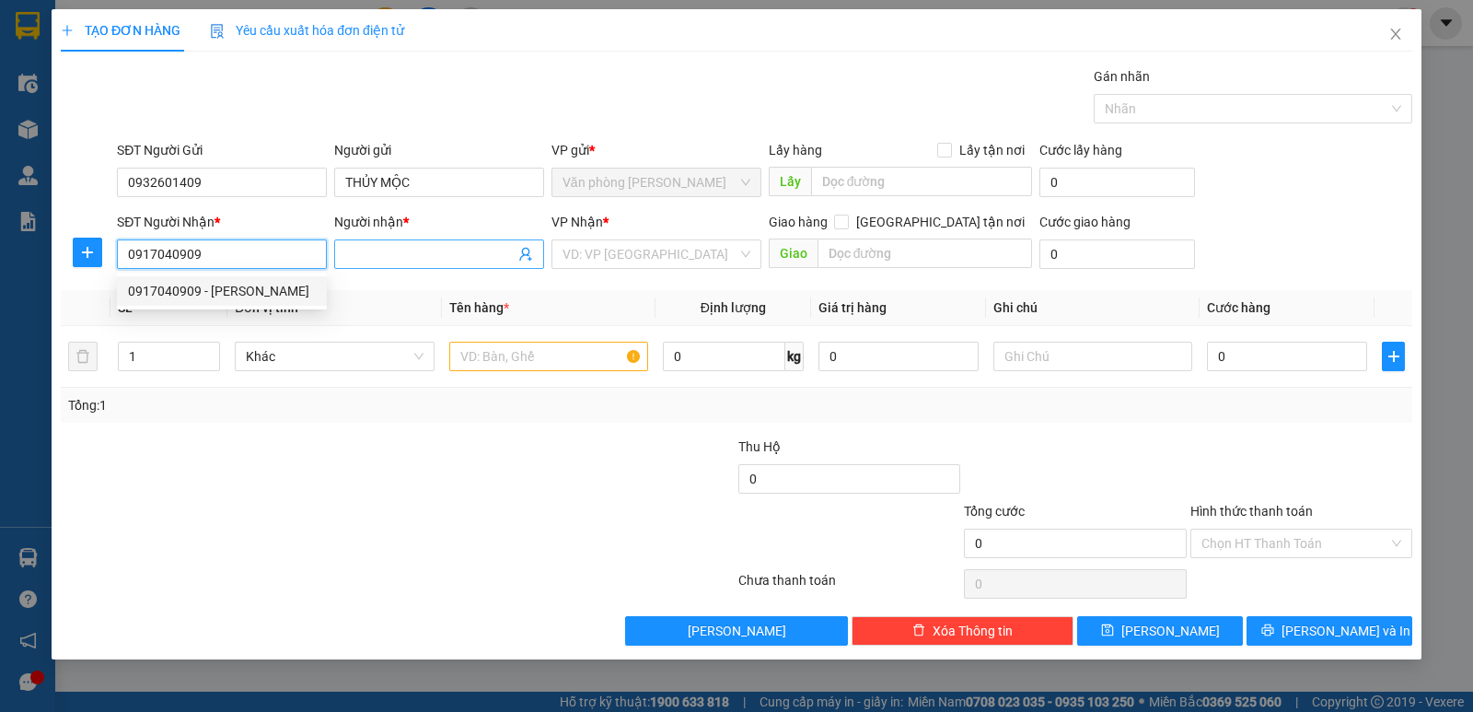
type input "0917040909"
click at [371, 258] on input "Người nhận *" at bounding box center [429, 254] width 169 height 20
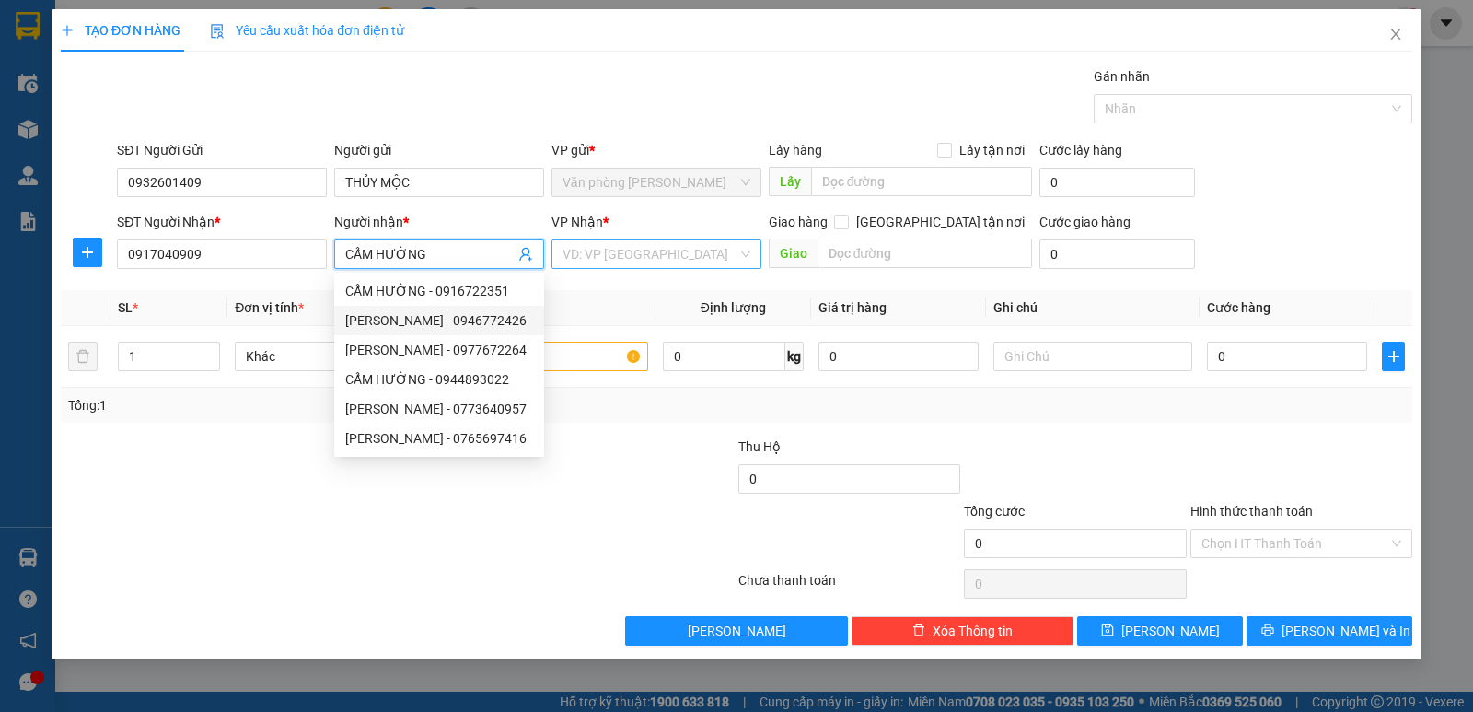
type input "CẨM HƯỜNG"
click at [621, 256] on input "search" at bounding box center [649, 254] width 175 height 28
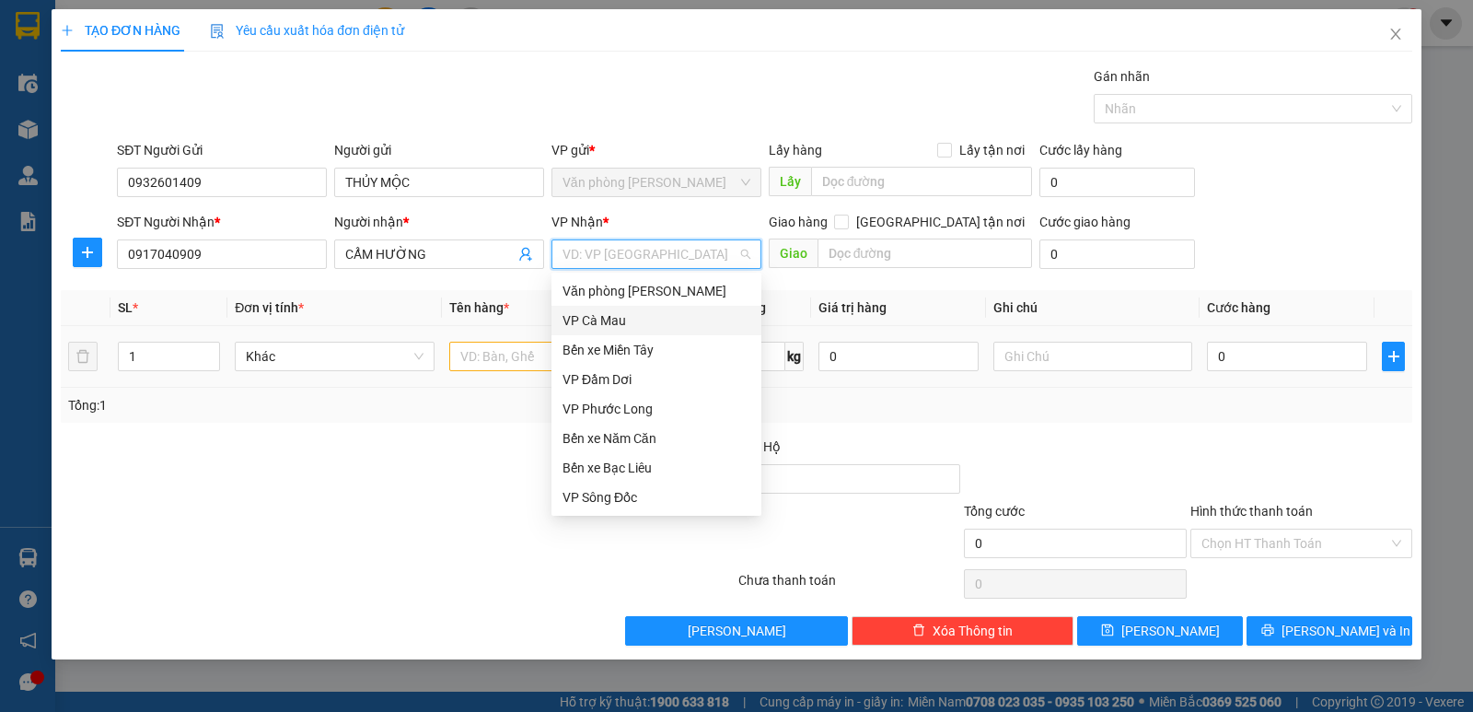
drag, startPoint x: 595, startPoint y: 308, endPoint x: 502, endPoint y: 337, distance: 97.3
click at [592, 313] on div "VP Cà Mau" at bounding box center [656, 320] width 210 height 29
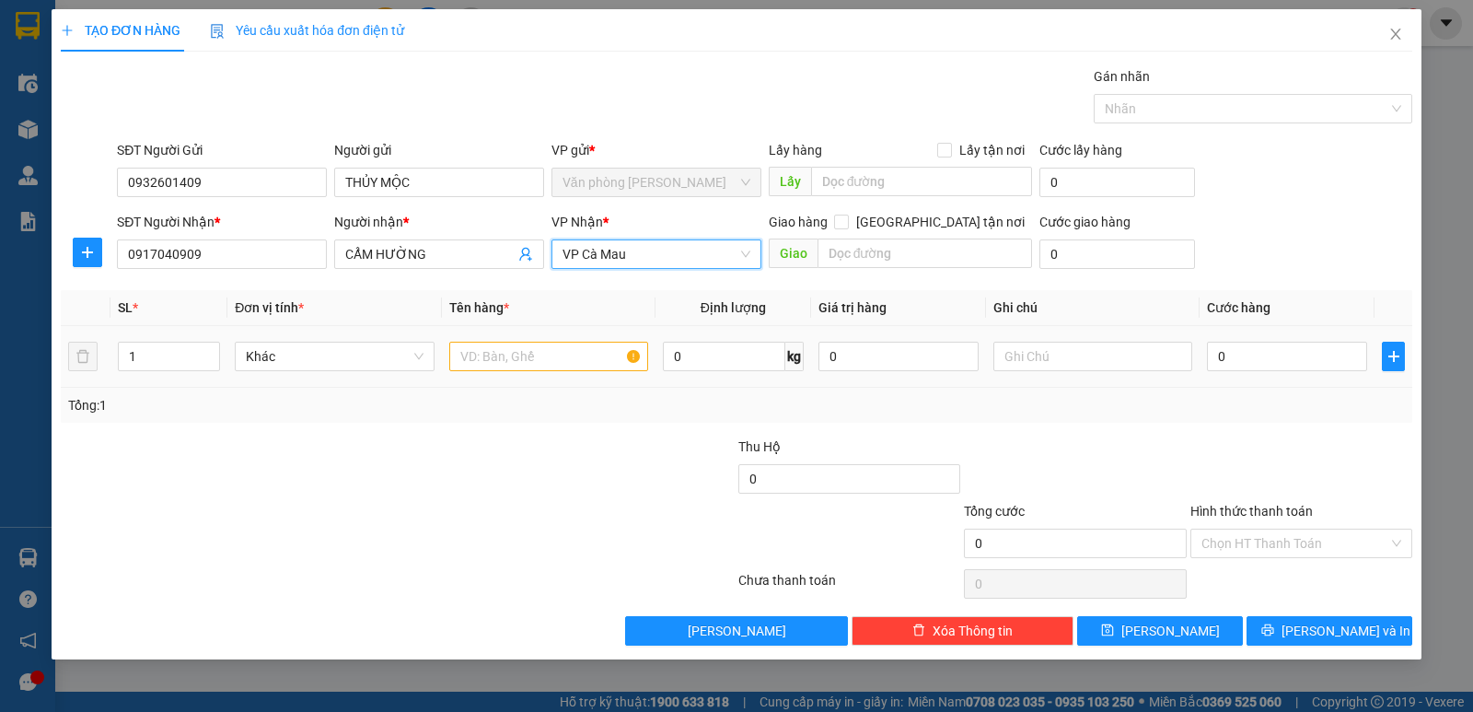
click at [492, 345] on div at bounding box center [548, 356] width 199 height 37
click at [493, 359] on input "text" at bounding box center [548, 356] width 199 height 29
type input "2 THÙNG"
type input "2"
click at [207, 342] on span "Increase Value" at bounding box center [209, 350] width 20 height 17
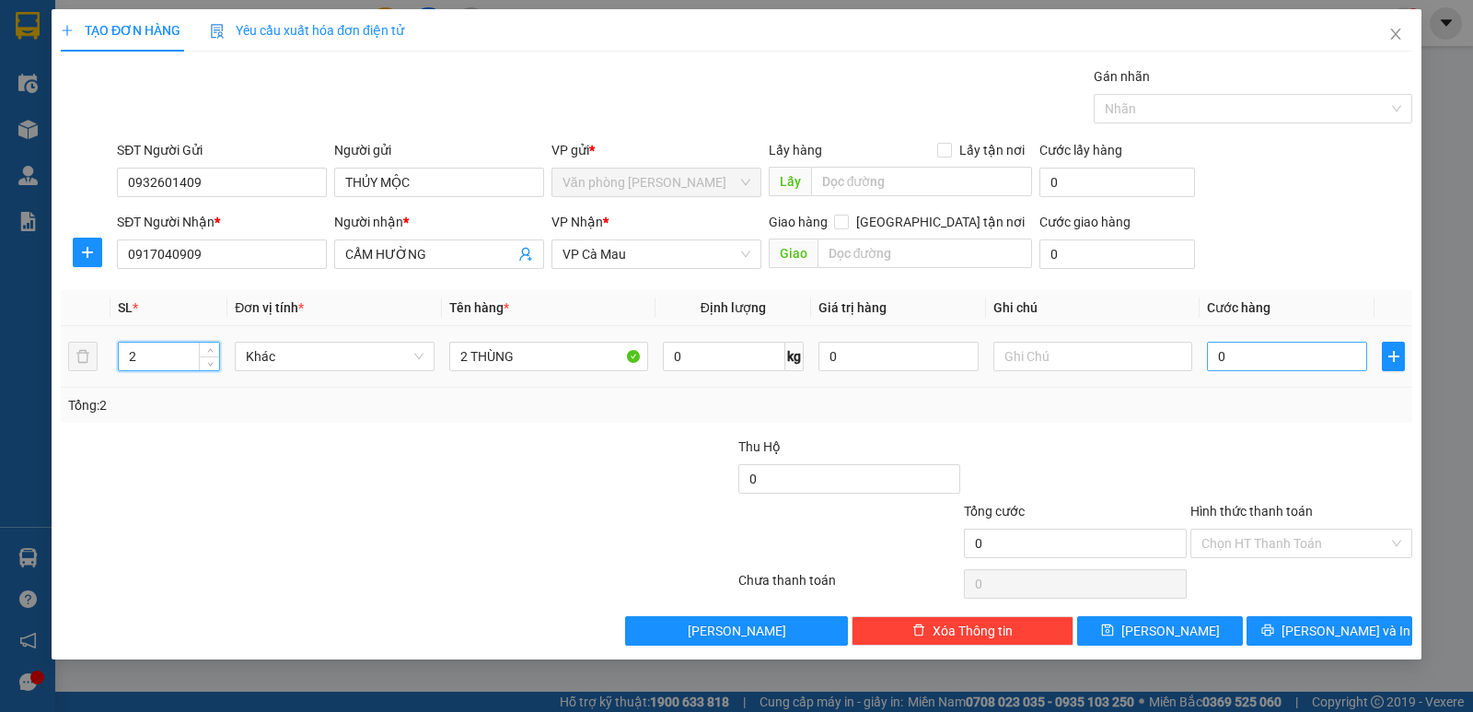
drag, startPoint x: 1299, startPoint y: 337, endPoint x: 1292, endPoint y: 361, distance: 24.8
click at [1294, 347] on td "0" at bounding box center [1286, 357] width 175 height 62
click at [1292, 361] on input "0" at bounding box center [1287, 356] width 160 height 29
type input "1"
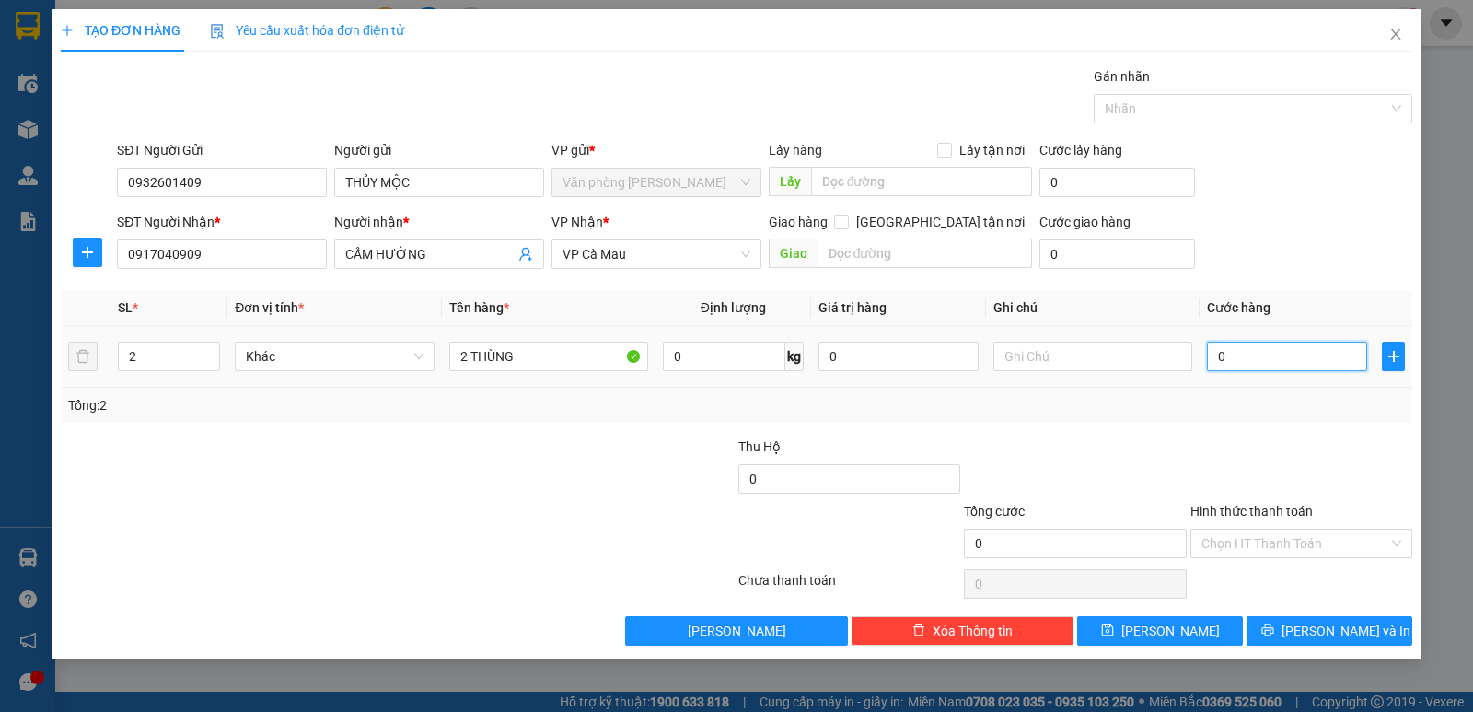
type input "1"
type input "12"
type input "120"
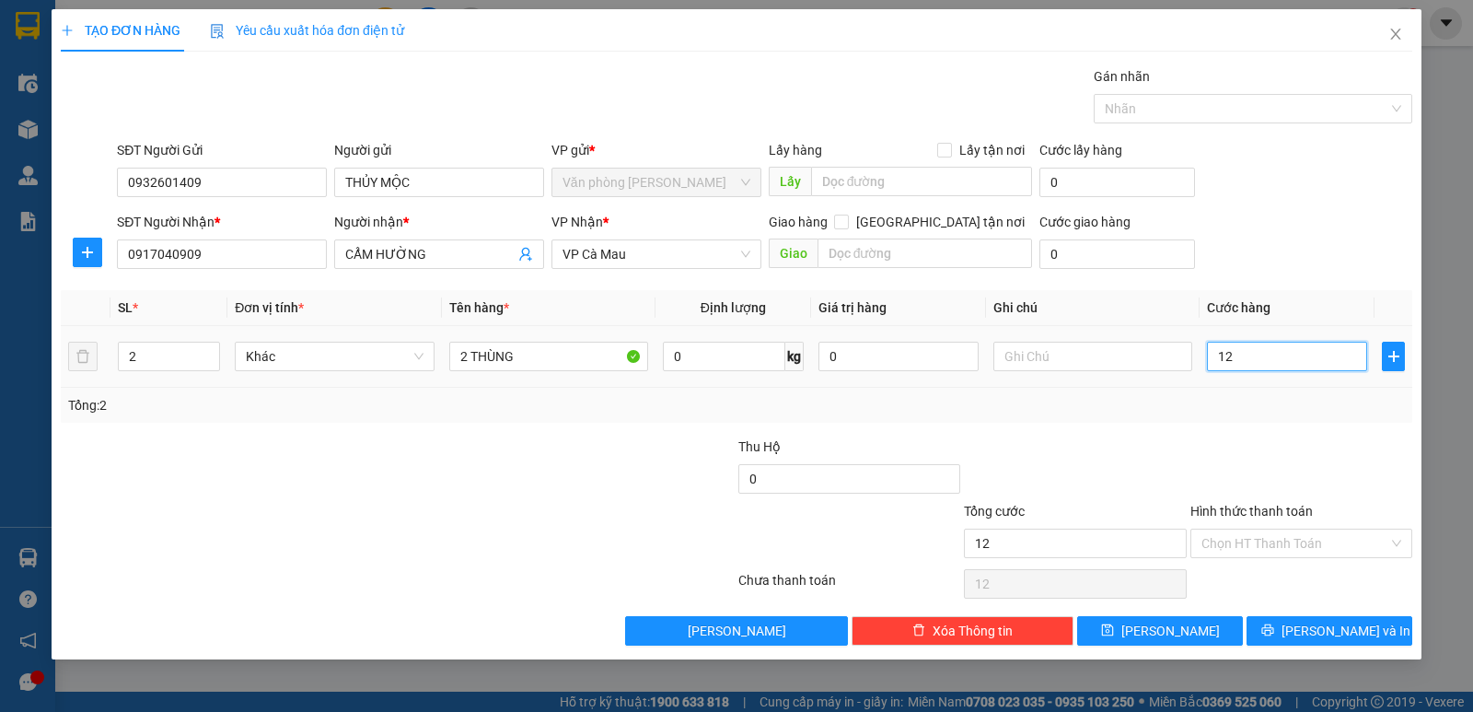
type input "120"
type input "120.000"
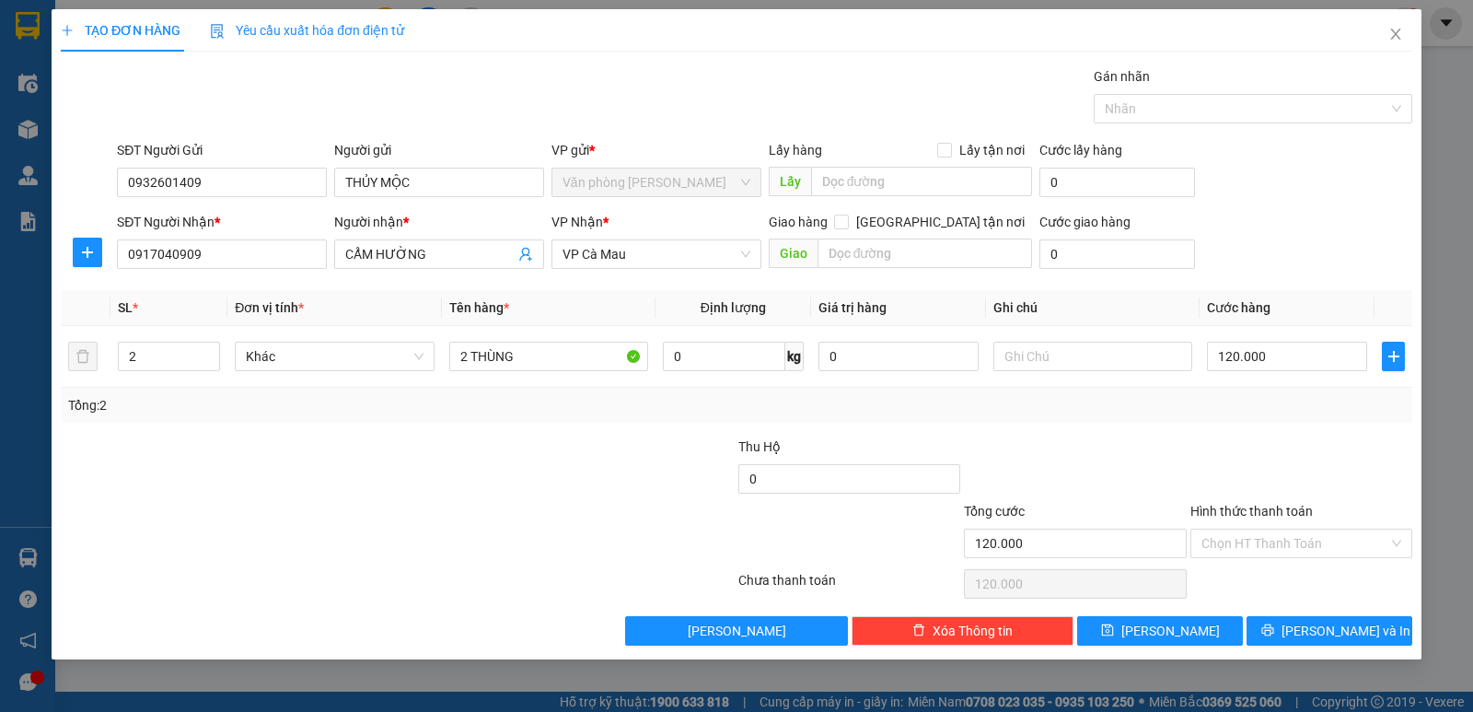
click at [1300, 410] on div "Tổng: 2" at bounding box center [736, 405] width 1337 height 20
click at [1317, 631] on span "[PERSON_NAME] và In" at bounding box center [1345, 630] width 129 height 20
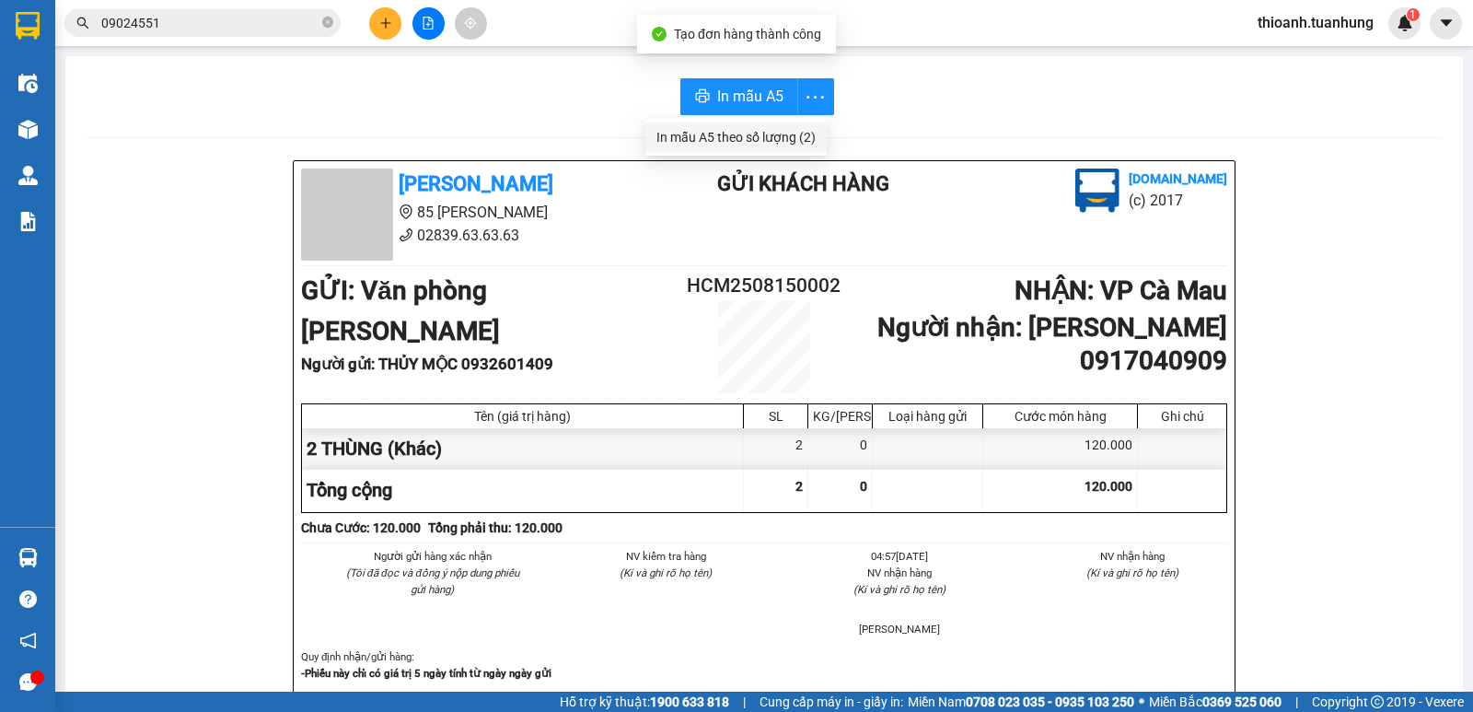
click at [780, 136] on div "In mẫu A5 theo số lượng (2)" at bounding box center [735, 137] width 159 height 20
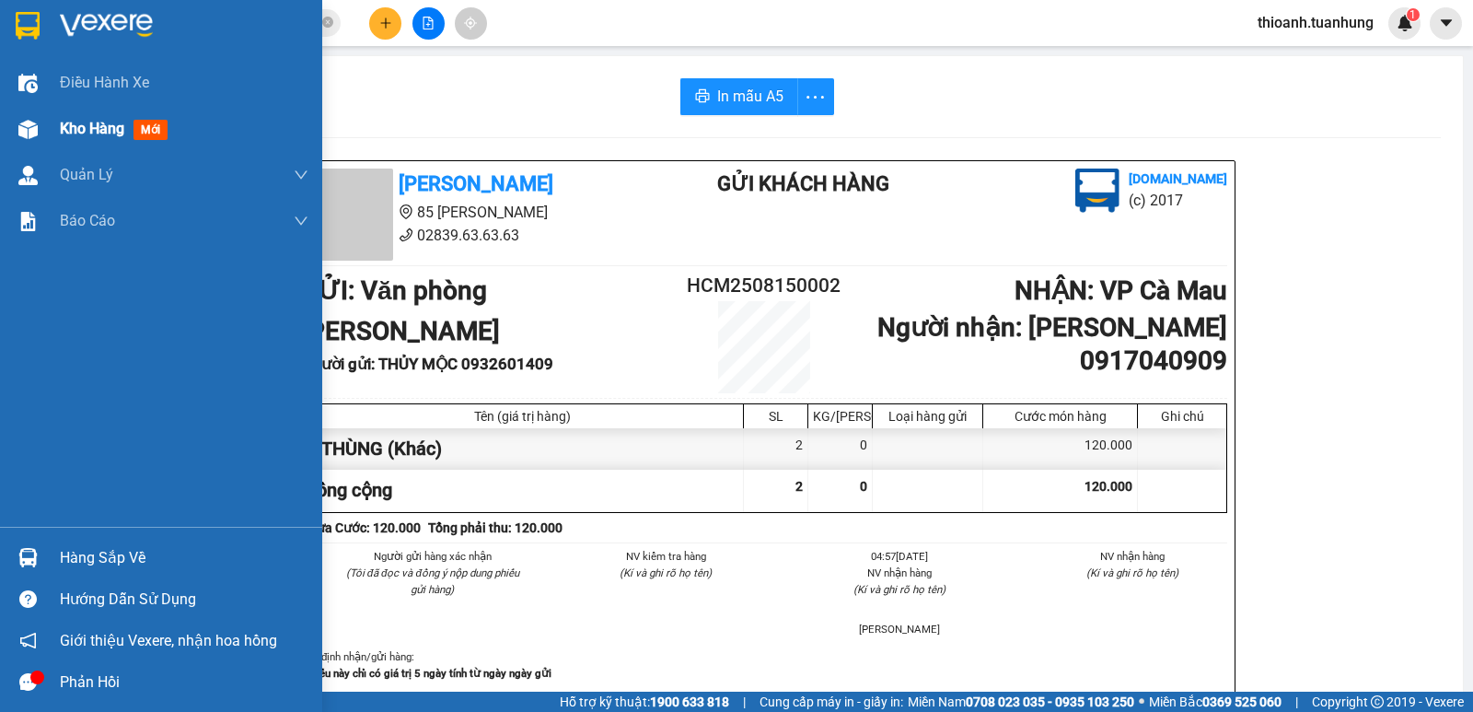
click at [69, 125] on span "Kho hàng" at bounding box center [92, 128] width 64 height 17
